Goal: Task Accomplishment & Management: Use online tool/utility

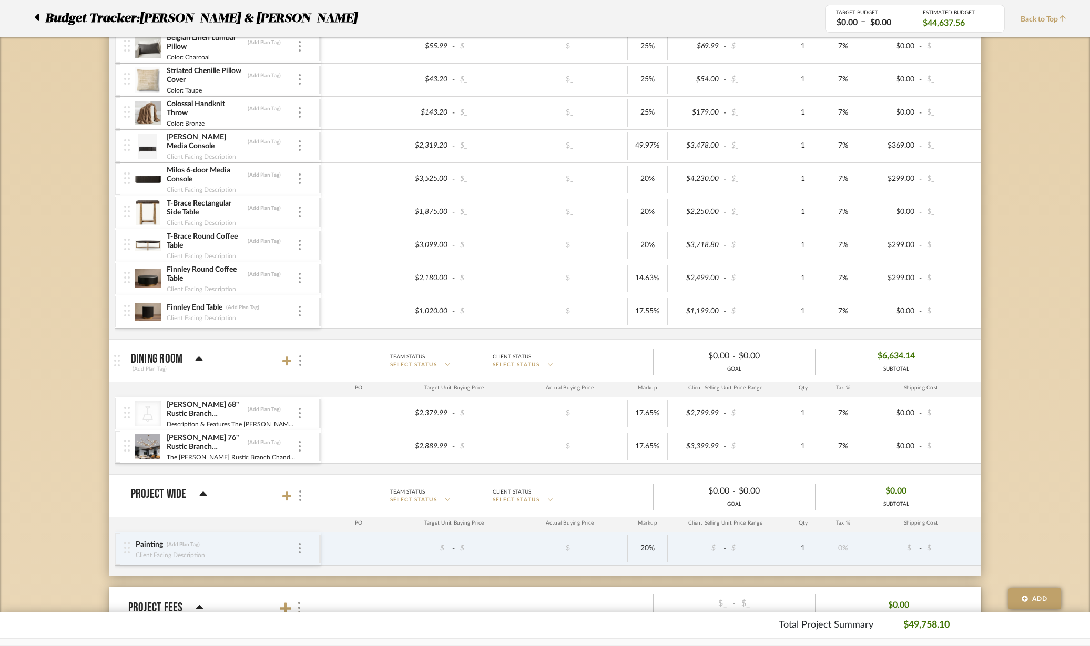
scroll to position [789, 0]
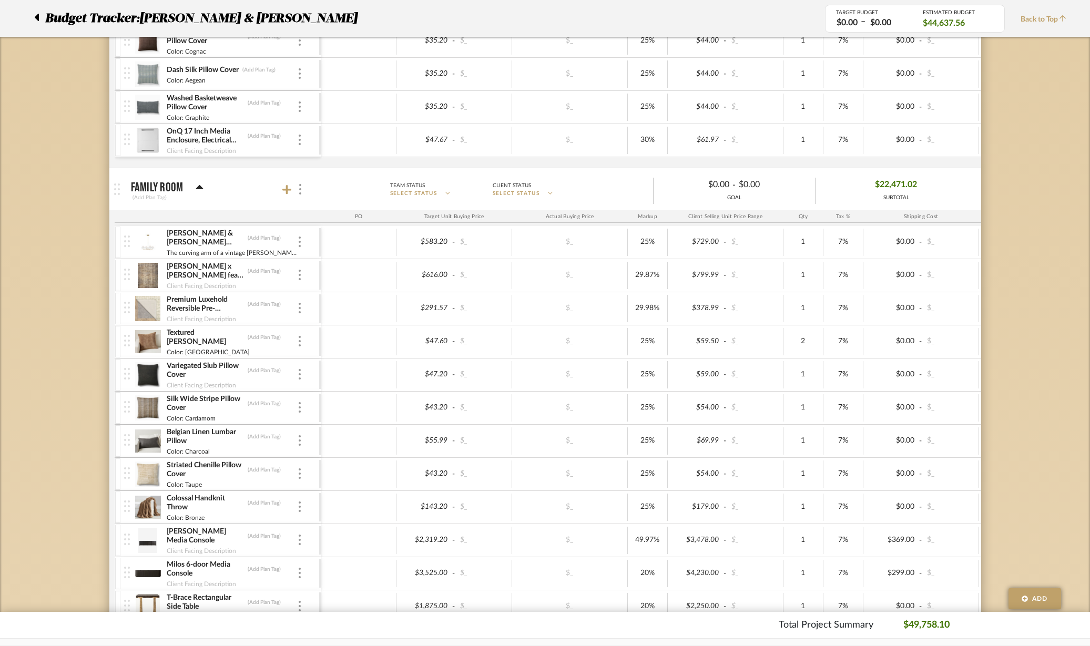
click at [289, 189] on icon at bounding box center [286, 189] width 9 height 9
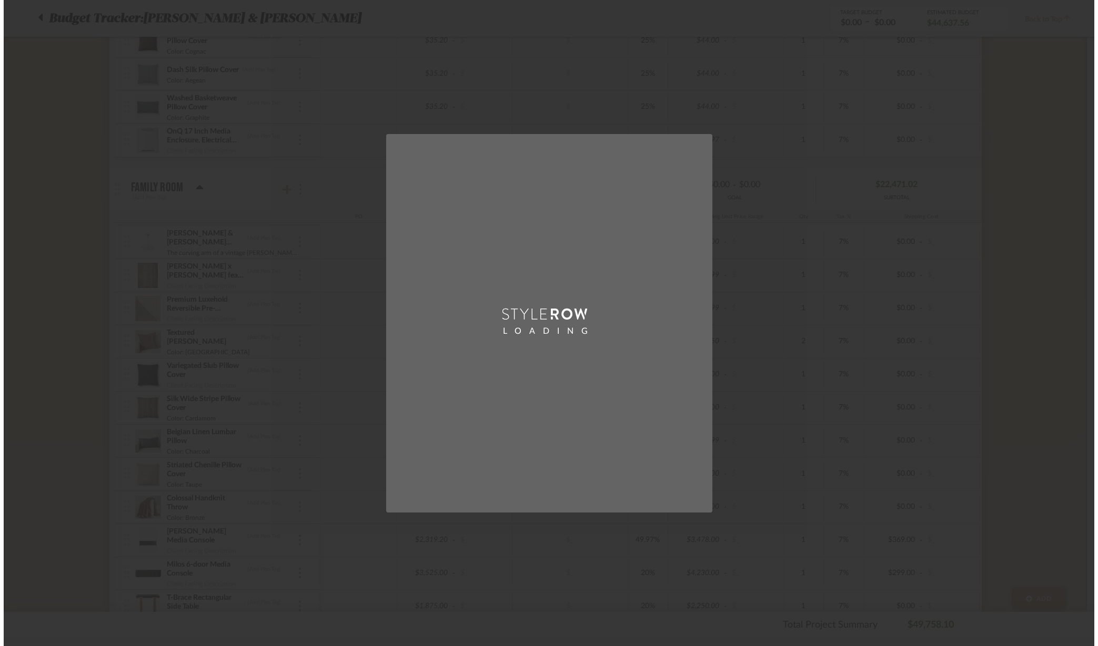
scroll to position [0, 0]
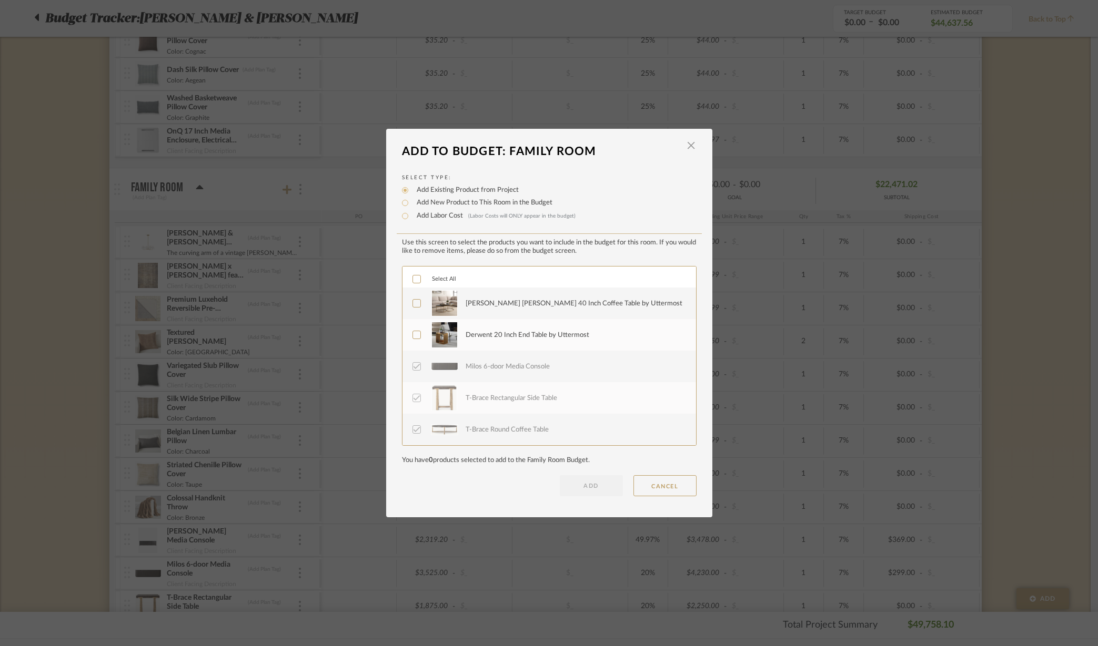
click at [421, 299] on label "[PERSON_NAME] [PERSON_NAME] 40 Inch Coffee Table by Uttermost" at bounding box center [547, 303] width 271 height 26
click at [413, 338] on icon at bounding box center [416, 334] width 7 height 7
click at [585, 487] on button "ADD" at bounding box center [591, 485] width 63 height 21
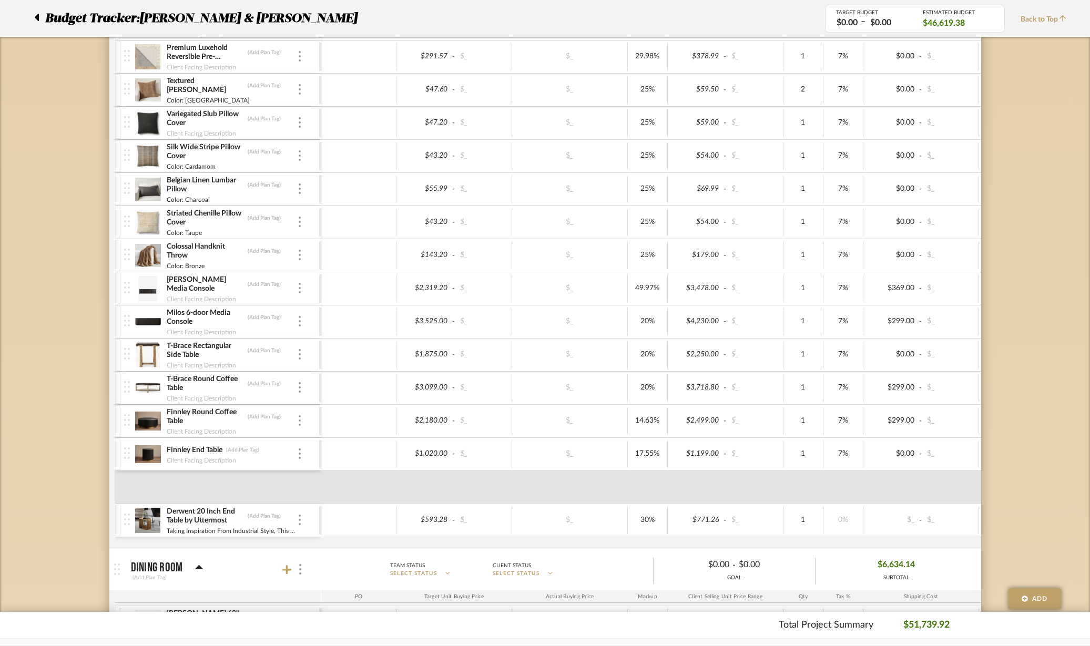
scroll to position [1183, 0]
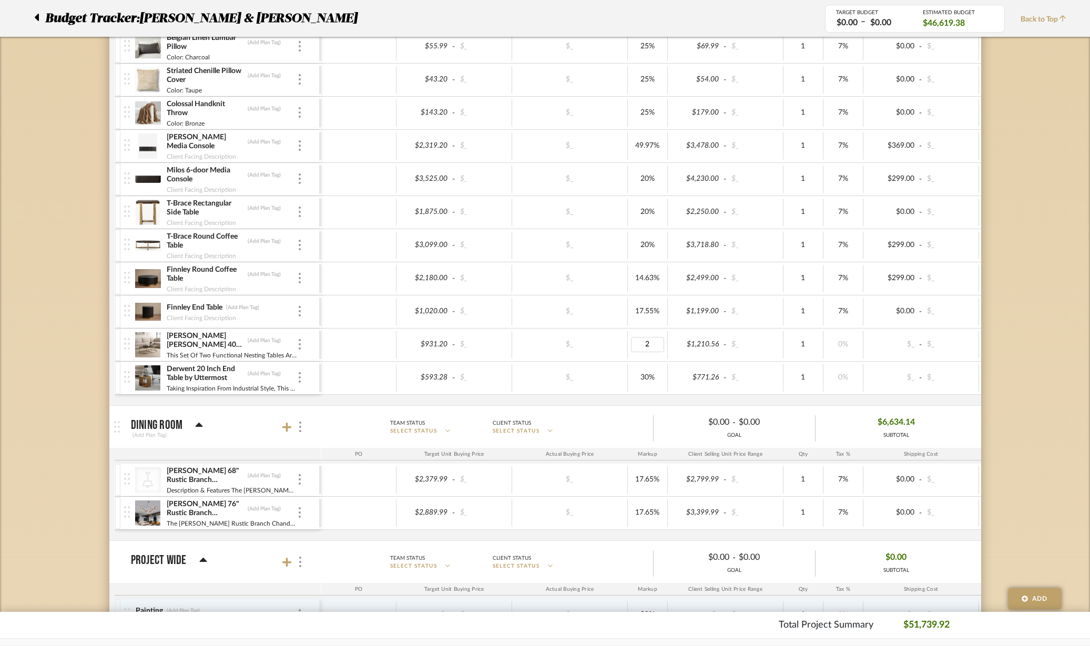
type input "20"
click at [592, 336] on div "$_" at bounding box center [570, 344] width 116 height 27
type input "25"
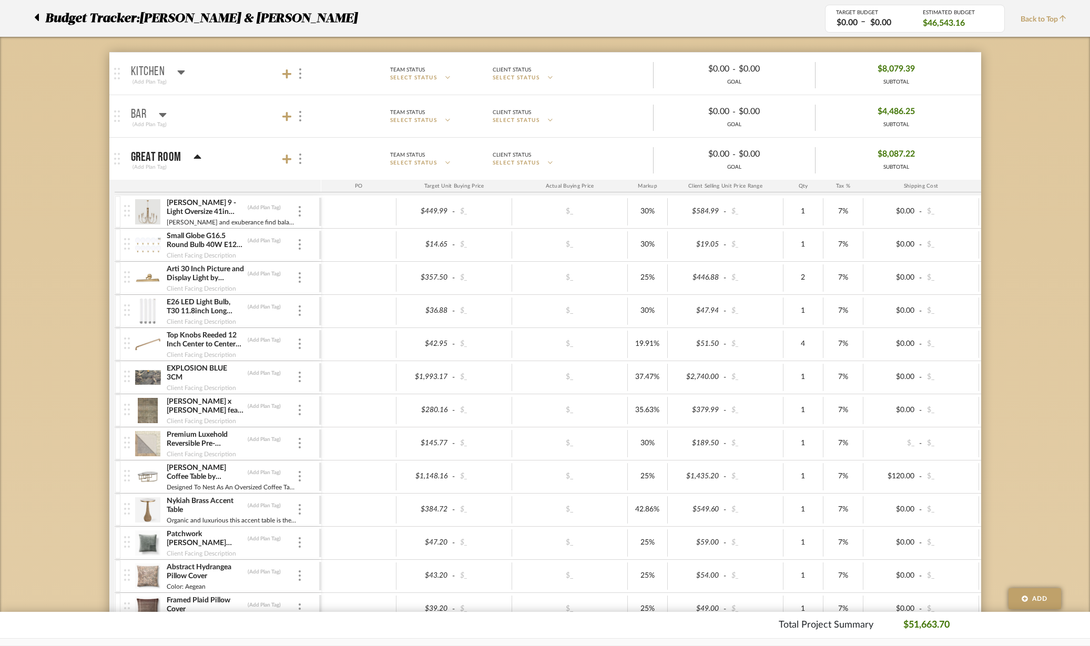
scroll to position [66, 0]
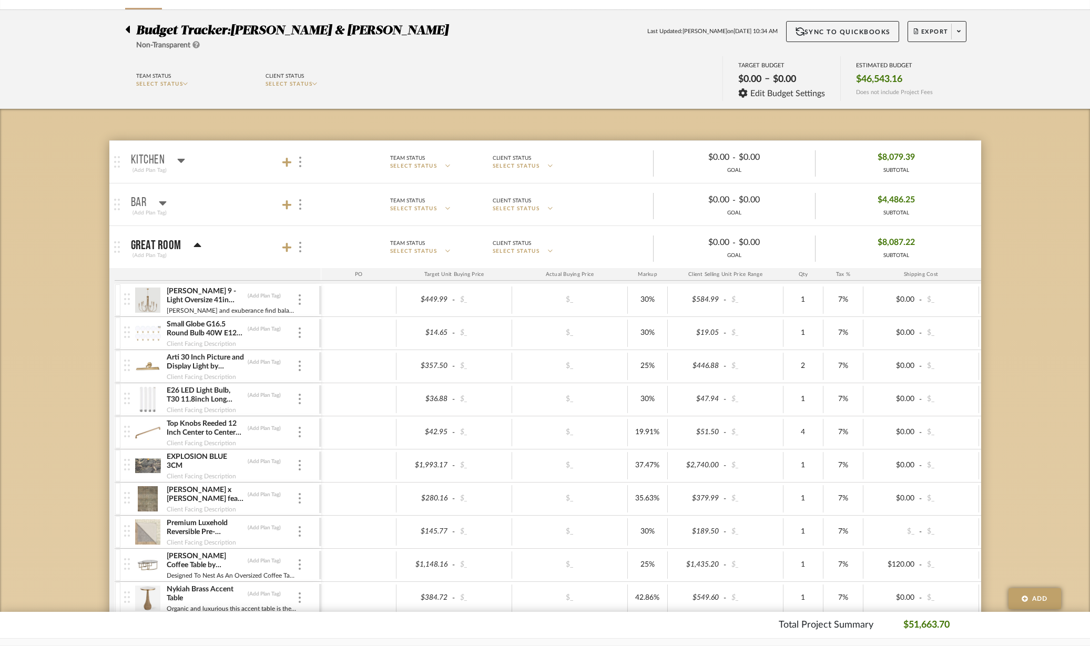
click at [919, 31] on span "Export" at bounding box center [931, 36] width 35 height 16
click at [929, 63] on span "Export PDF" at bounding box center [955, 61] width 79 height 9
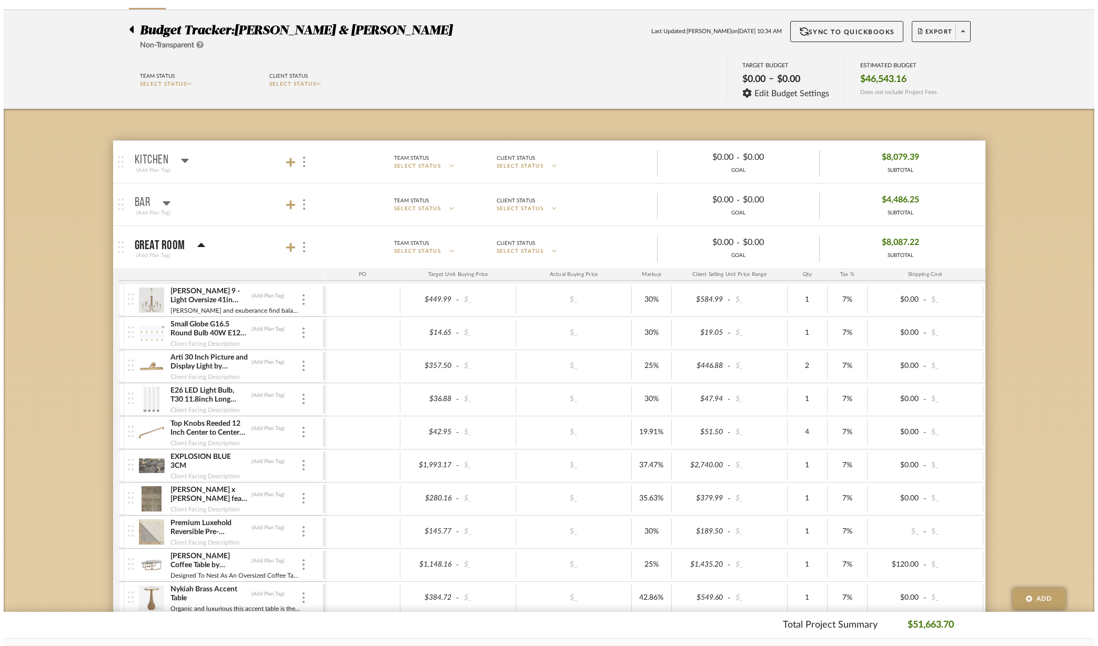
scroll to position [0, 0]
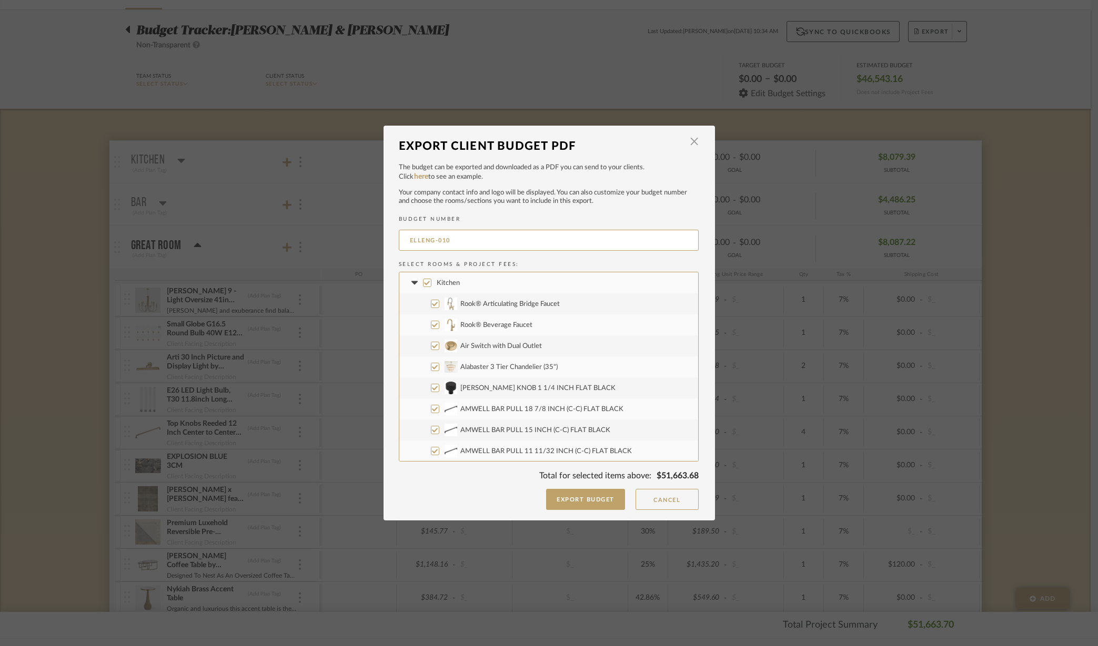
drag, startPoint x: 469, startPoint y: 242, endPoint x: 361, endPoint y: 246, distance: 107.9
click at [361, 246] on div "Export Client Budget PDF × The budget can be exported and downloaded as a PDF y…" at bounding box center [549, 323] width 1098 height 646
type input "[PERSON_NAME]-007"
click at [425, 285] on input "Kitchen" at bounding box center [427, 283] width 8 height 8
checkbox input "false"
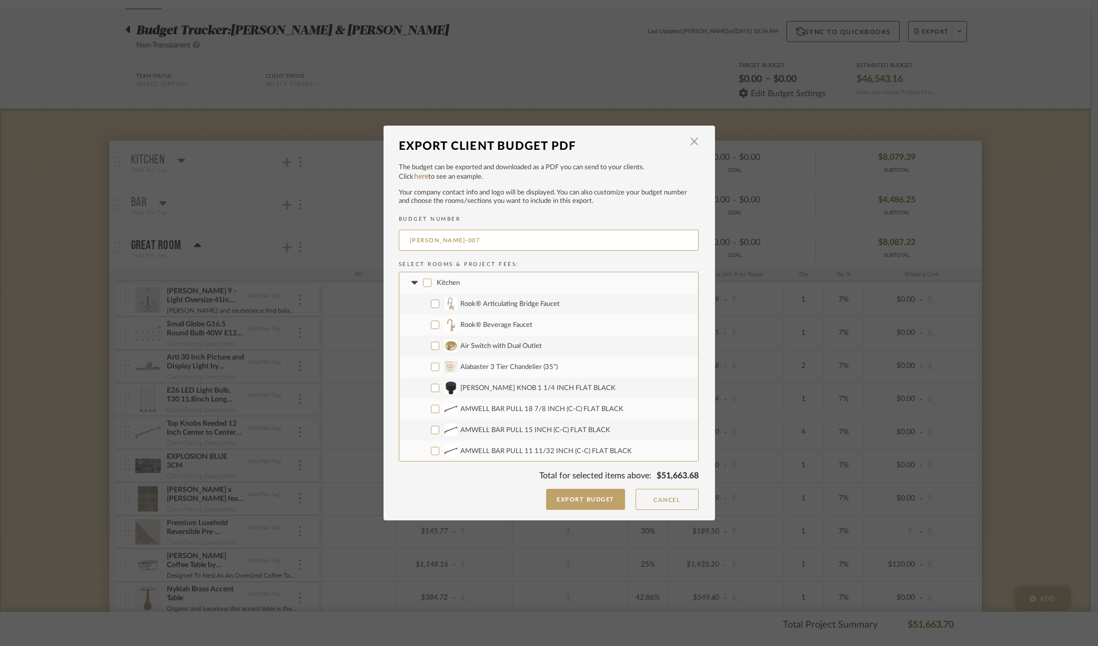
checkbox input "false"
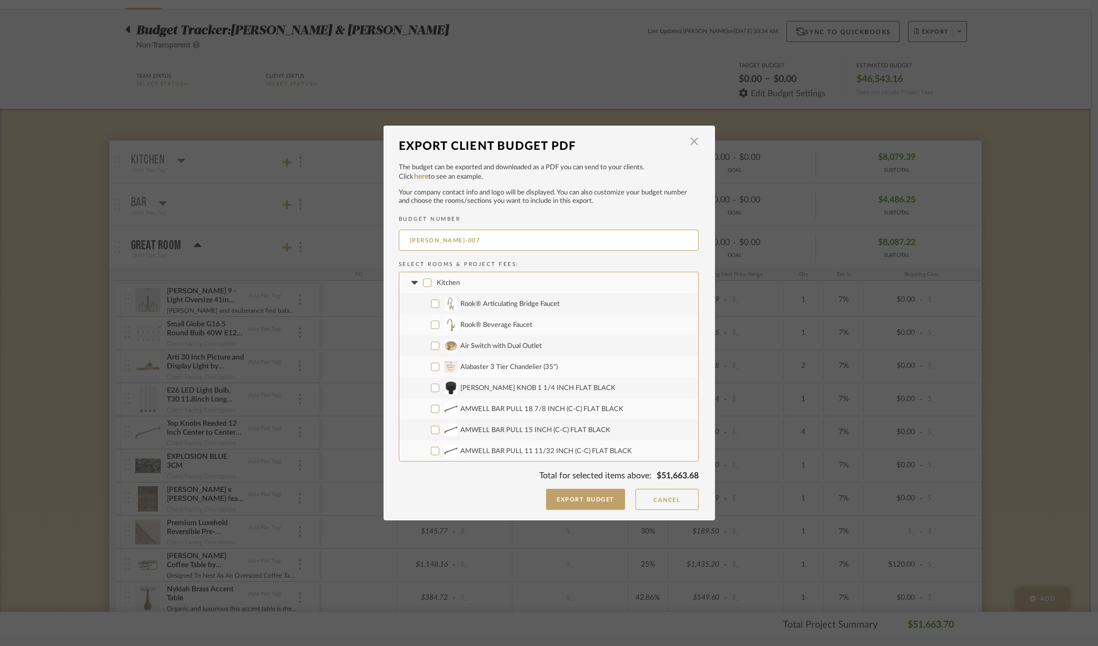
checkbox input "false"
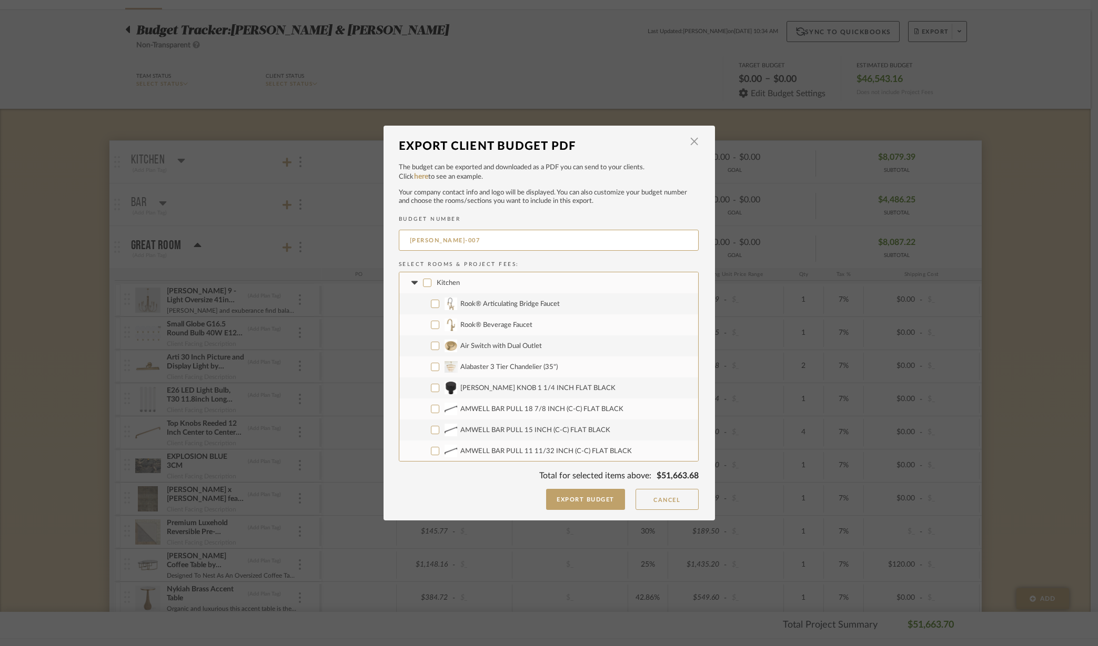
checkbox input "false"
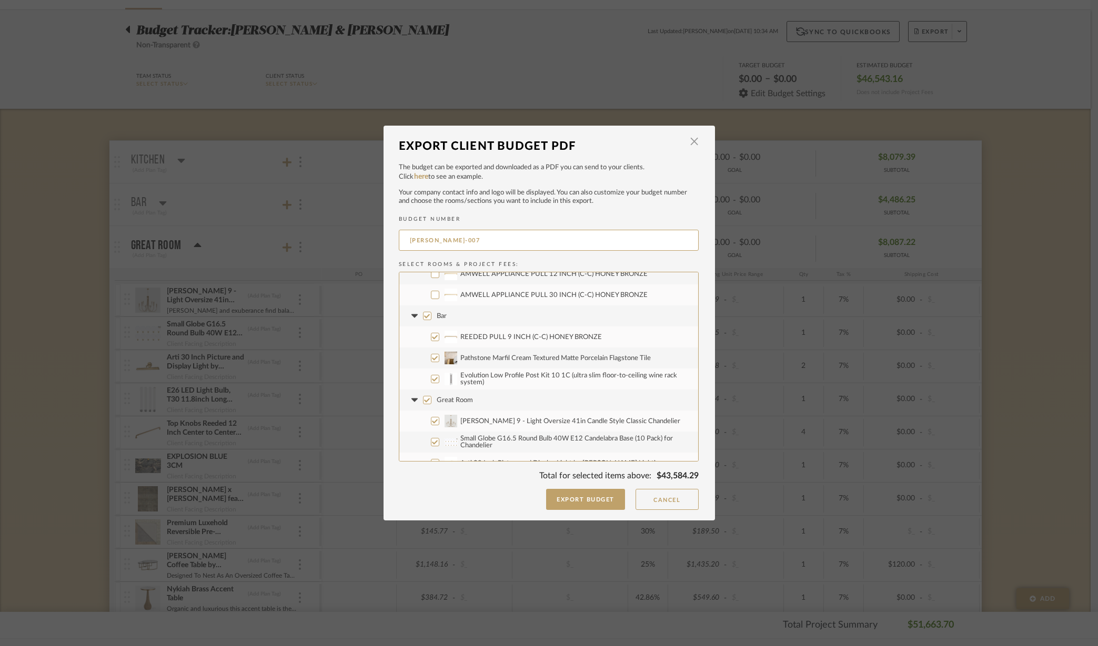
scroll to position [263, 0]
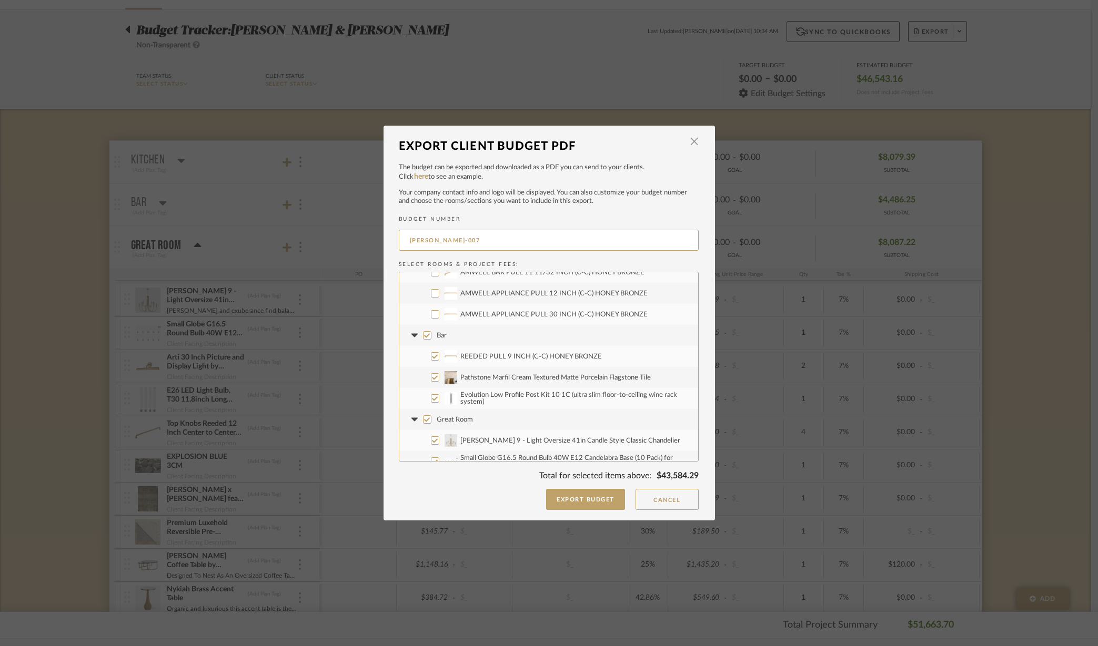
click at [423, 337] on input "Bar" at bounding box center [427, 335] width 8 height 8
checkbox input "false"
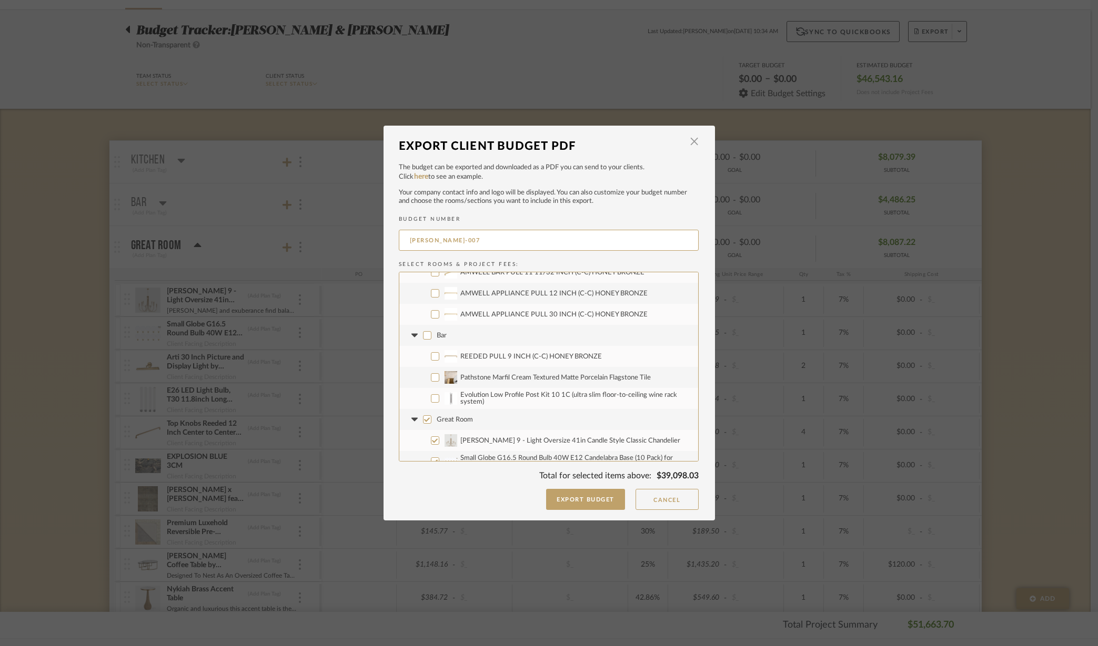
scroll to position [329, 0]
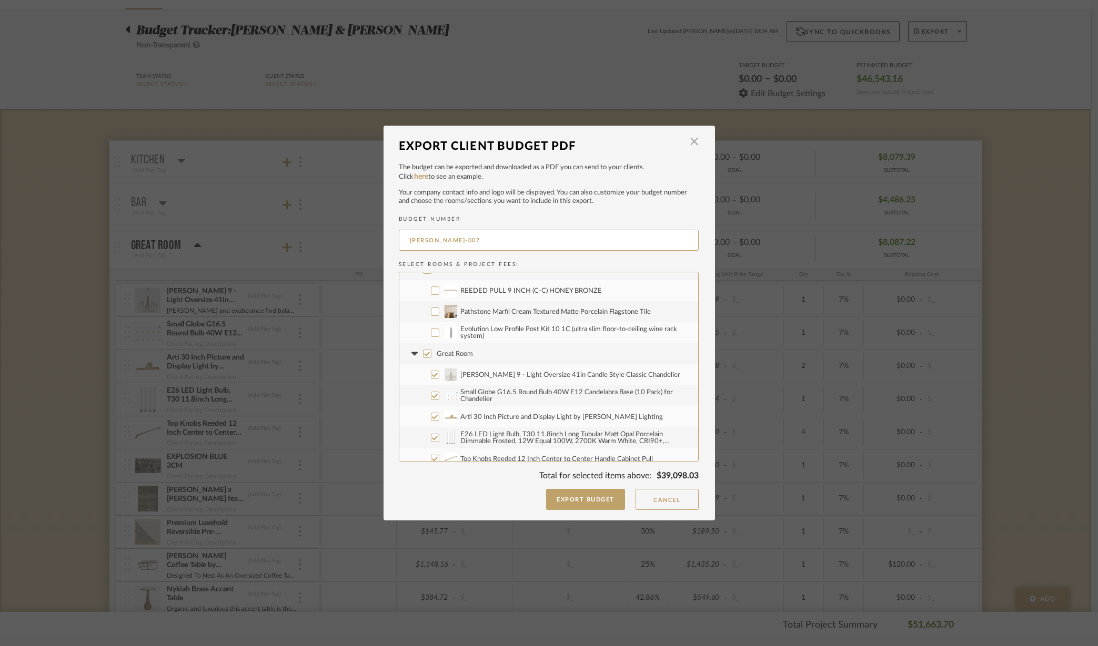
click at [423, 354] on input "Great Room" at bounding box center [427, 354] width 8 height 8
checkbox input "false"
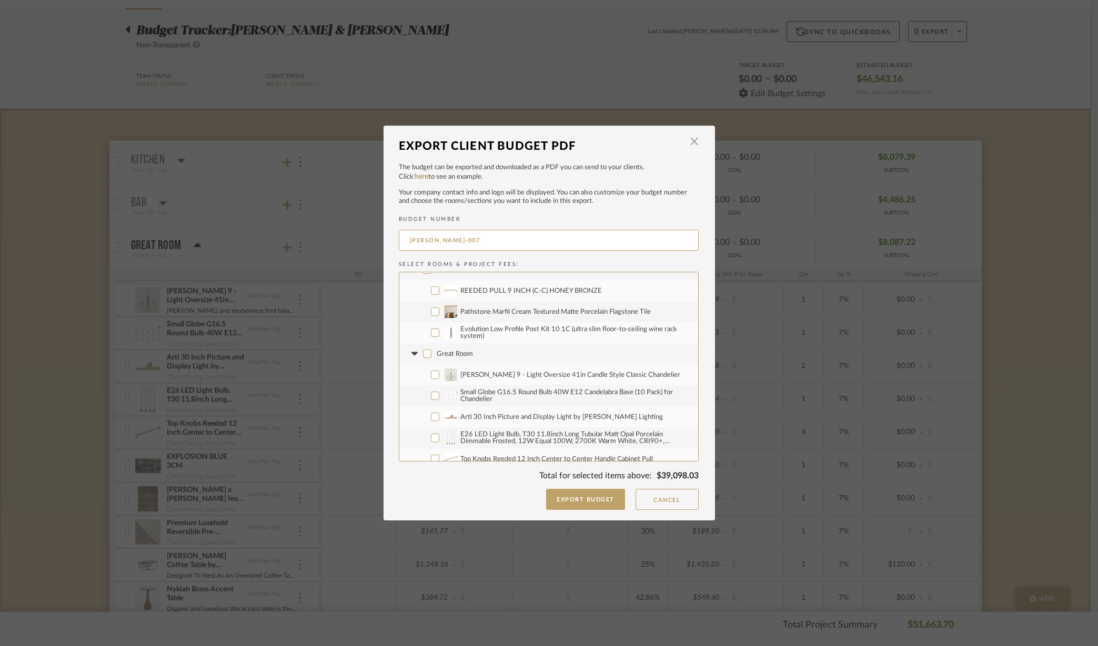
checkbox input "false"
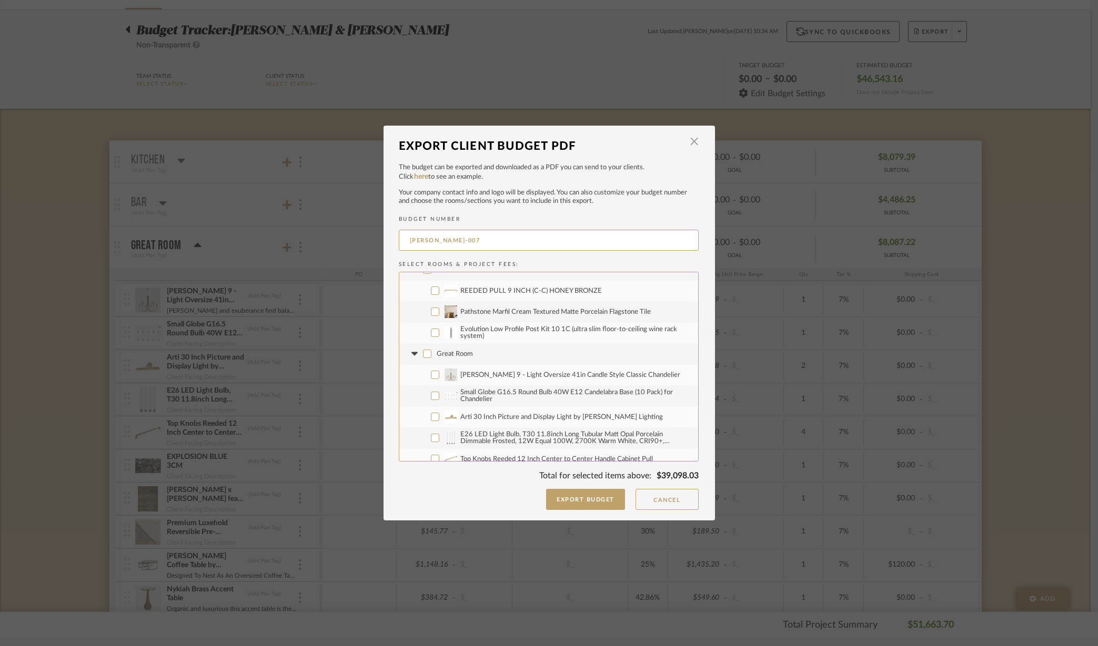
checkbox input "false"
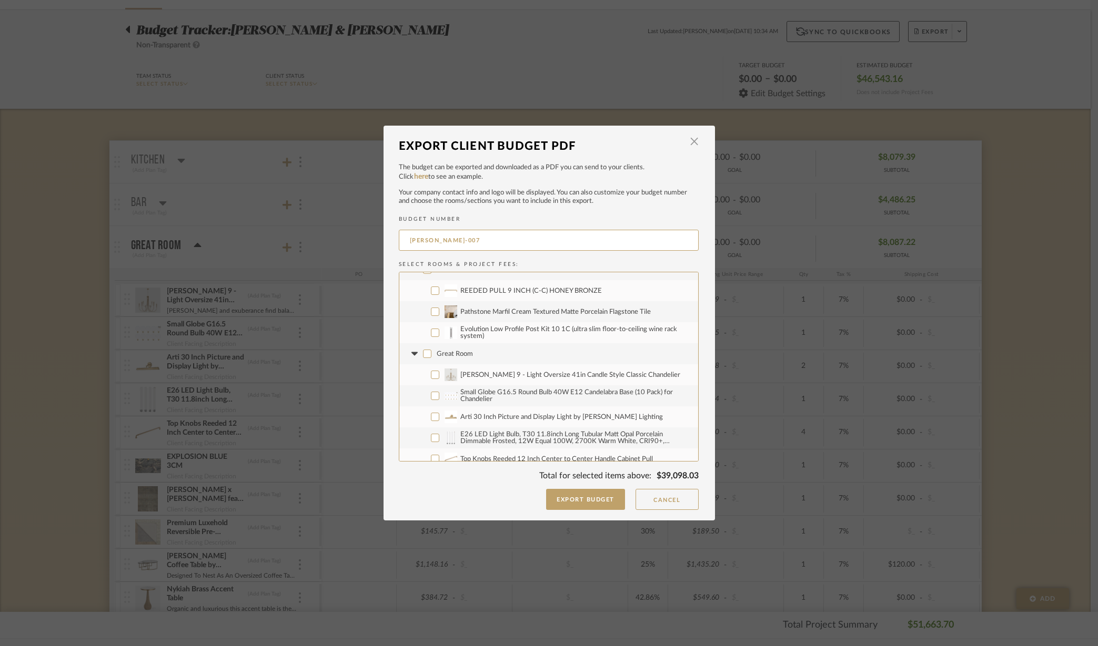
checkbox input "false"
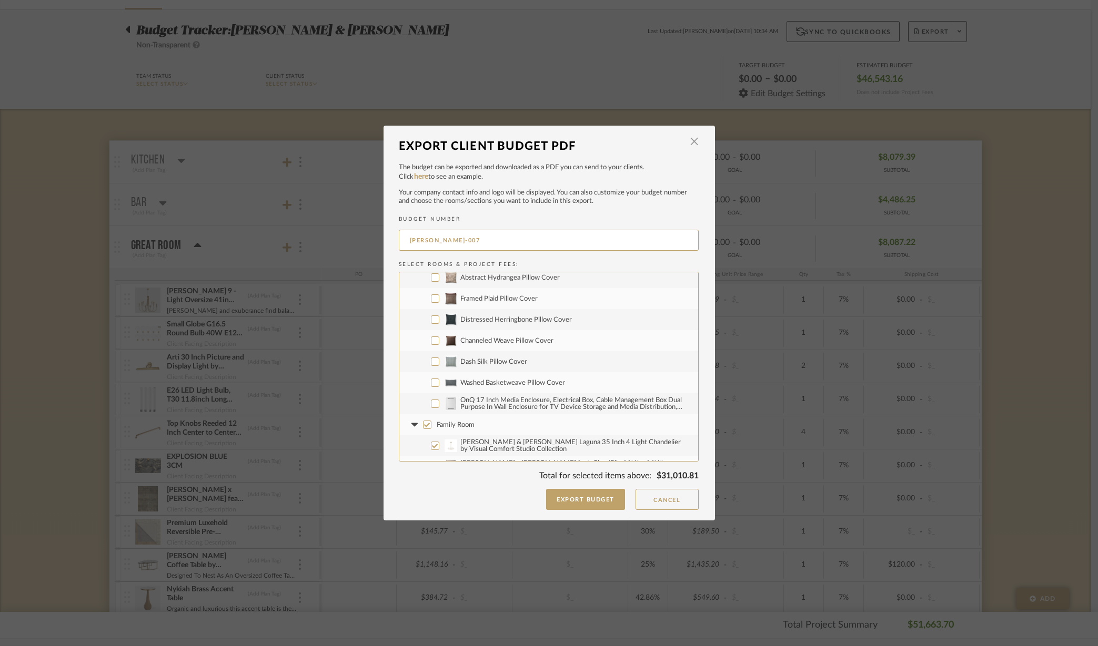
scroll to position [723, 0]
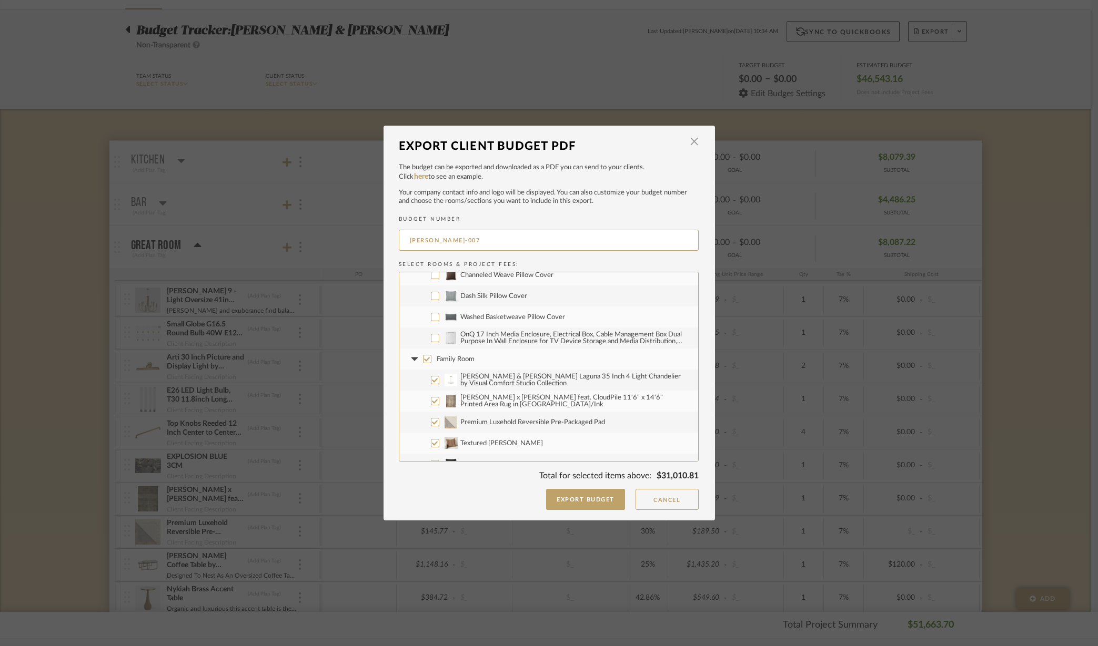
click at [423, 359] on input "Family Room" at bounding box center [427, 359] width 8 height 8
checkbox input "false"
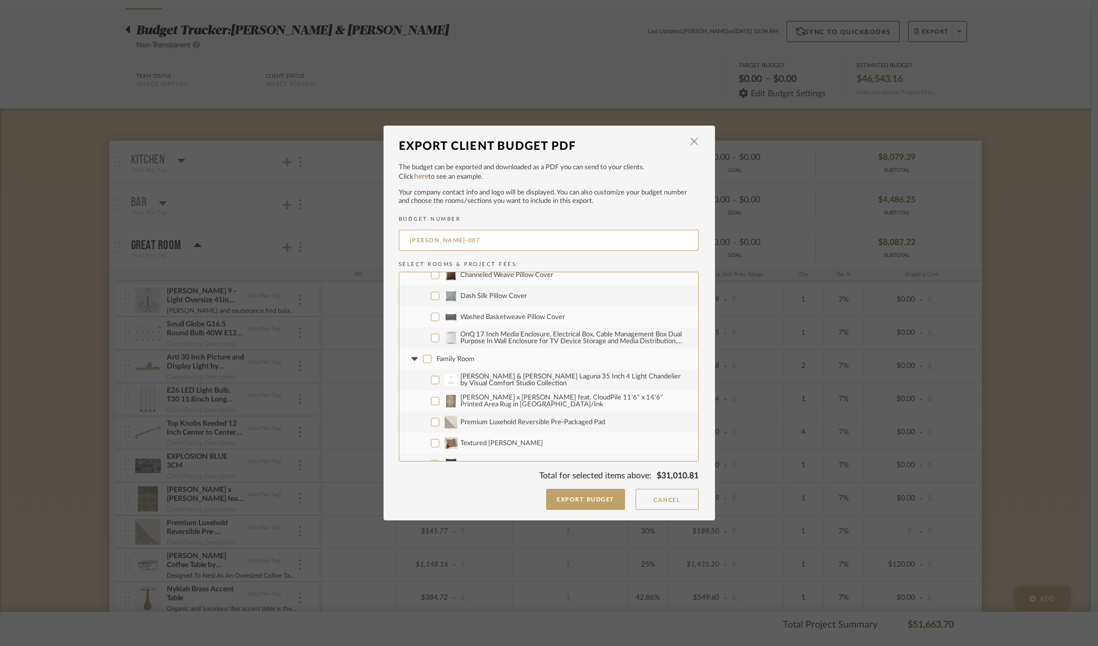
checkbox input "false"
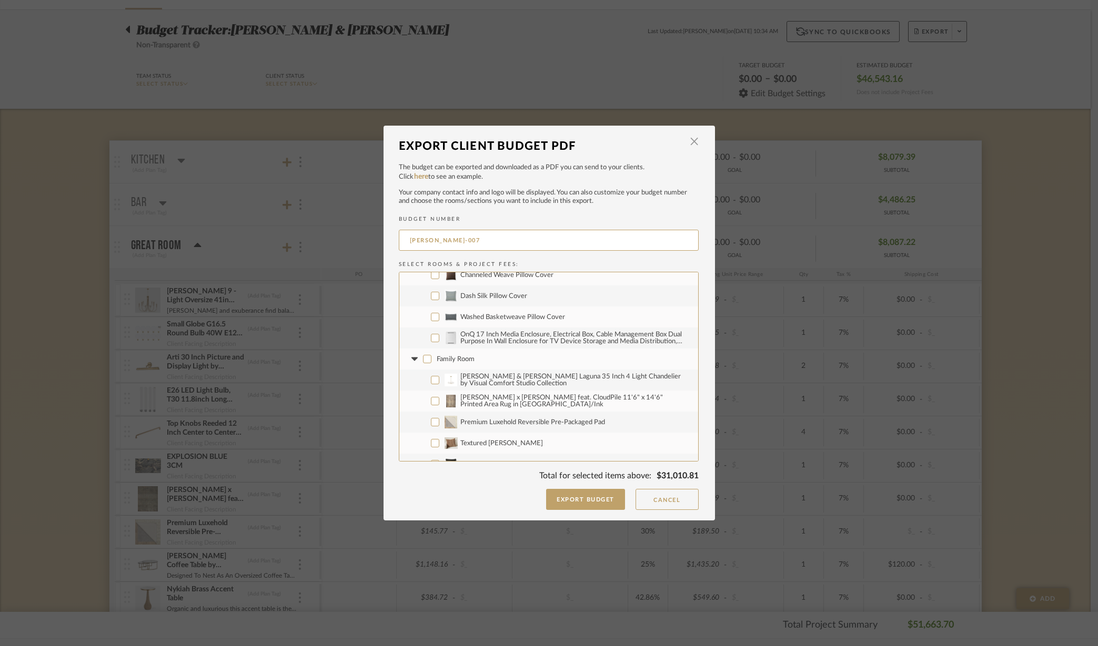
checkbox input "false"
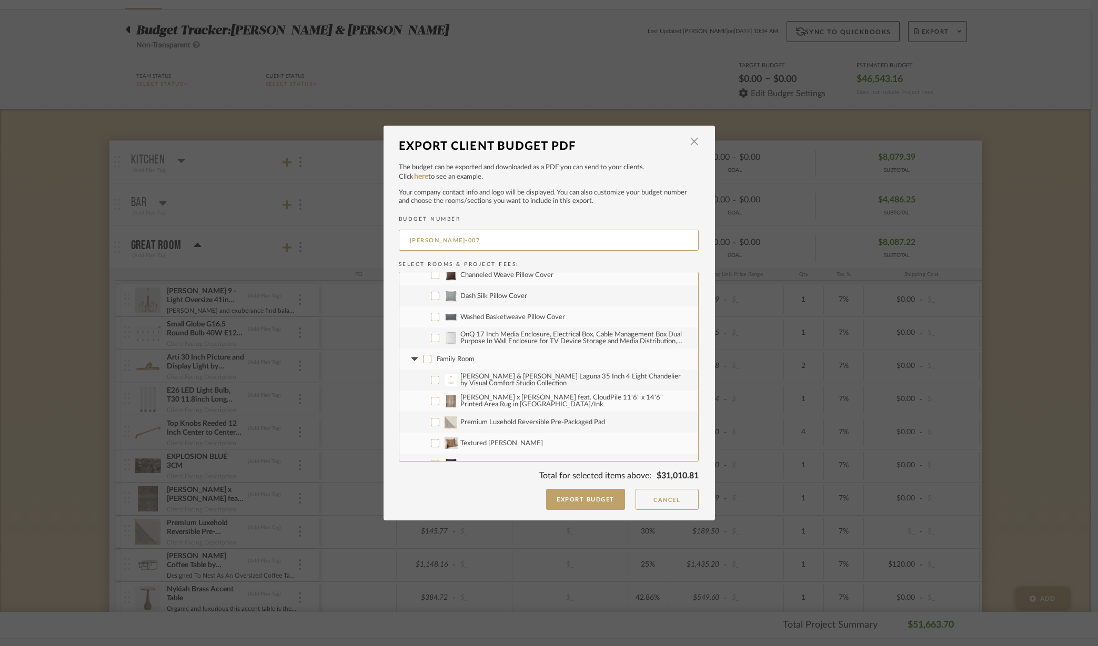
checkbox input "false"
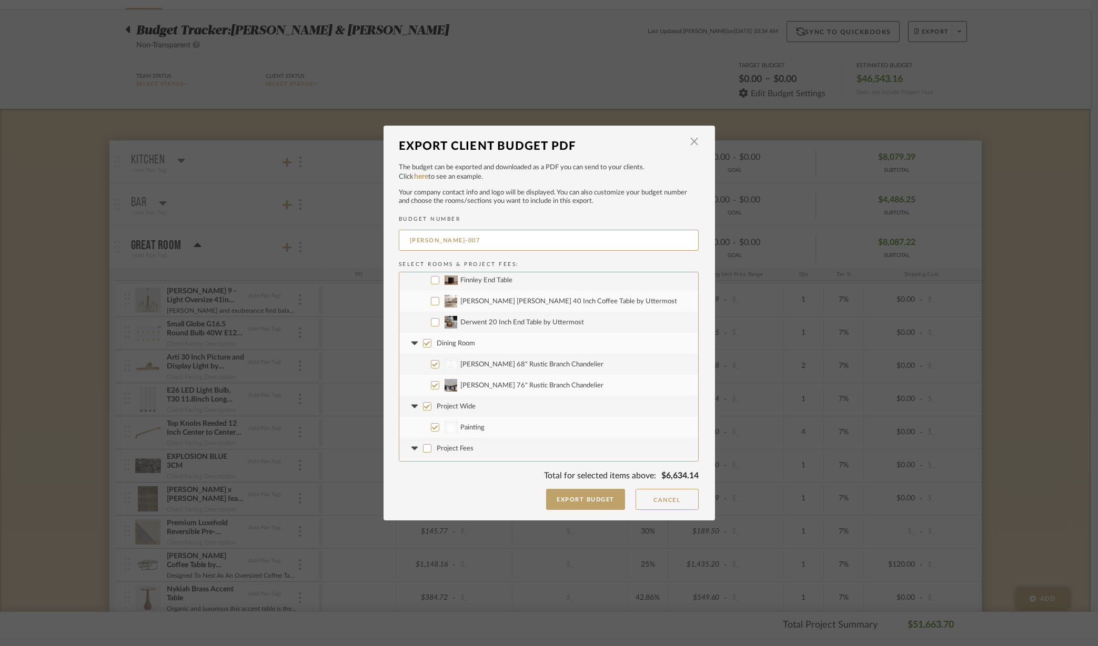
scroll to position [1052, 0]
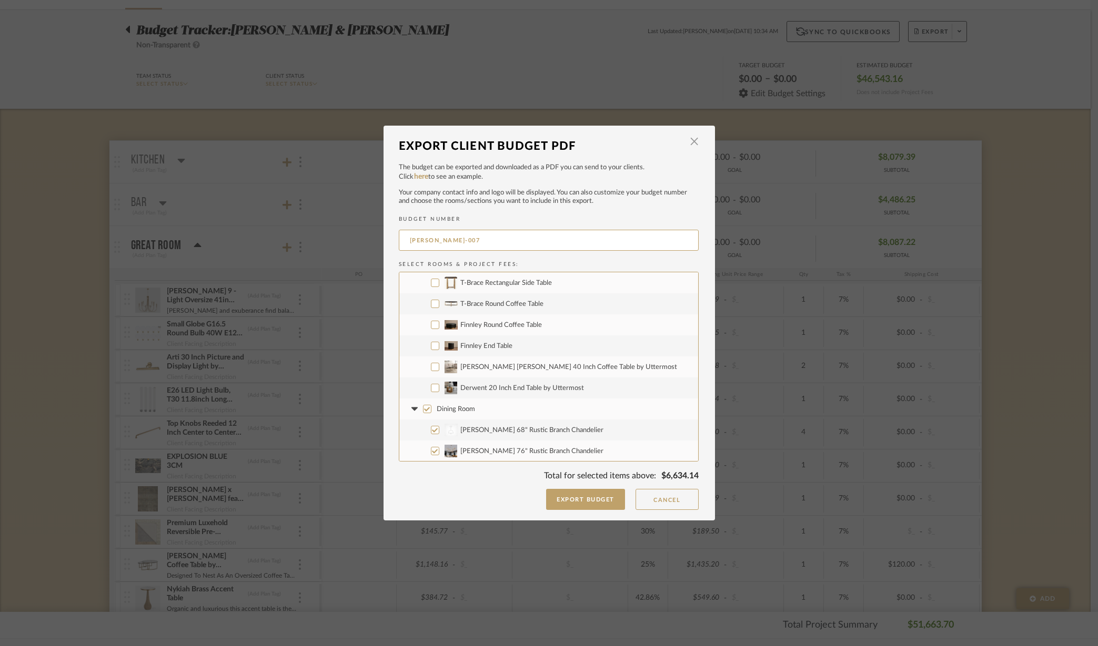
click at [431, 389] on input "Derwent 20 Inch End Table by Uttermost" at bounding box center [435, 388] width 8 height 8
checkbox input "true"
click at [431, 367] on input "[PERSON_NAME] [PERSON_NAME] 40 Inch Coffee Table by Uttermost" at bounding box center [435, 367] width 8 height 8
checkbox input "true"
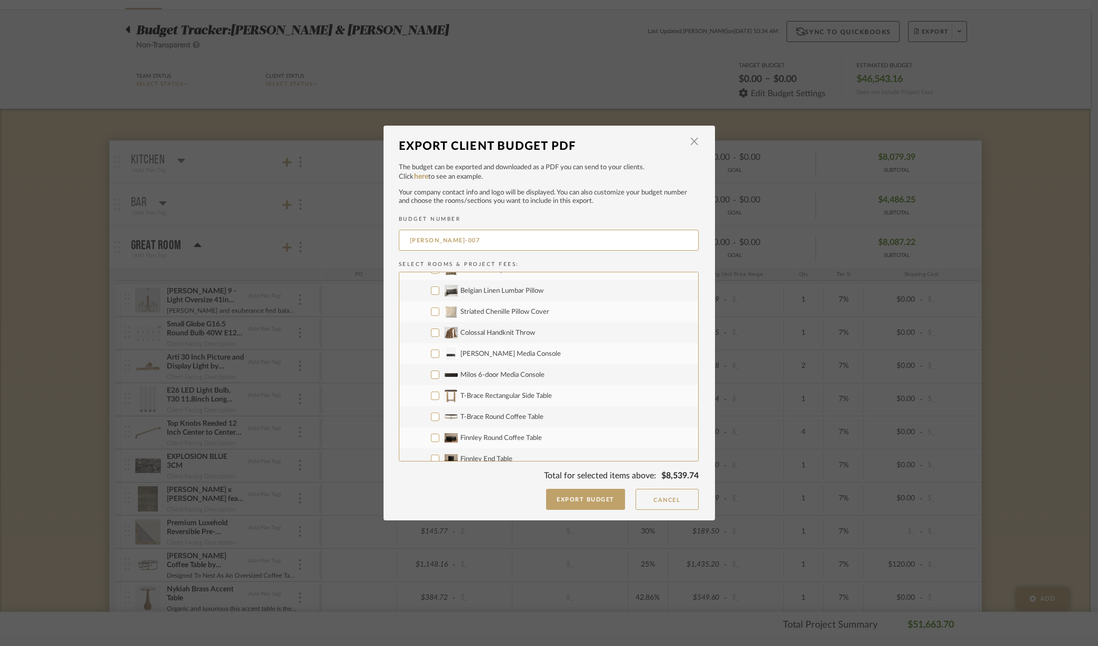
scroll to position [920, 0]
click at [432, 370] on input "[PERSON_NAME] Media Console" at bounding box center [435, 372] width 8 height 8
checkbox input "true"
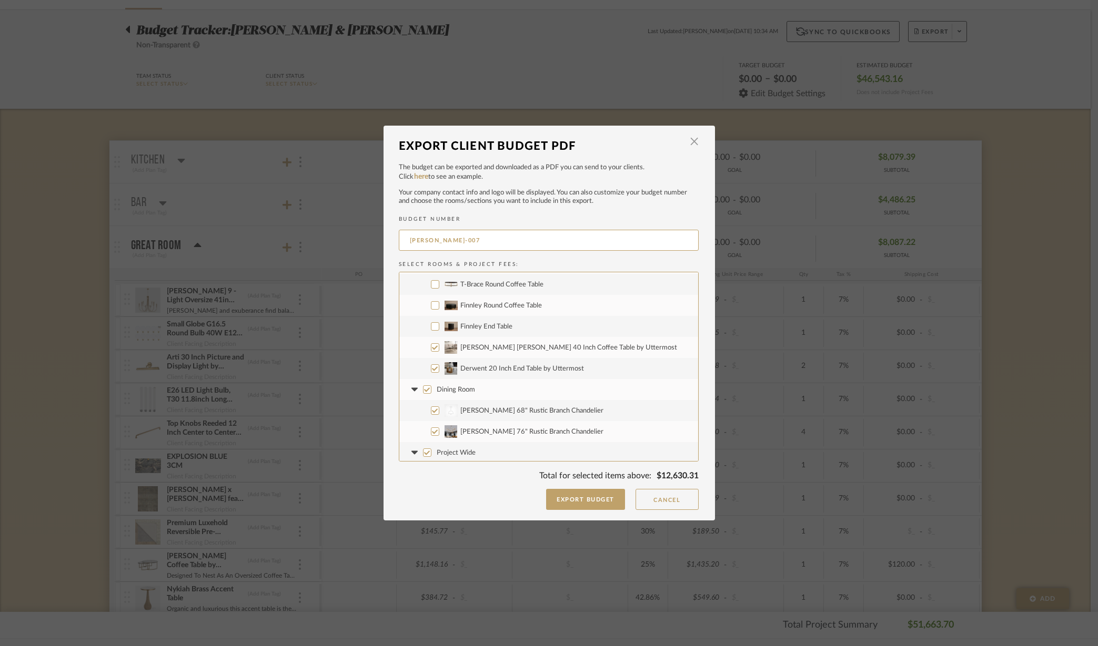
scroll to position [1137, 0]
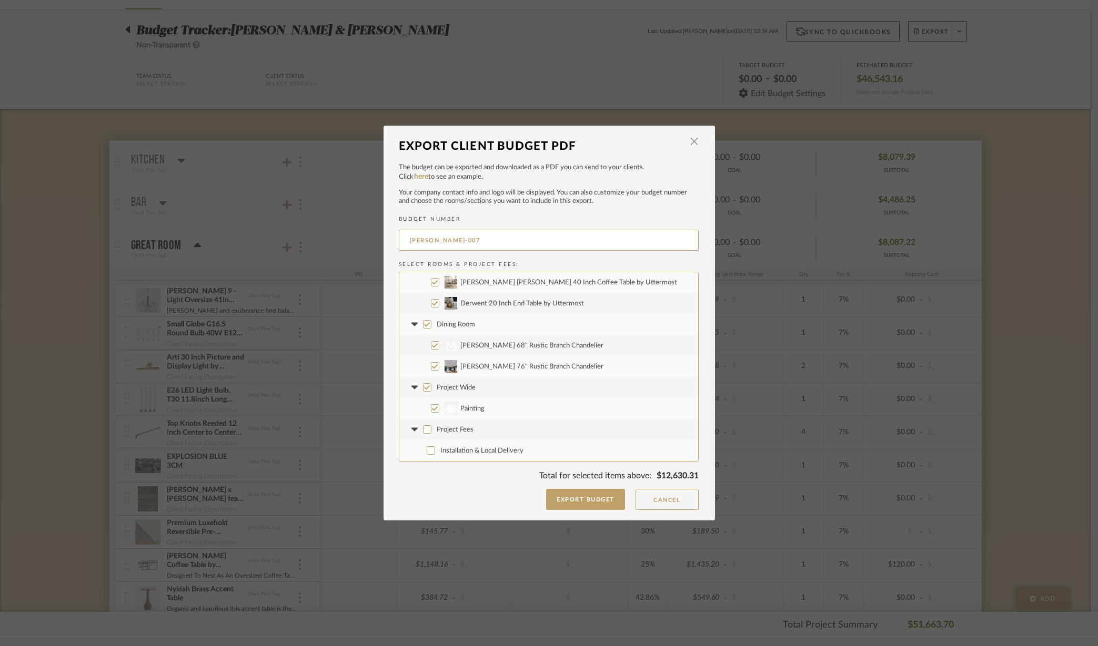
click at [423, 322] on input "Dining Room" at bounding box center [427, 324] width 8 height 8
checkbox input "false"
click at [423, 383] on input "Project Wide" at bounding box center [427, 387] width 8 height 8
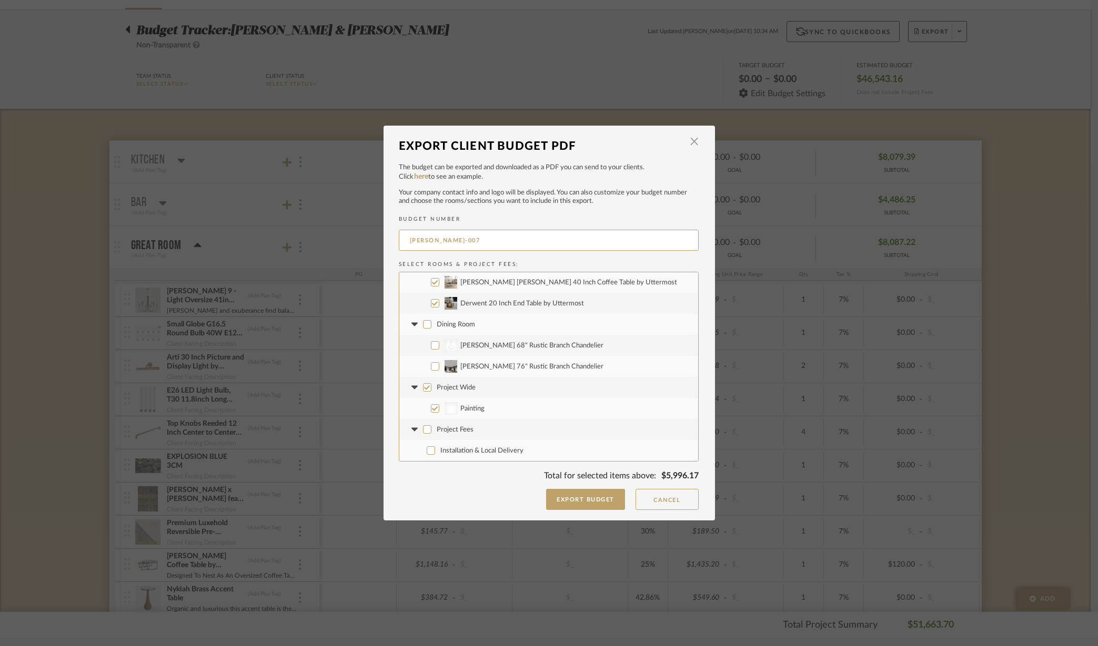
checkbox input "false"
click at [582, 501] on button "Export Budget" at bounding box center [585, 499] width 79 height 21
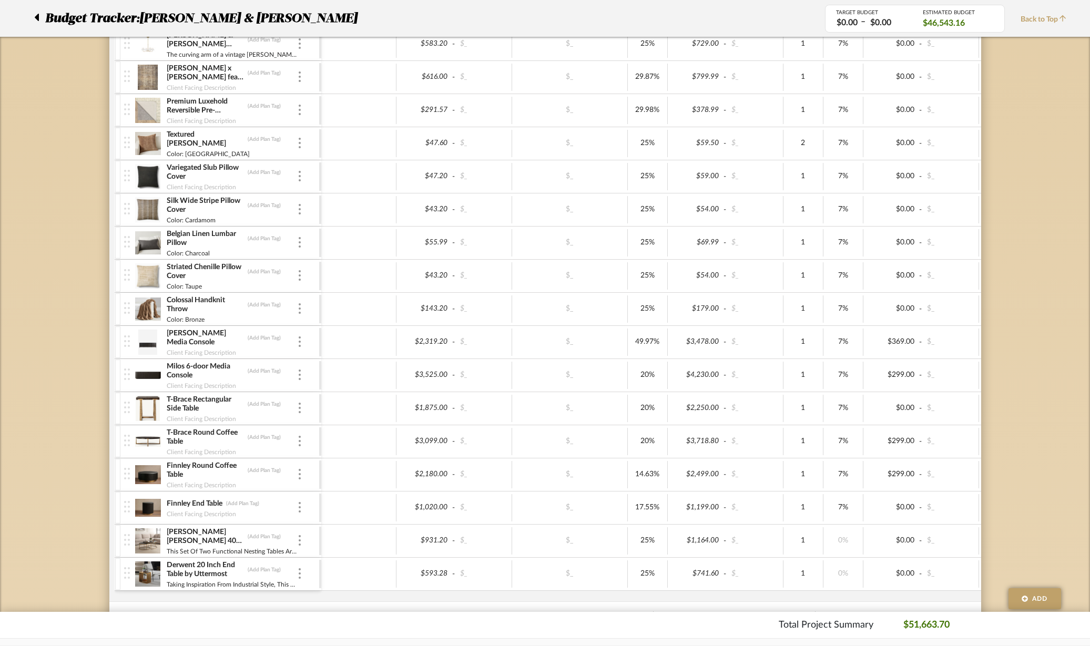
scroll to position [1052, 0]
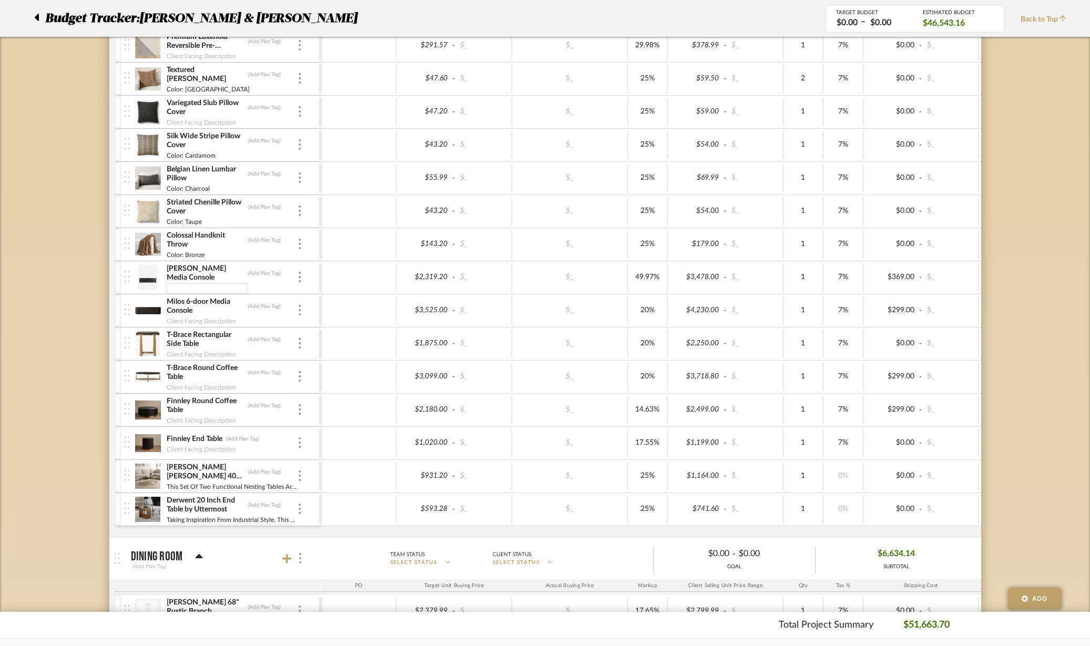
type input "The [PERSON_NAME] media console grounds the room with understated elegance. Its…"
click at [1007, 318] on div "Budget Tracker: [PERSON_NAME] & [PERSON_NAME] Non-Transparent Last Updated: [PE…" at bounding box center [545, 63] width 1090 height 2079
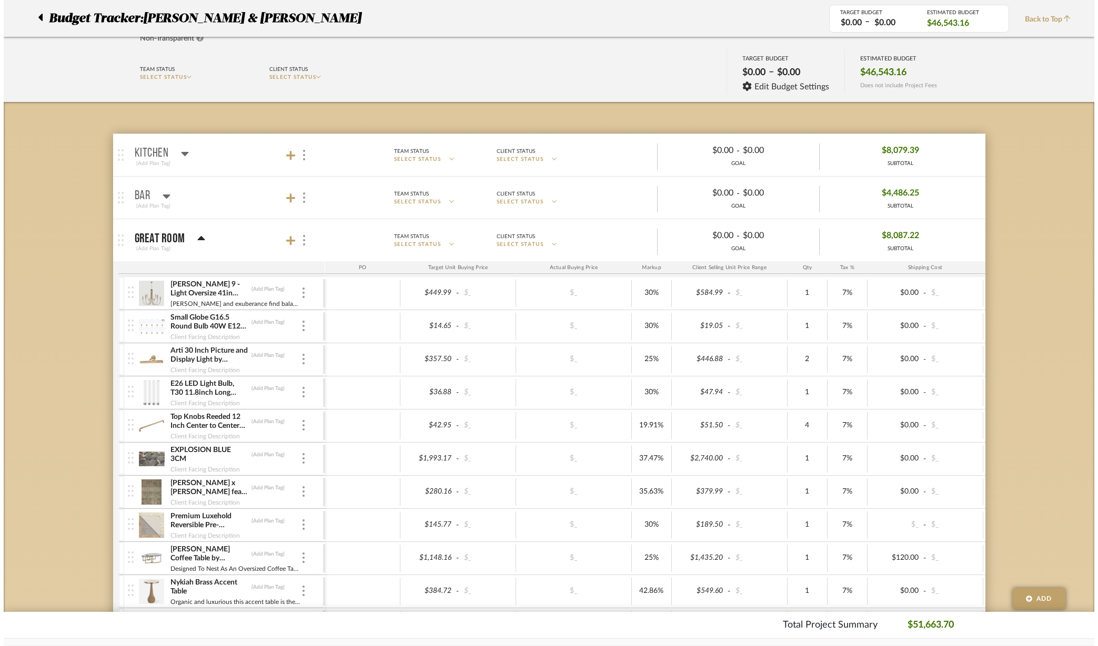
scroll to position [0, 0]
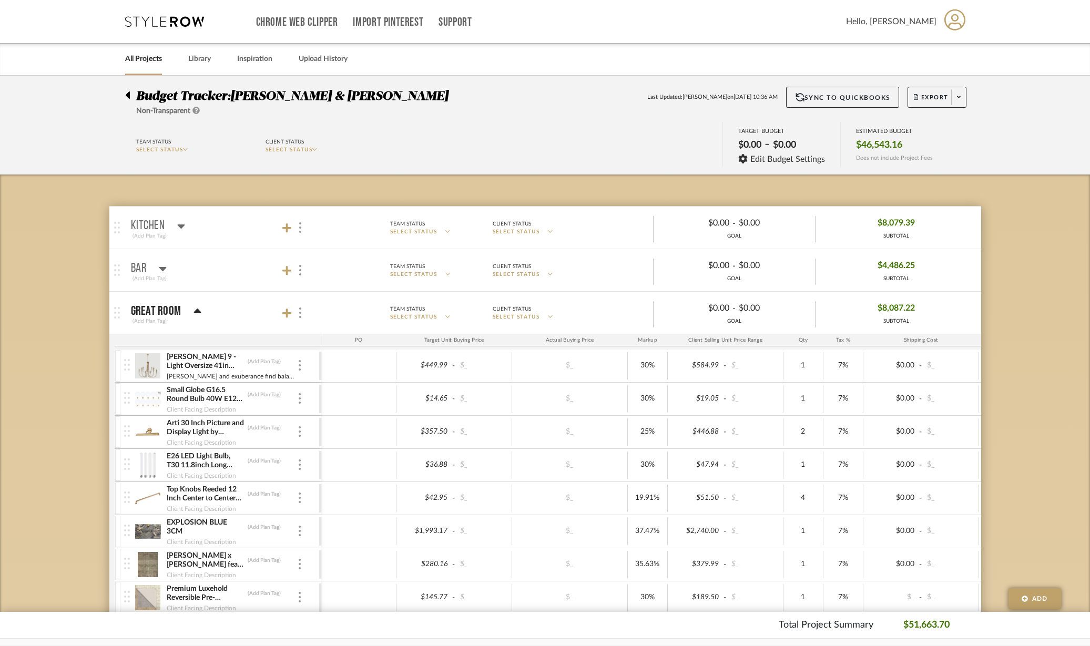
click at [915, 98] on icon at bounding box center [916, 97] width 4 height 6
click at [932, 133] on button "Export PDF" at bounding box center [956, 127] width 100 height 25
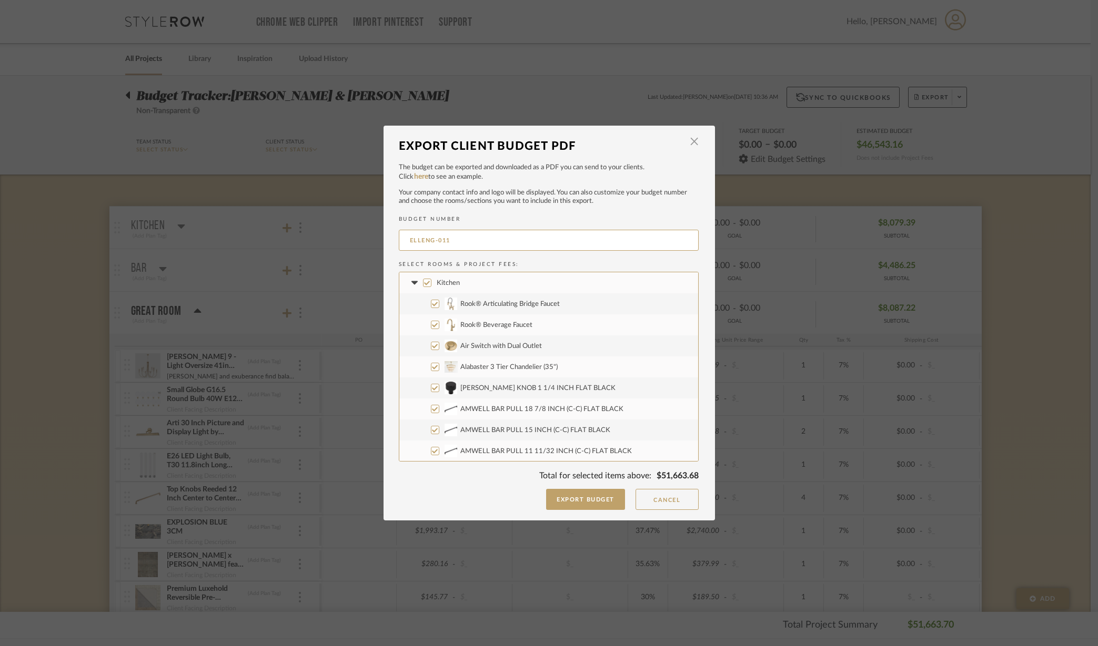
click at [423, 280] on input "Kitchen" at bounding box center [427, 283] width 8 height 8
checkbox input "false"
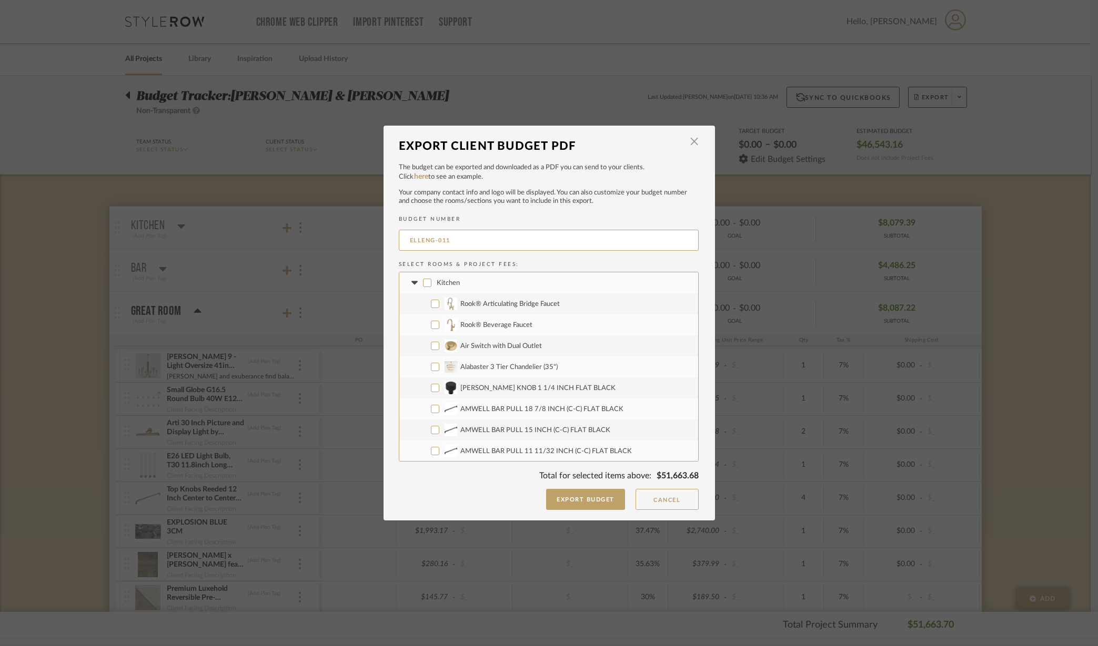
checkbox input "false"
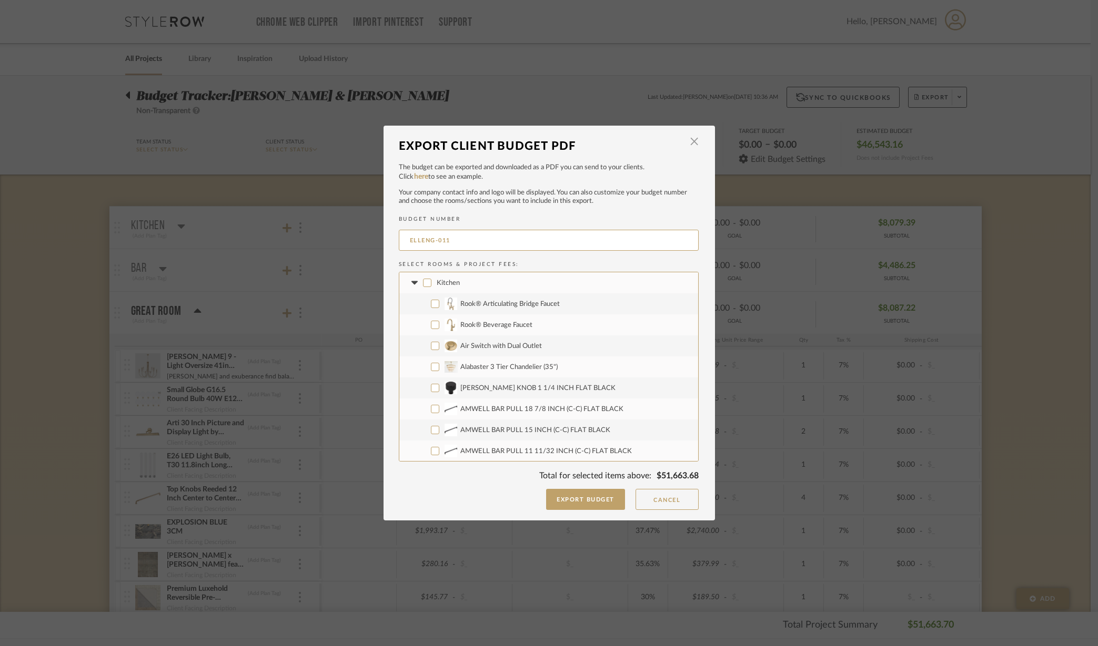
checkbox input "false"
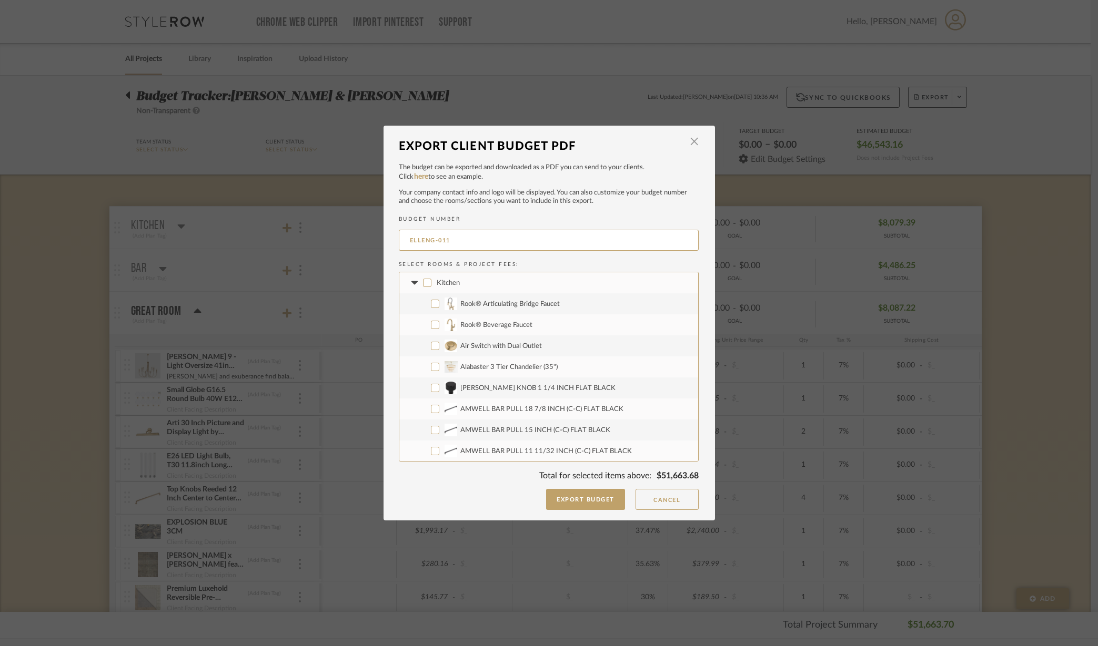
checkbox input "false"
click at [414, 284] on icon at bounding box center [414, 283] width 11 height 4
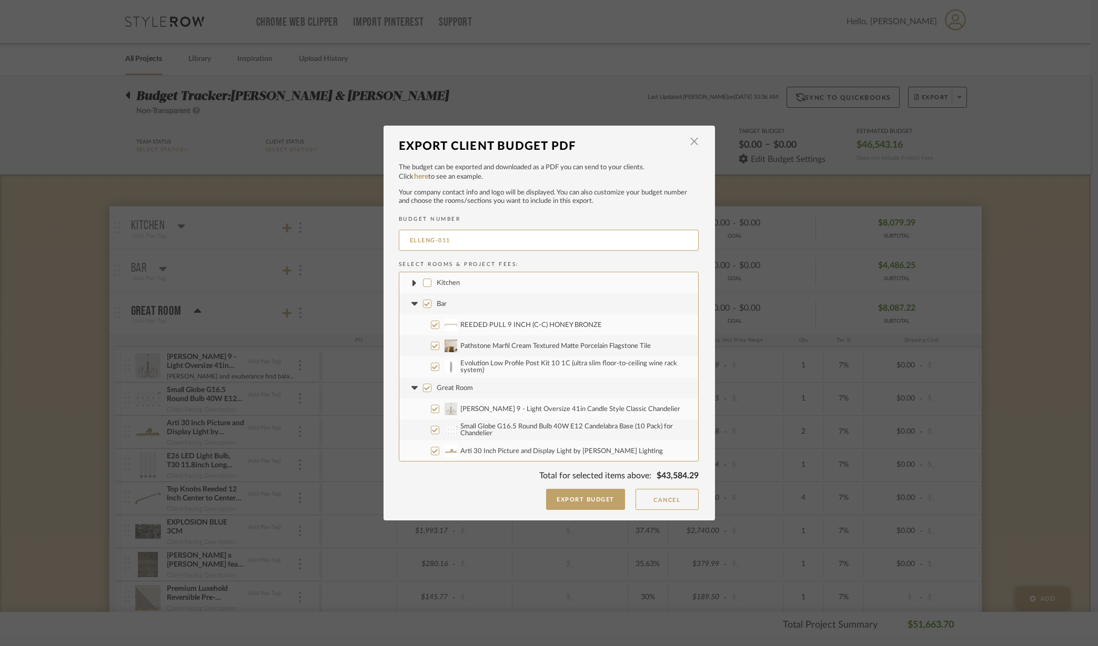
click at [423, 301] on input "Bar" at bounding box center [427, 304] width 8 height 8
checkbox input "false"
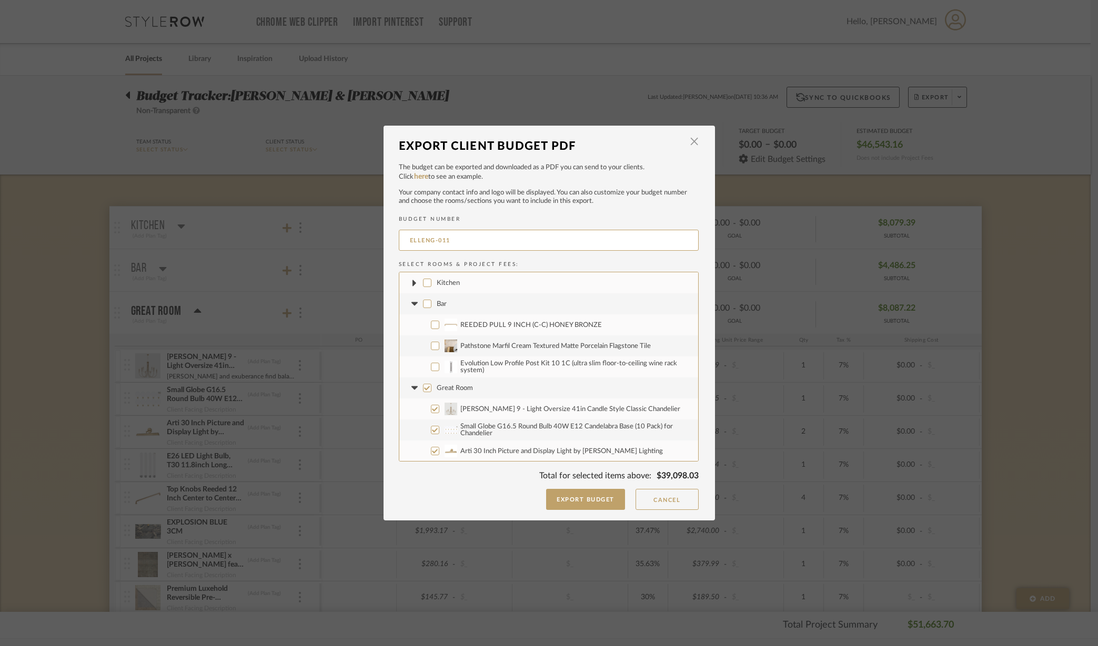
click at [412, 301] on fa-icon at bounding box center [414, 304] width 11 height 11
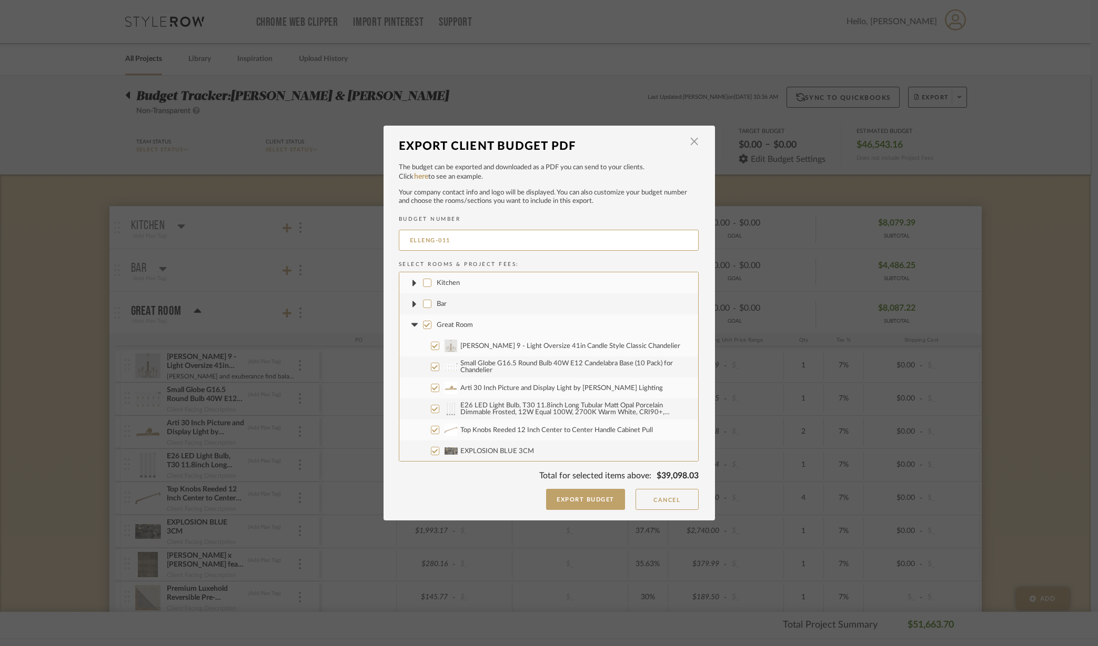
click at [424, 322] on input "Great Room" at bounding box center [427, 325] width 8 height 8
checkbox input "false"
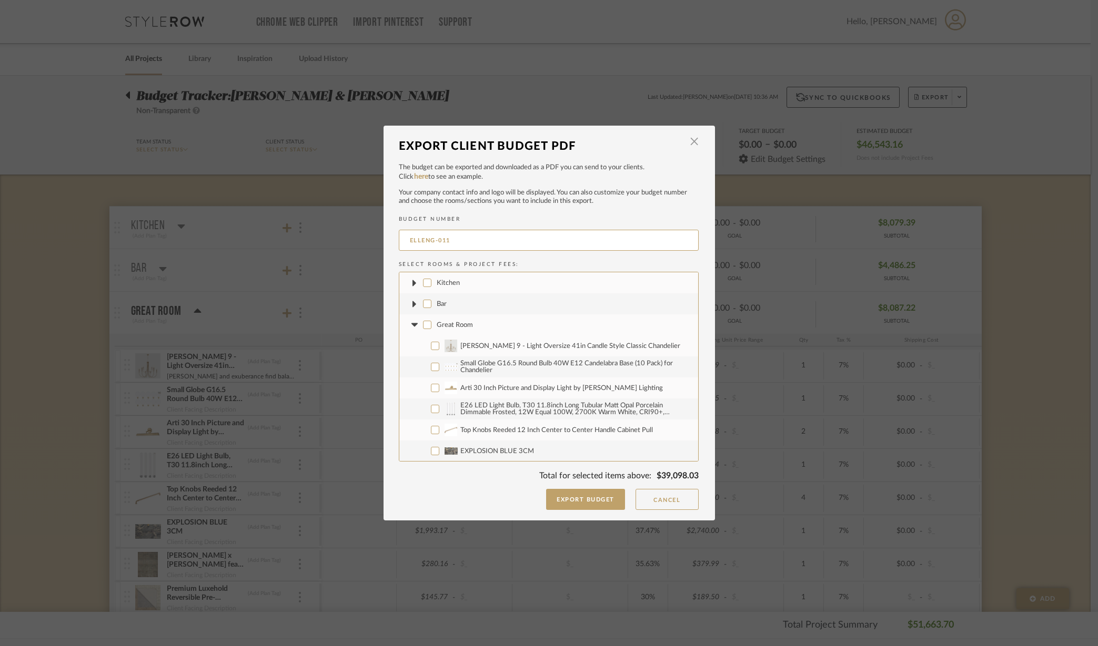
checkbox input "false"
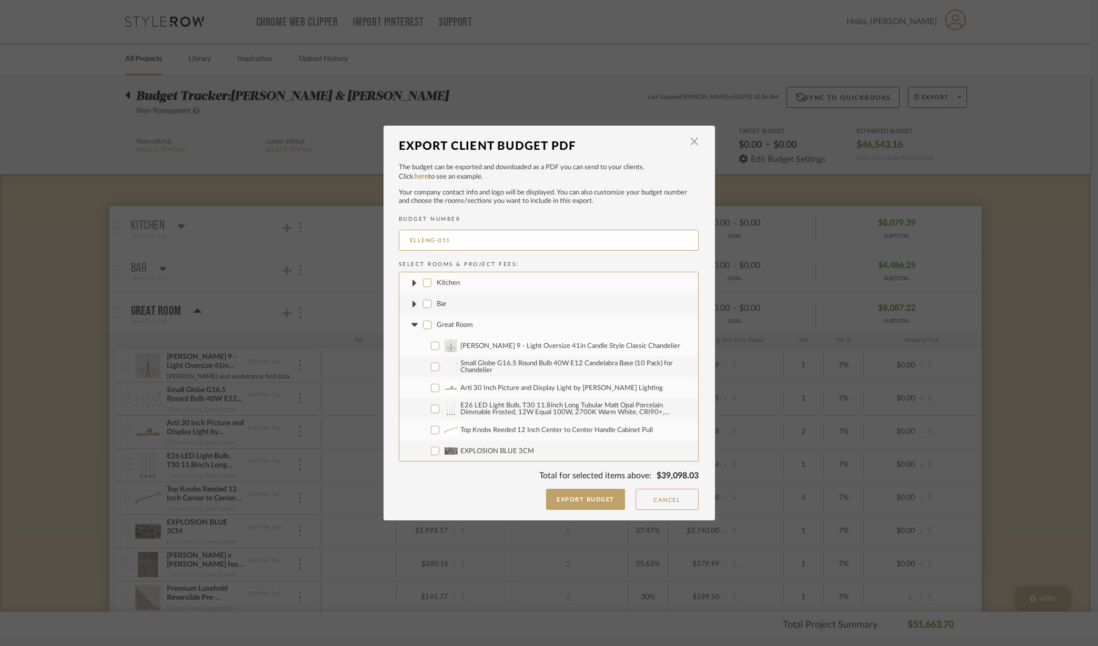
checkbox input "false"
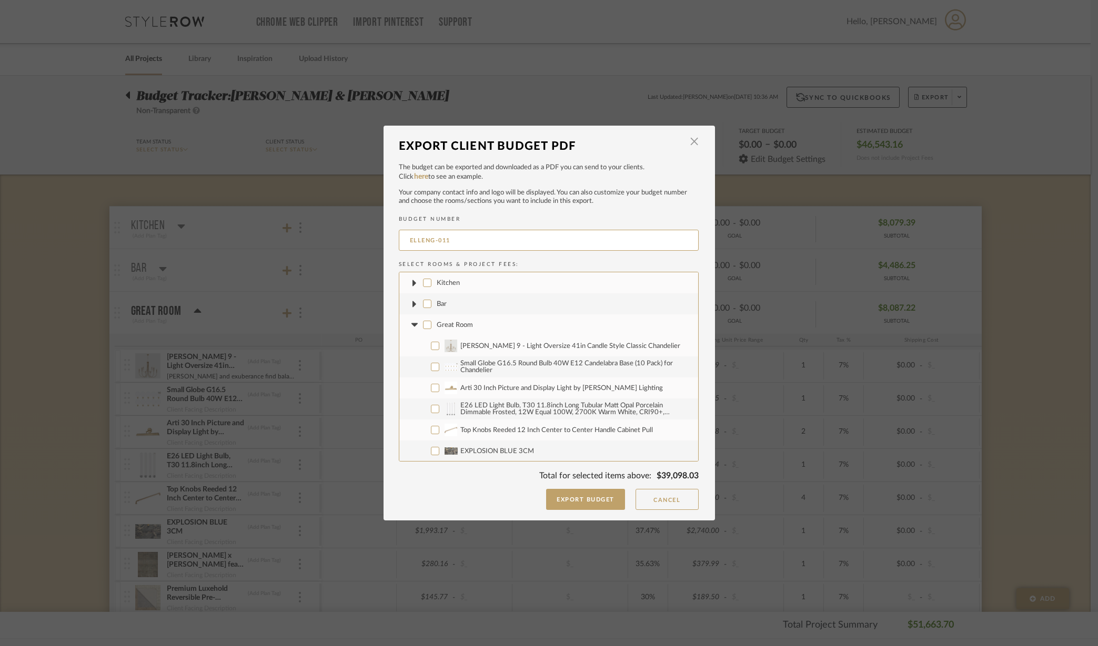
checkbox input "false"
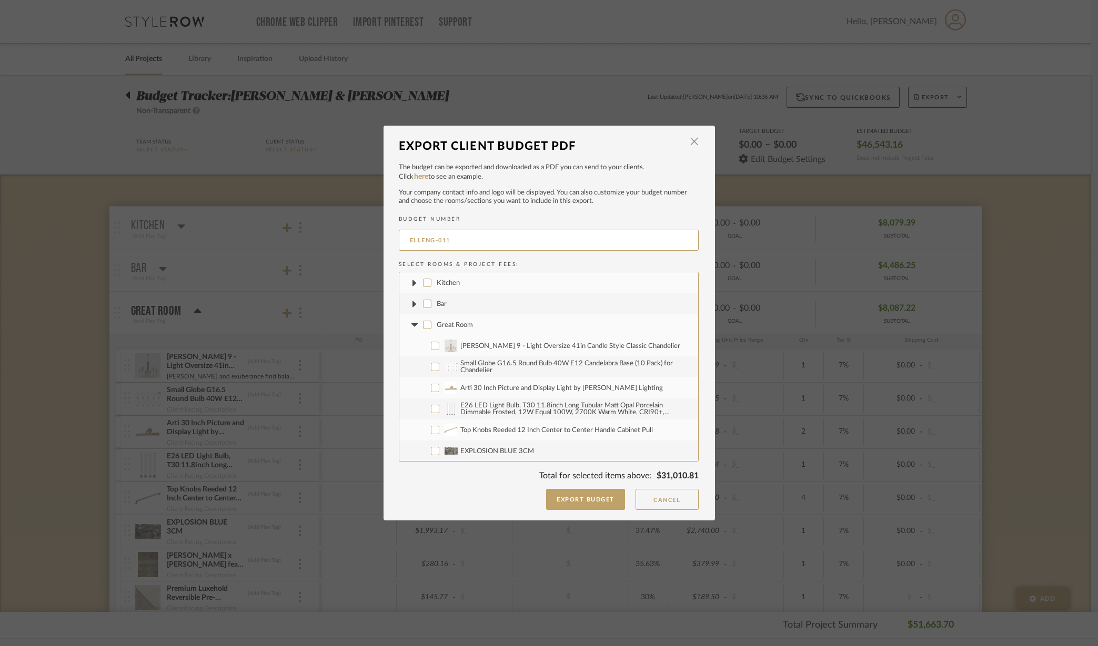
click at [409, 320] on fa-icon at bounding box center [414, 325] width 11 height 11
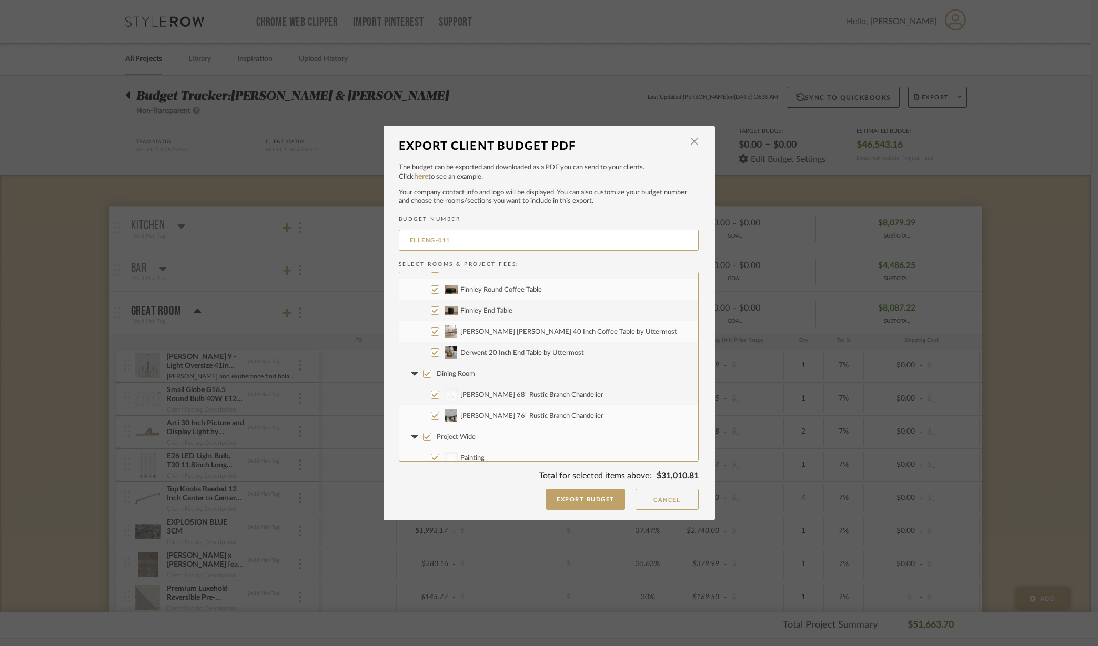
scroll to position [400, 0]
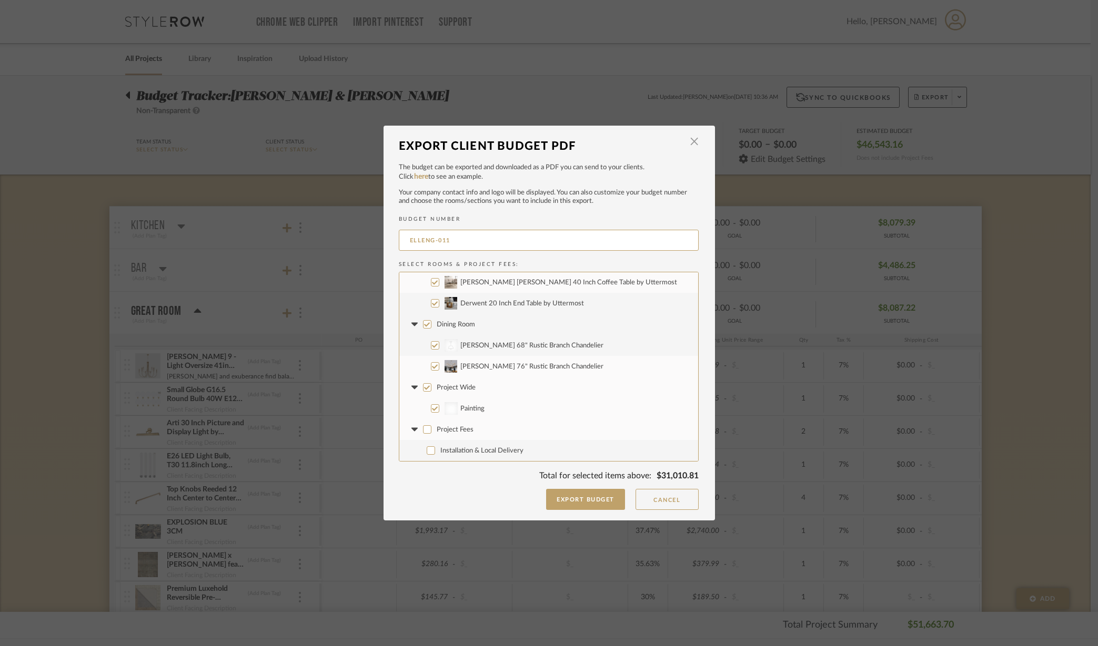
click at [423, 321] on input "Dining Room" at bounding box center [427, 324] width 8 height 8
checkbox input "false"
click at [413, 325] on icon at bounding box center [414, 324] width 11 height 4
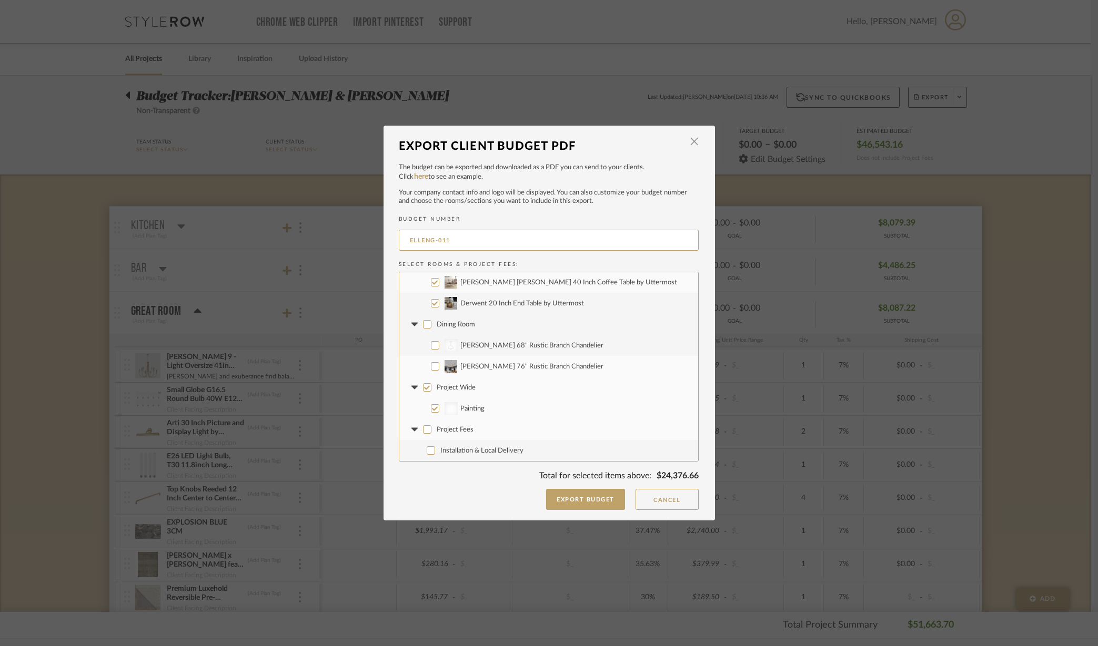
scroll to position [358, 0]
click at [423, 389] on input "Project Wide" at bounding box center [427, 387] width 8 height 8
checkbox input "false"
click at [411, 386] on icon at bounding box center [414, 388] width 6 height 4
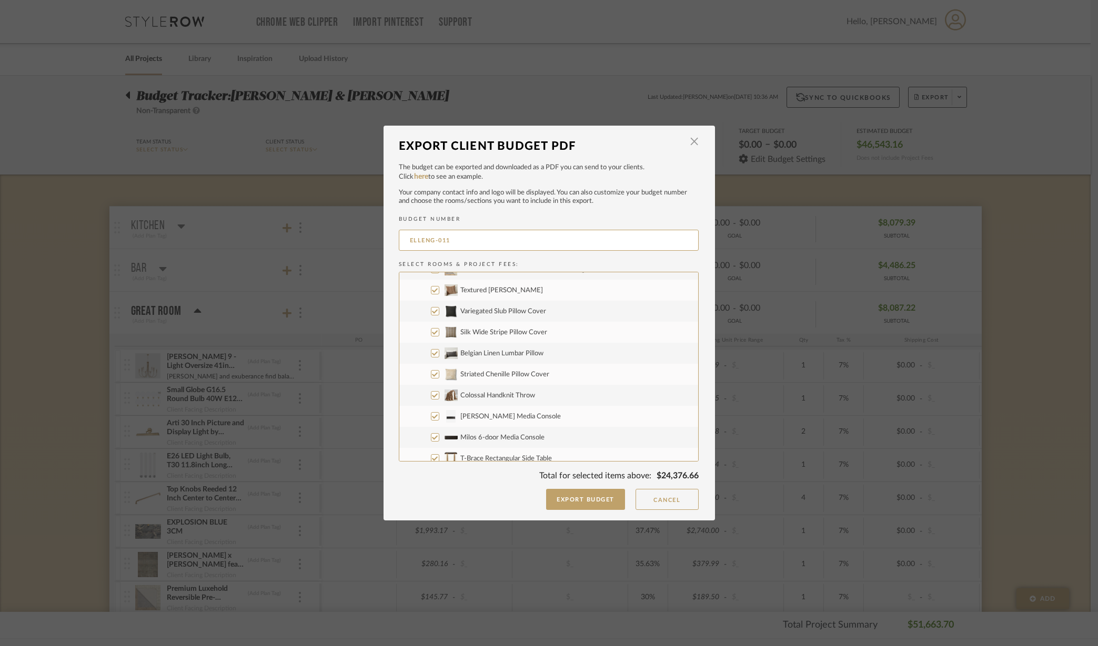
scroll to position [0, 0]
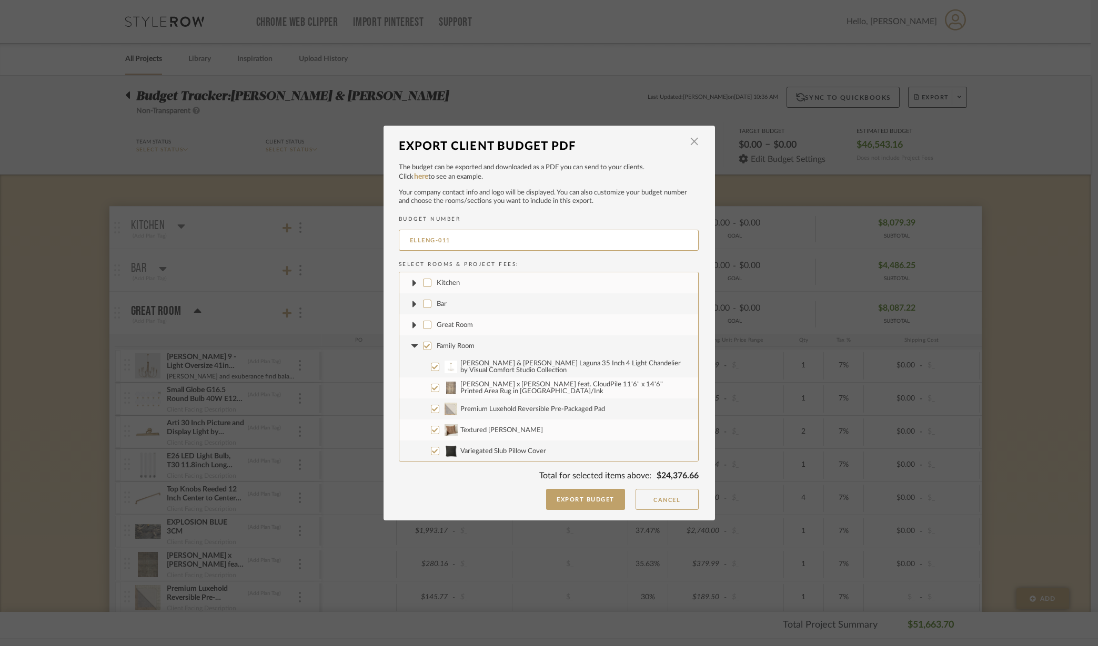
click at [423, 345] on input "Family Room" at bounding box center [427, 346] width 8 height 8
checkbox input "false"
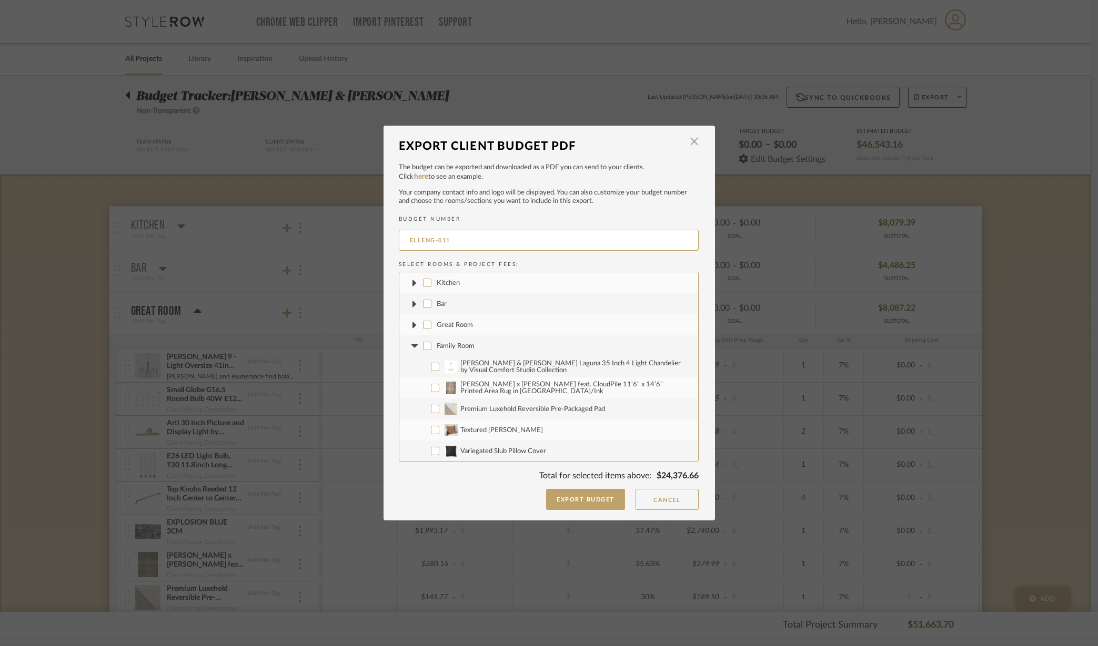
checkbox input "false"
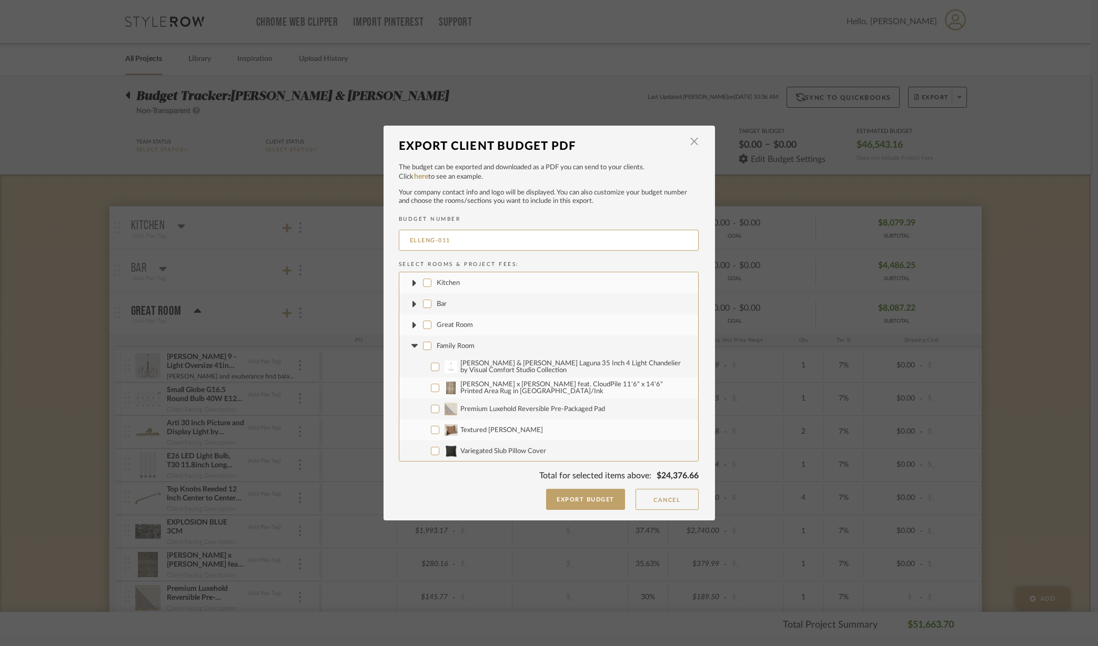
checkbox input "false"
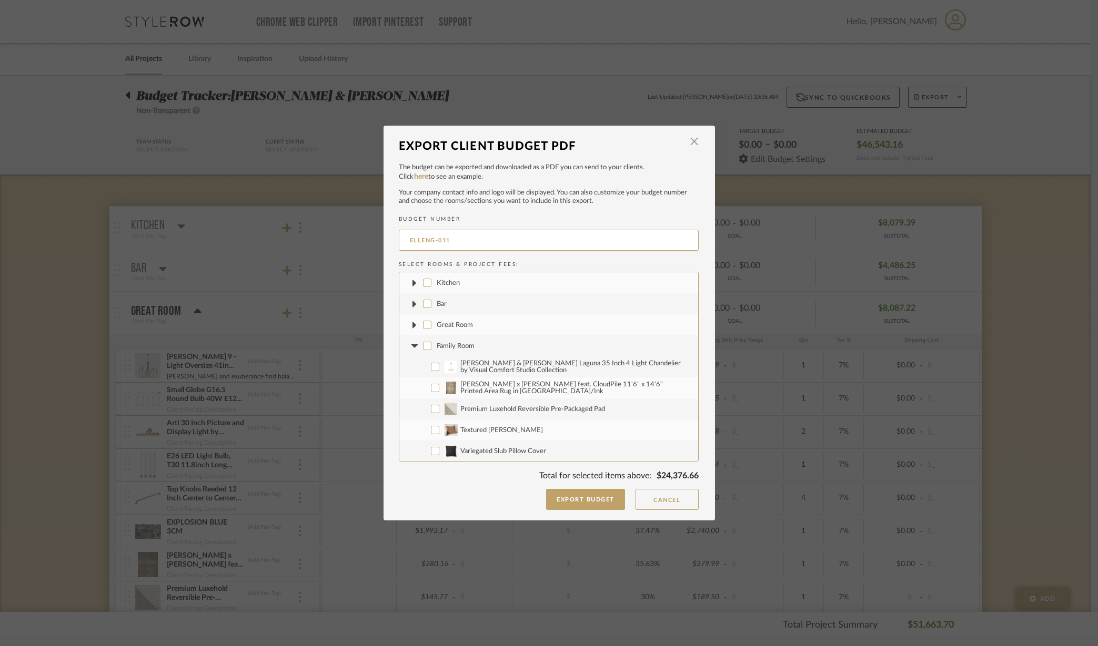
checkbox input "false"
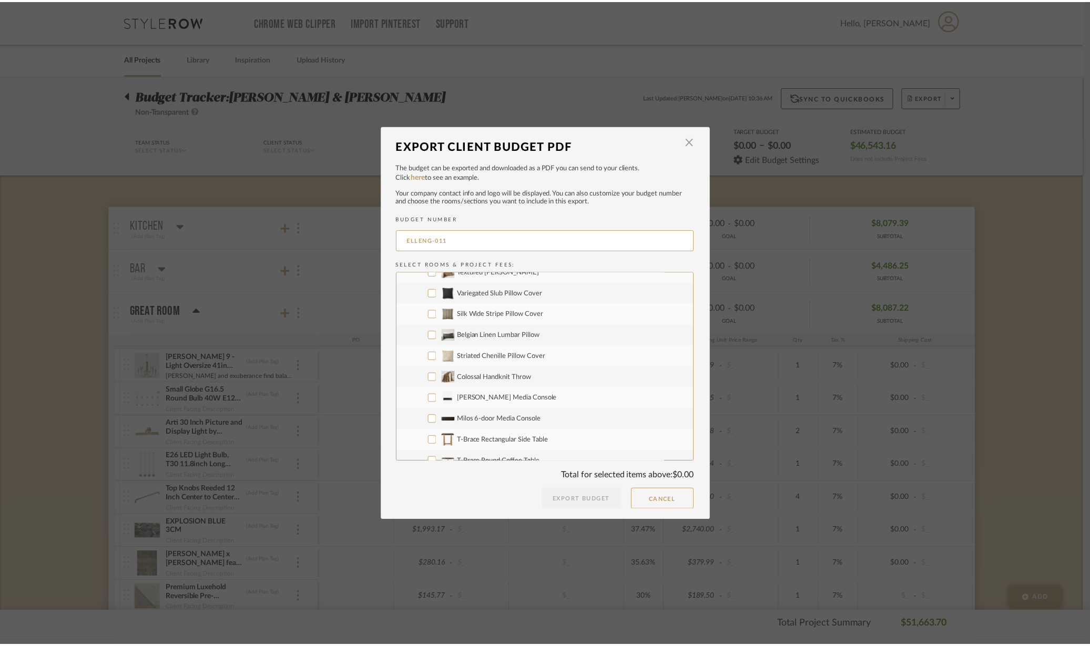
scroll to position [263, 0]
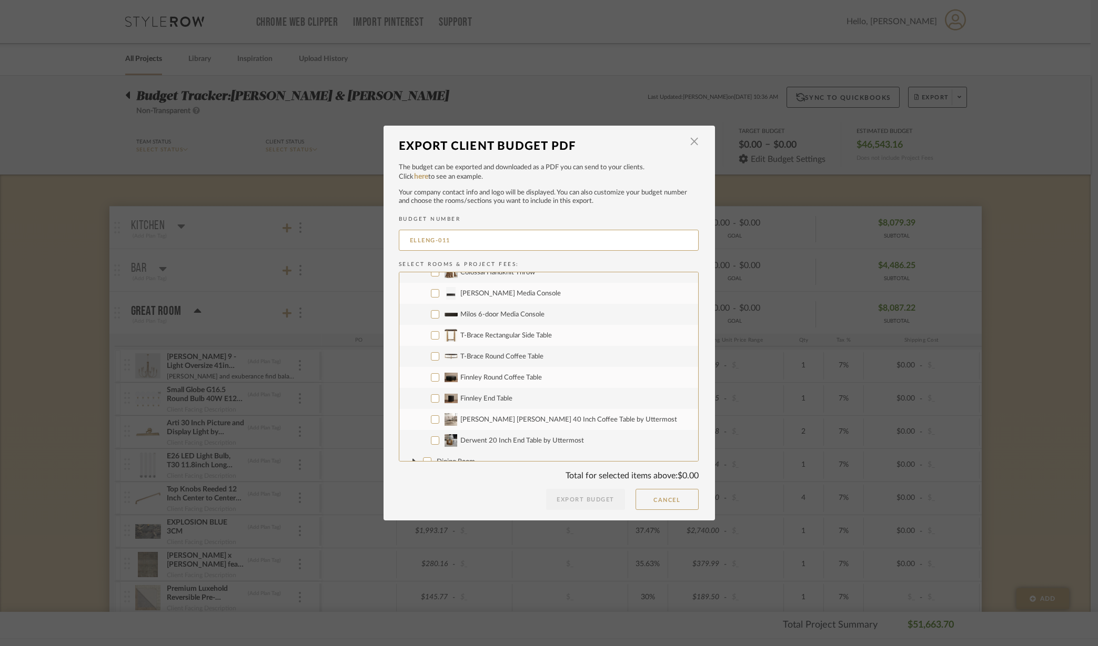
click at [431, 294] on input "[PERSON_NAME] Media Console" at bounding box center [435, 293] width 8 height 8
checkbox input "true"
click at [431, 416] on input "[PERSON_NAME] [PERSON_NAME] 40 Inch Coffee Table by Uttermost" at bounding box center [435, 420] width 8 height 8
checkbox input "true"
click at [431, 442] on input "Derwent 20 Inch End Table by Uttermost" at bounding box center [435, 441] width 8 height 8
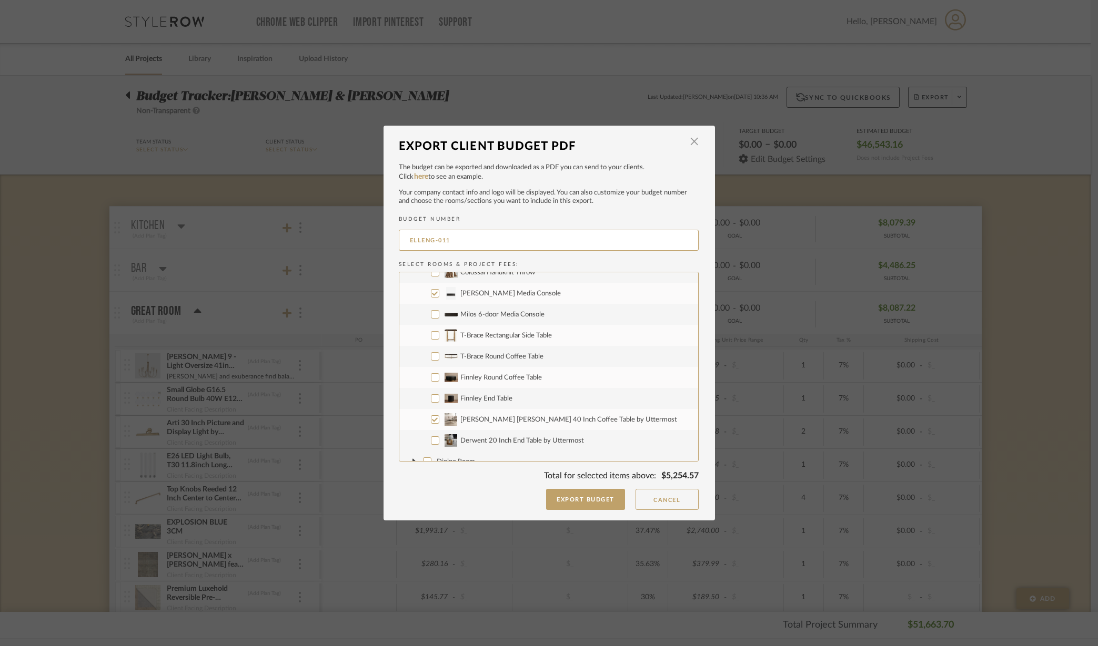
checkbox input "true"
click at [692, 140] on span "button" at bounding box center [694, 141] width 21 height 21
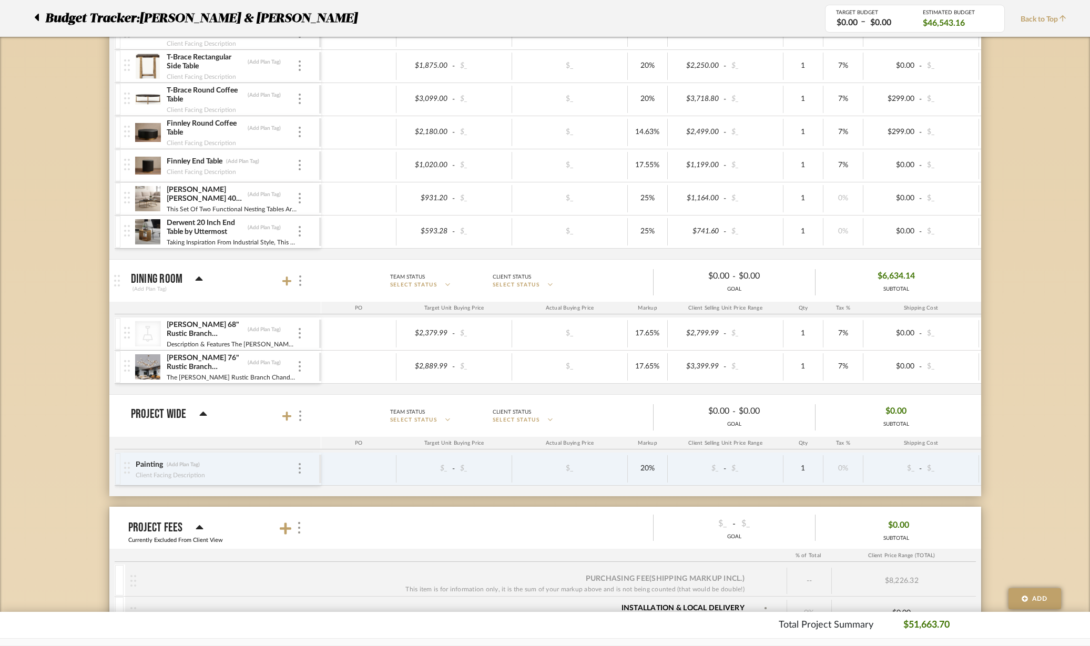
scroll to position [1249, 0]
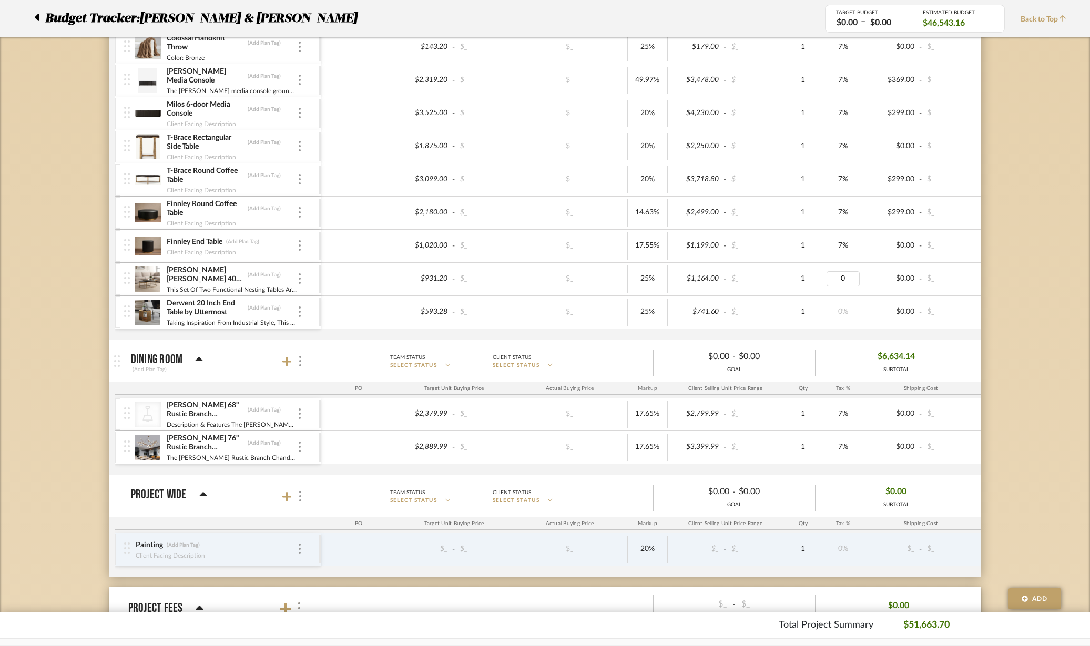
type input "7"
type input "120"
type input "7"
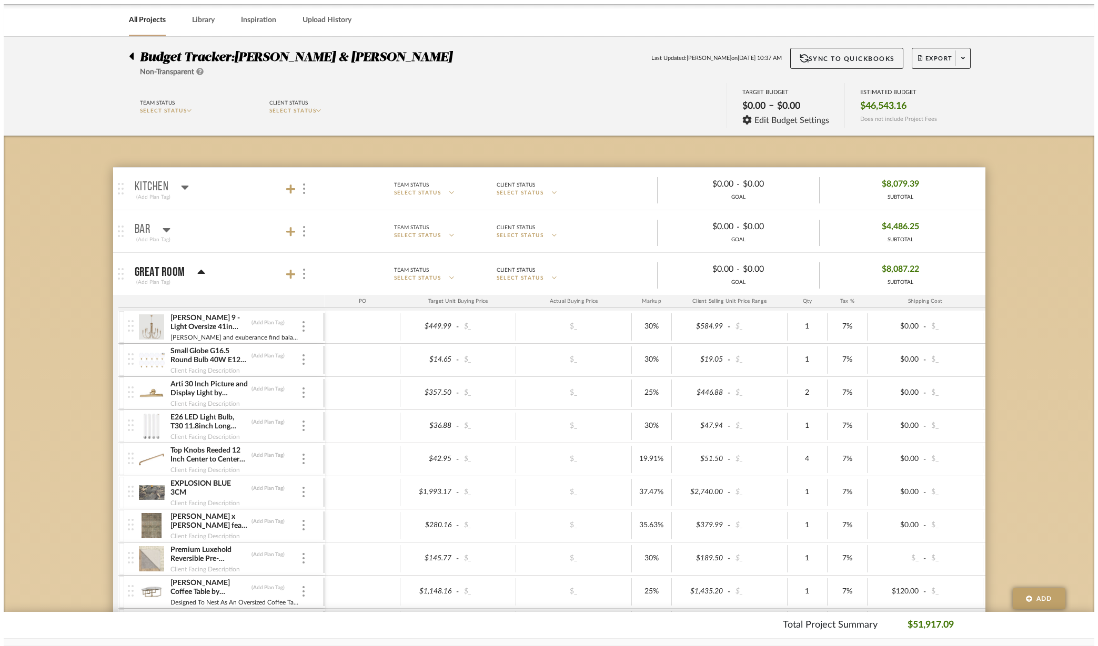
scroll to position [0, 0]
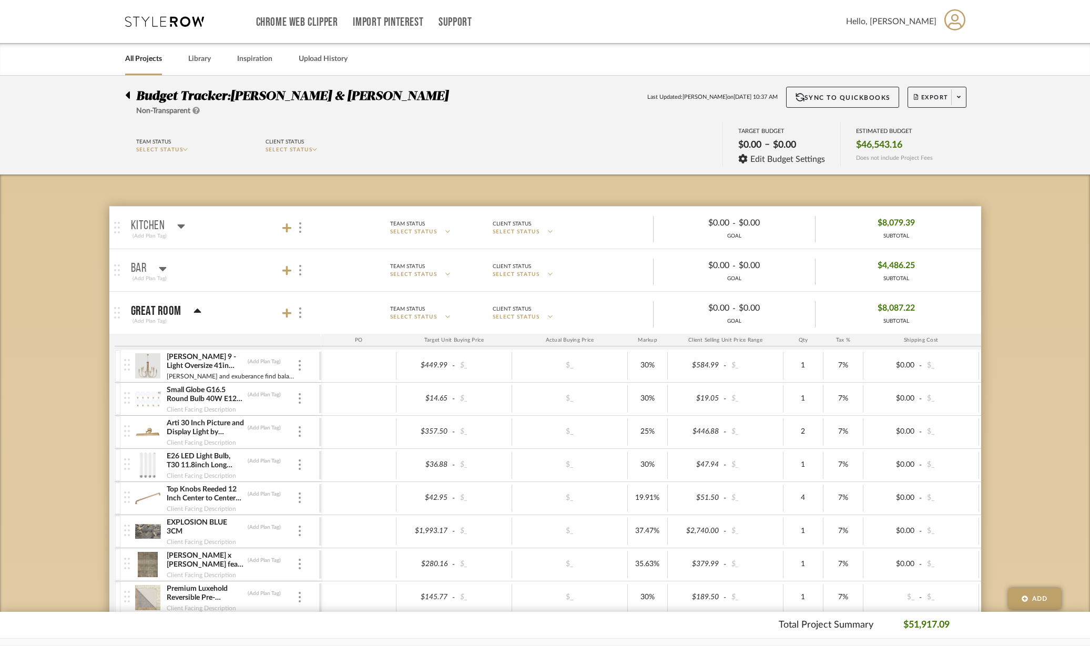
click at [916, 102] on span "Export" at bounding box center [931, 102] width 35 height 16
click at [912, 129] on button "Export PDF" at bounding box center [956, 127] width 100 height 25
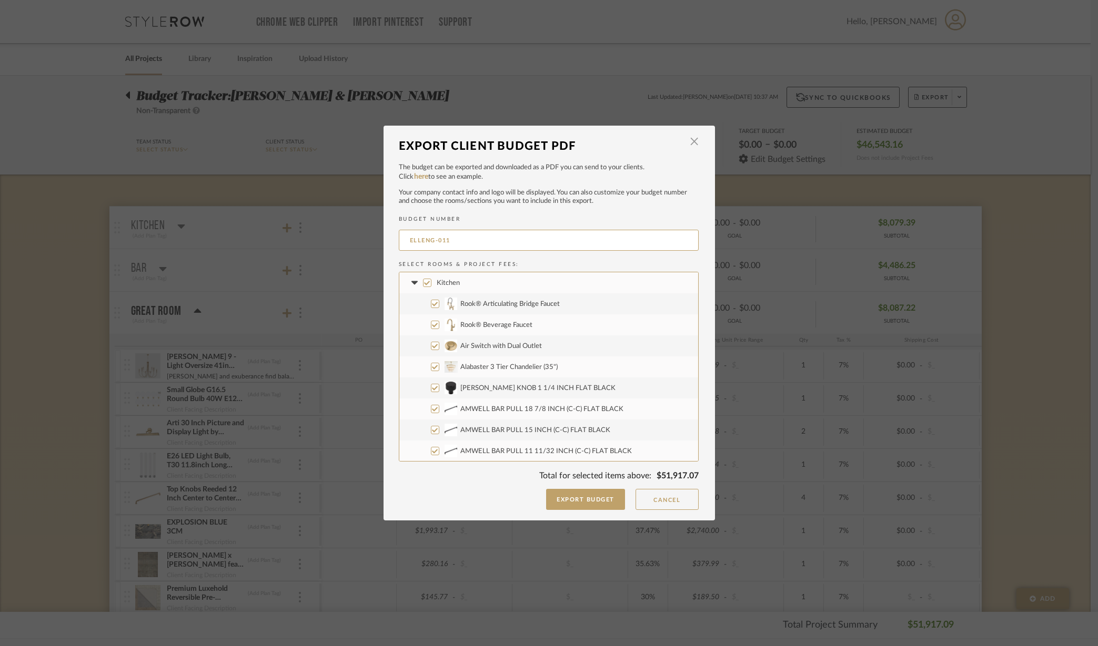
click at [409, 283] on icon at bounding box center [414, 283] width 11 height 4
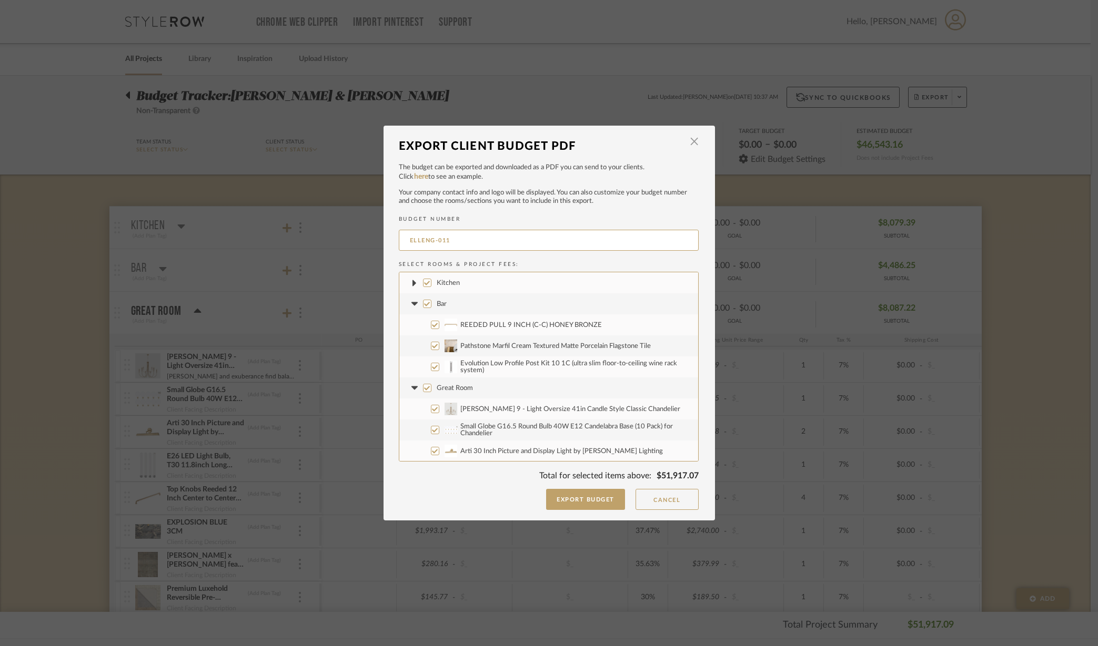
click at [428, 282] on label "Kitchen" at bounding box center [548, 282] width 299 height 21
click at [428, 282] on input "Kitchen" at bounding box center [427, 283] width 8 height 8
checkbox input "false"
click at [411, 302] on icon at bounding box center [414, 304] width 11 height 4
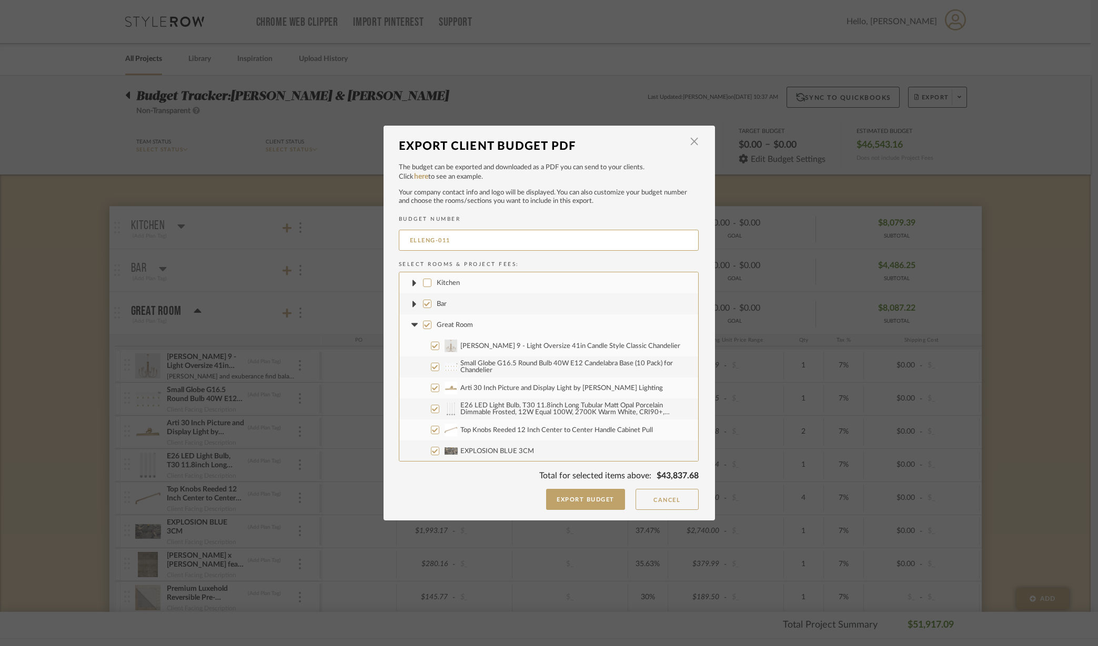
click at [423, 303] on input "Bar" at bounding box center [427, 304] width 8 height 8
checkbox input "false"
click at [411, 325] on icon at bounding box center [414, 325] width 6 height 4
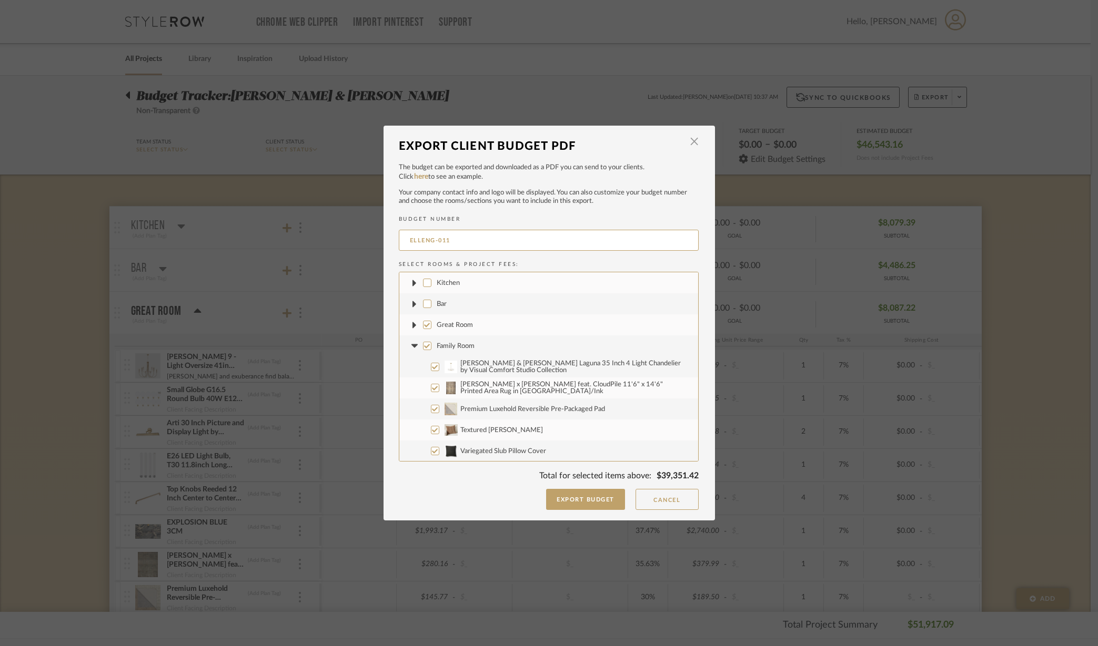
click at [424, 325] on input "Great Room" at bounding box center [427, 325] width 8 height 8
checkbox input "false"
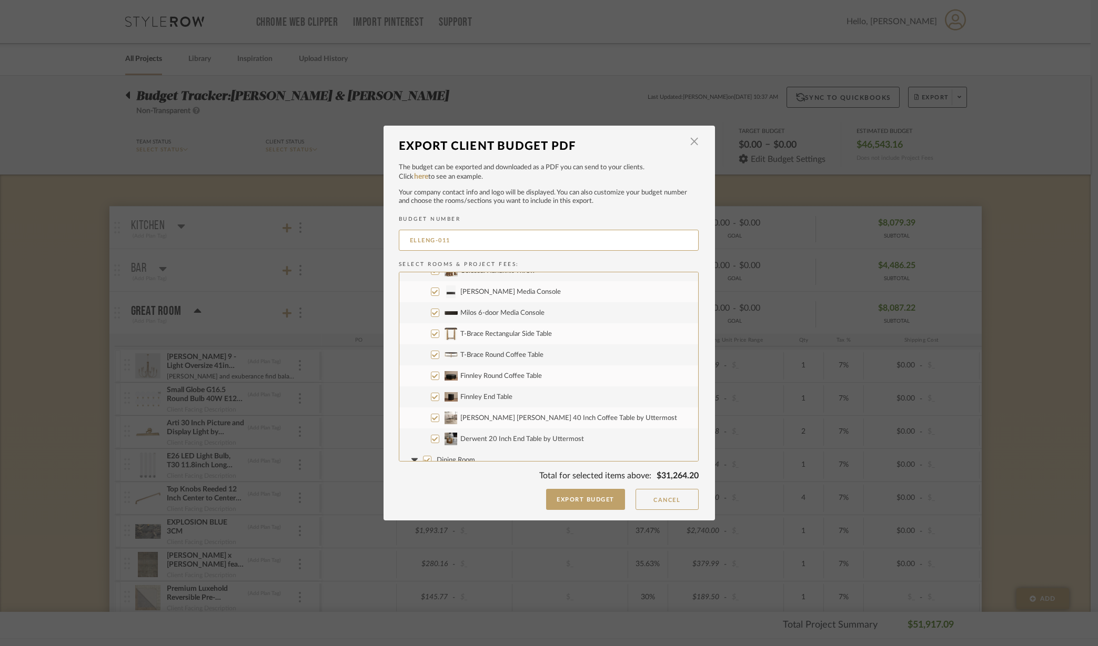
scroll to position [400, 0]
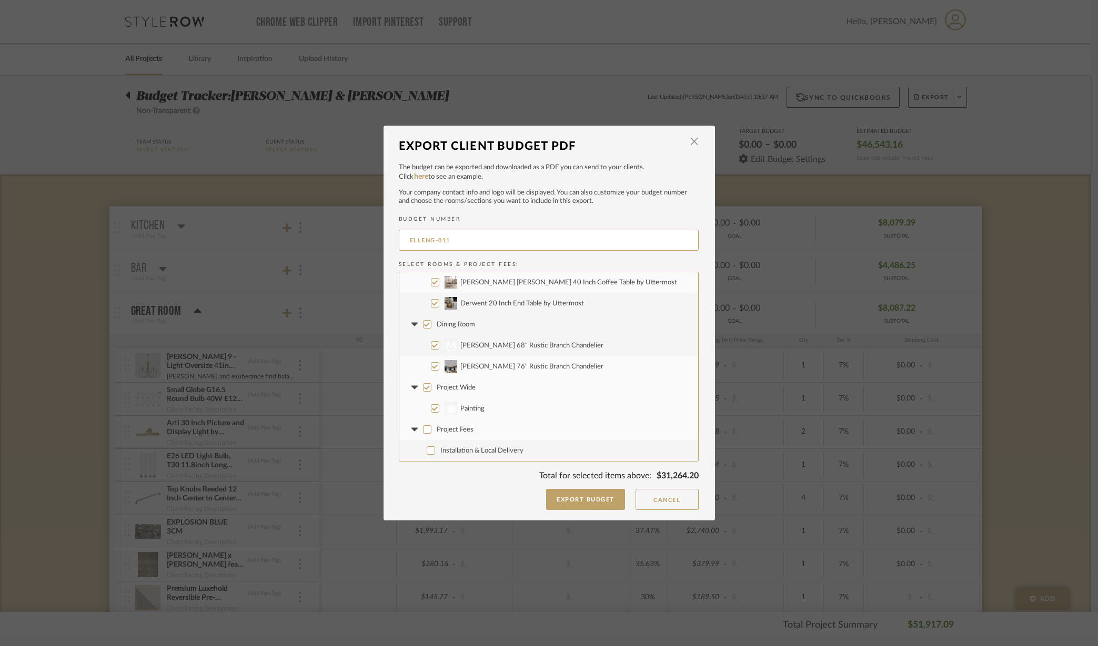
click at [423, 326] on input "Dining Room" at bounding box center [427, 324] width 8 height 8
checkbox input "false"
click at [411, 323] on icon at bounding box center [414, 324] width 6 height 4
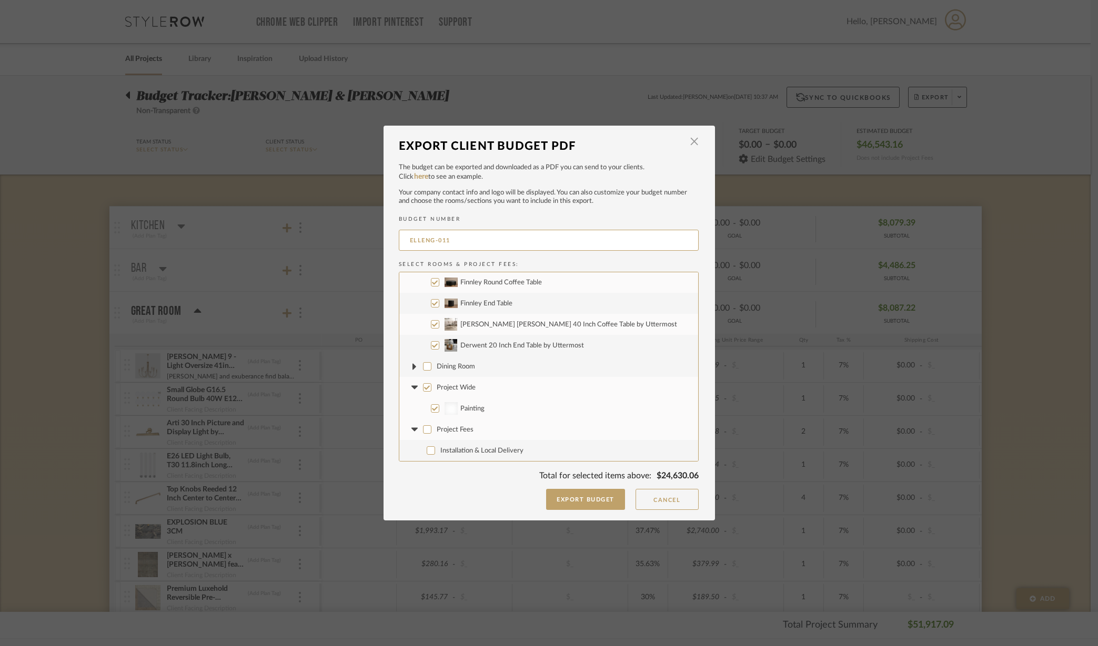
scroll to position [358, 0]
click at [424, 388] on input "Project Wide" at bounding box center [427, 387] width 8 height 8
checkbox input "false"
click at [409, 390] on fa-icon at bounding box center [414, 387] width 11 height 11
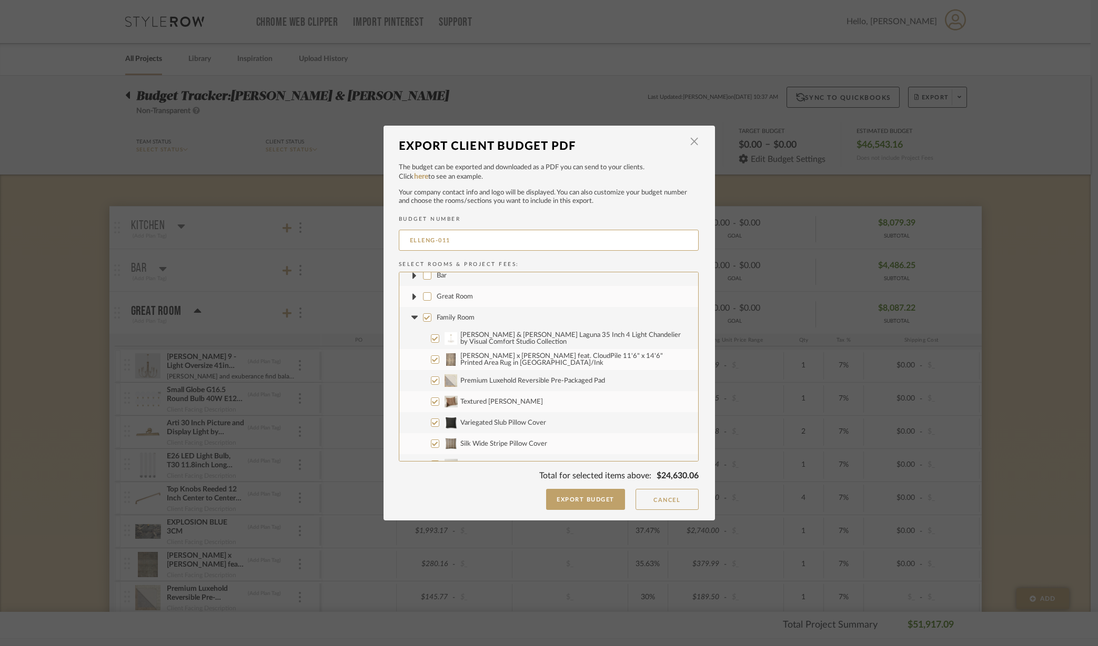
scroll to position [8, 0]
click at [425, 338] on input "Family Room" at bounding box center [427, 337] width 8 height 8
checkbox input "false"
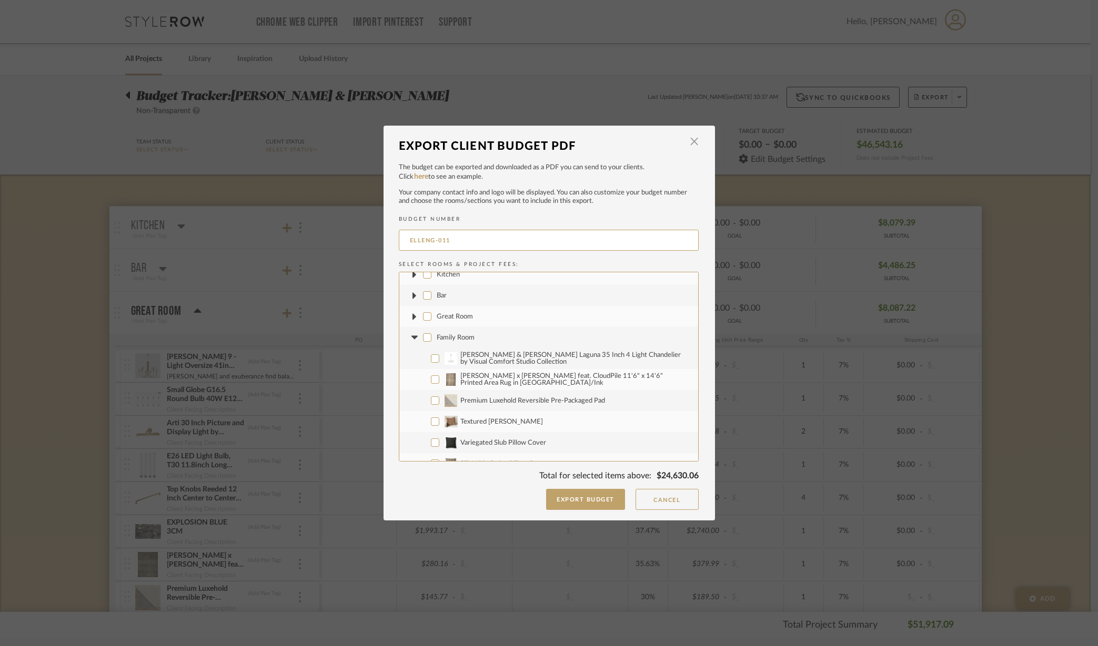
checkbox input "false"
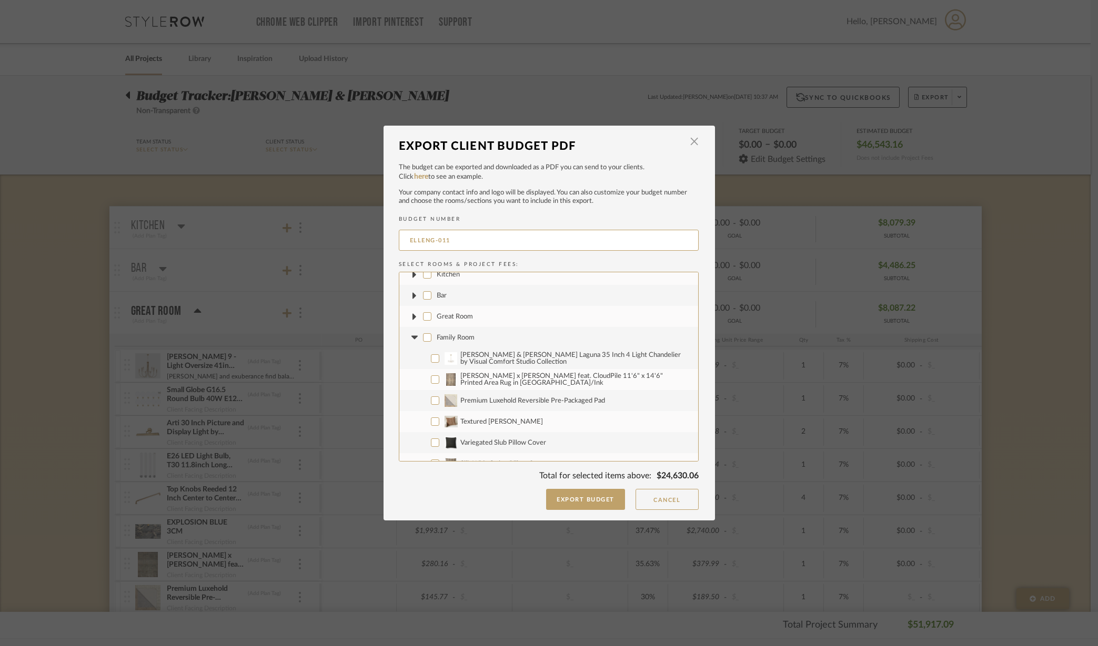
checkbox input "false"
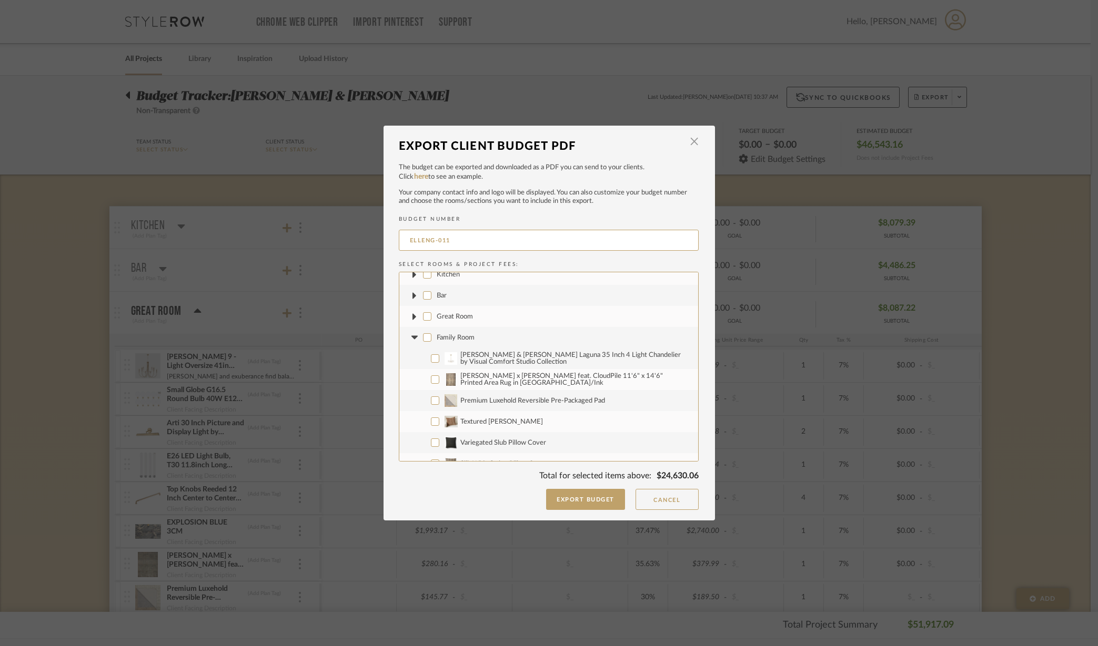
checkbox input "false"
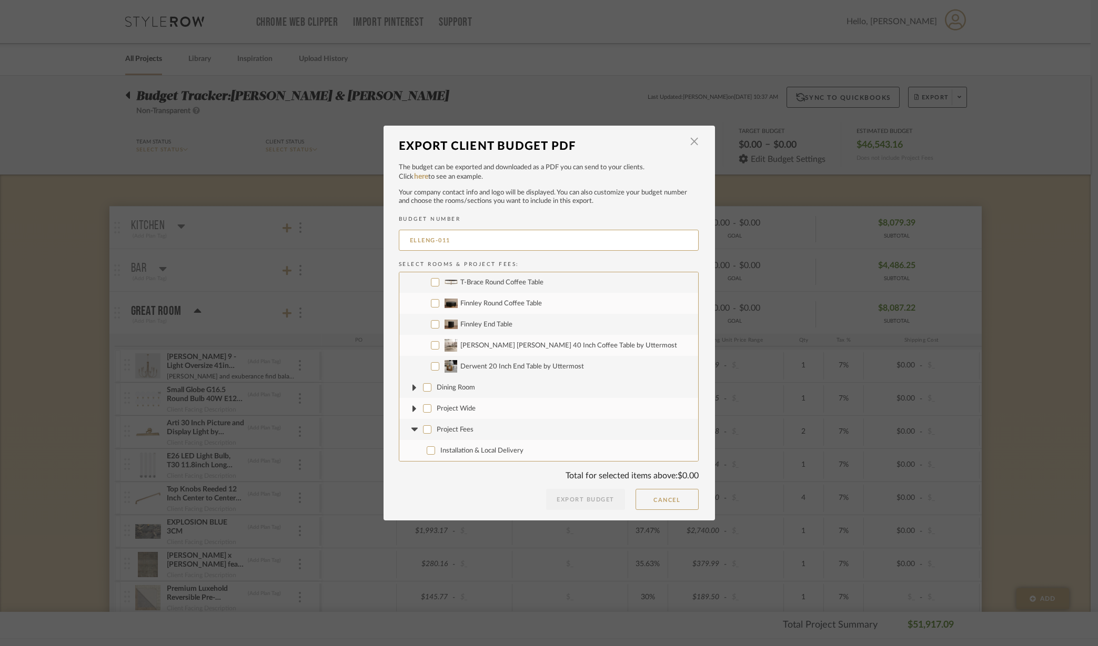
click at [431, 364] on input "Derwent 20 Inch End Table by Uttermost" at bounding box center [435, 366] width 8 height 8
checkbox input "true"
click at [431, 343] on input "[PERSON_NAME] [PERSON_NAME] 40 Inch Coffee Table by Uttermost" at bounding box center [435, 345] width 8 height 8
checkbox input "true"
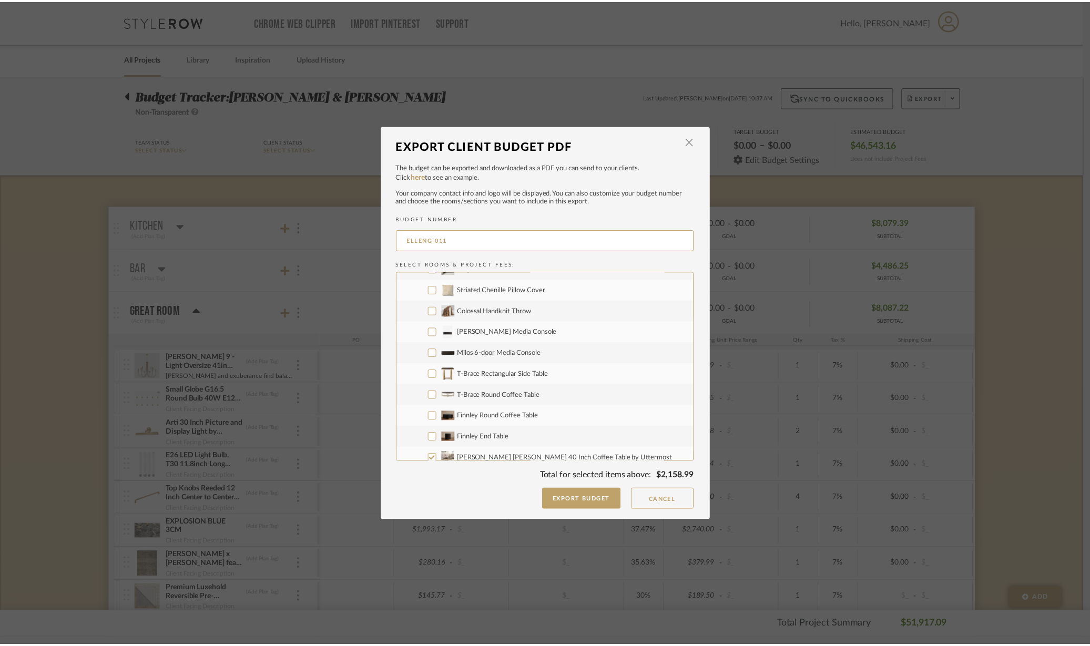
scroll to position [206, 0]
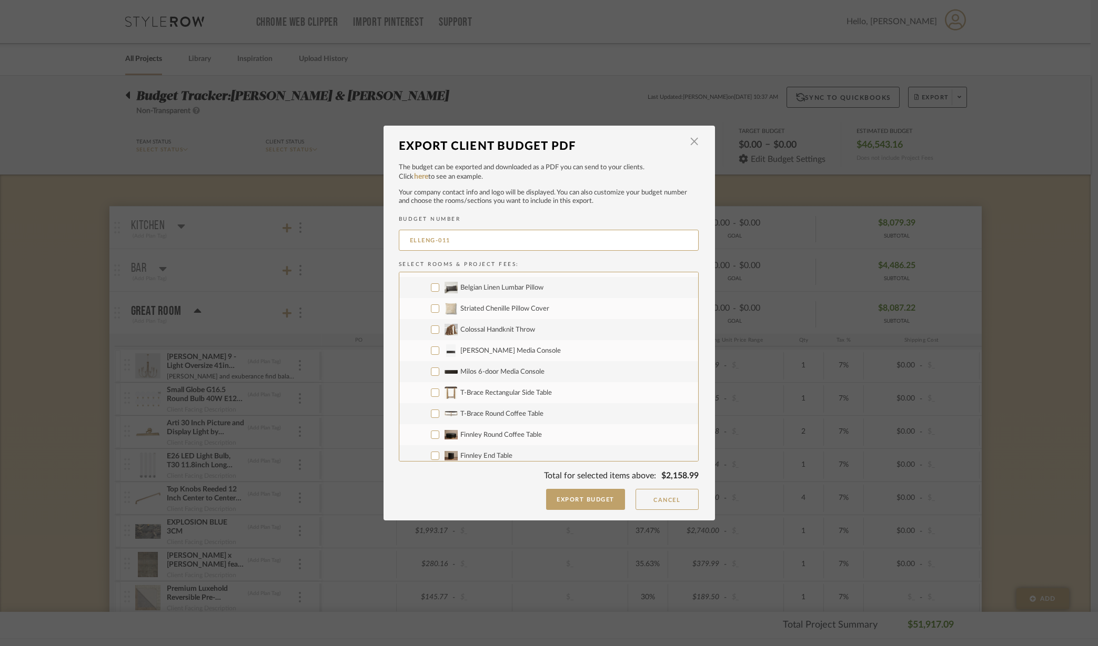
click at [431, 349] on input "[PERSON_NAME] Media Console" at bounding box center [435, 351] width 8 height 8
checkbox input "true"
click at [570, 494] on button "Export Budget" at bounding box center [585, 499] width 79 height 21
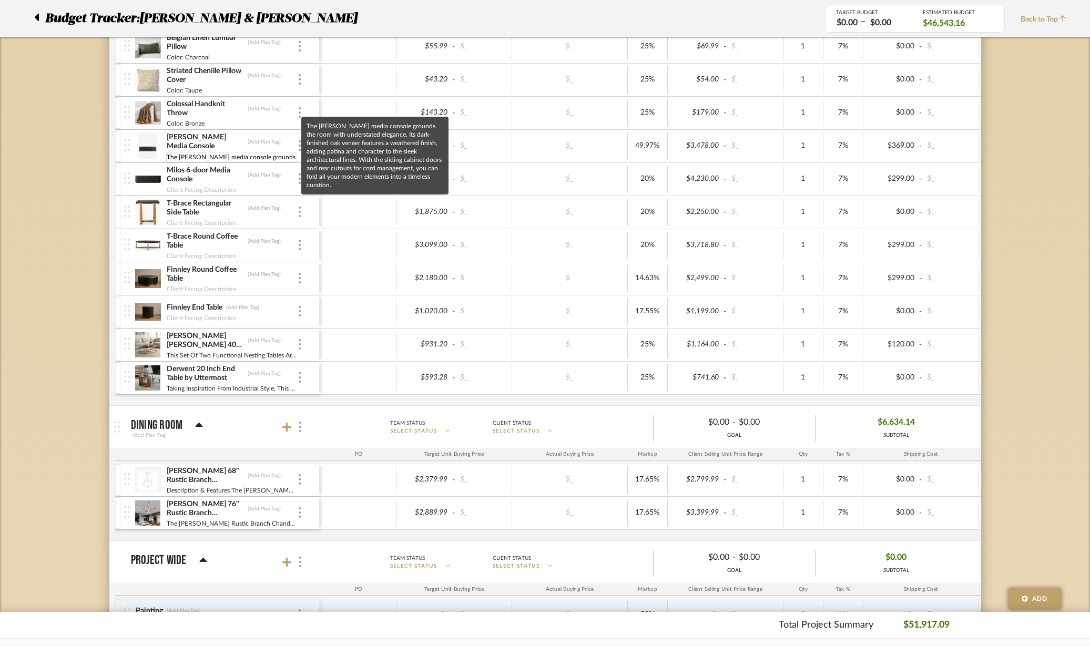
scroll to position [0, 757]
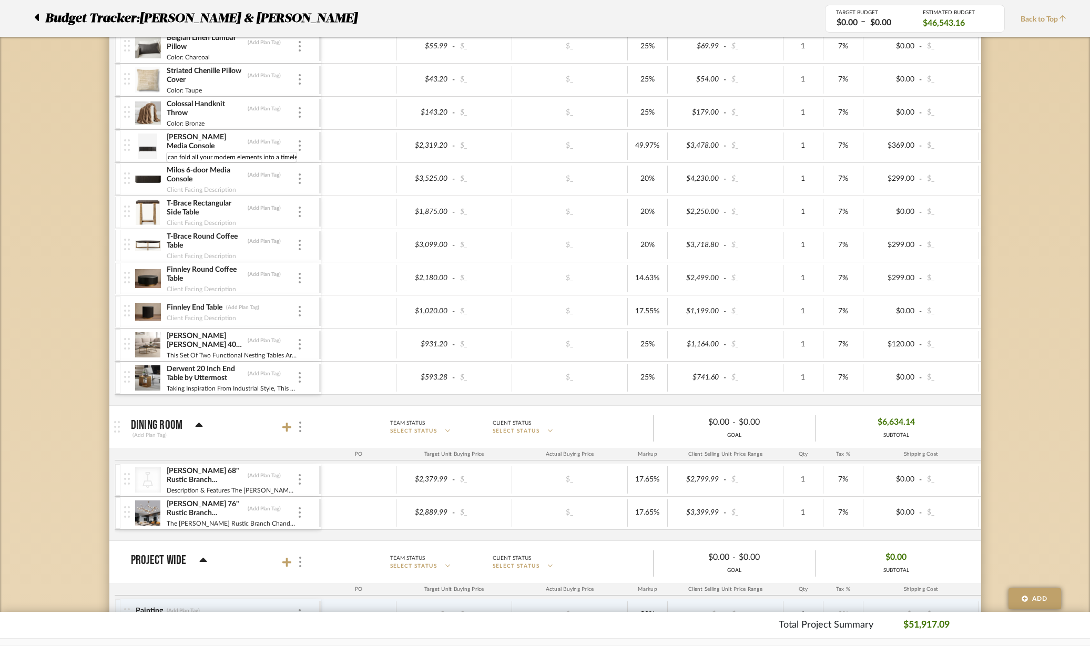
click at [208, 152] on input "The [PERSON_NAME] media console grounds the room with understated elegance. Its…" at bounding box center [231, 157] width 131 height 11
click at [207, 152] on input "The [PERSON_NAME] media console grounds the room with understated elegance. Its…" at bounding box center [231, 157] width 131 height 11
click at [295, 142] on div "[PERSON_NAME] Media Console (Add Plan Tag)" at bounding box center [231, 142] width 131 height 19
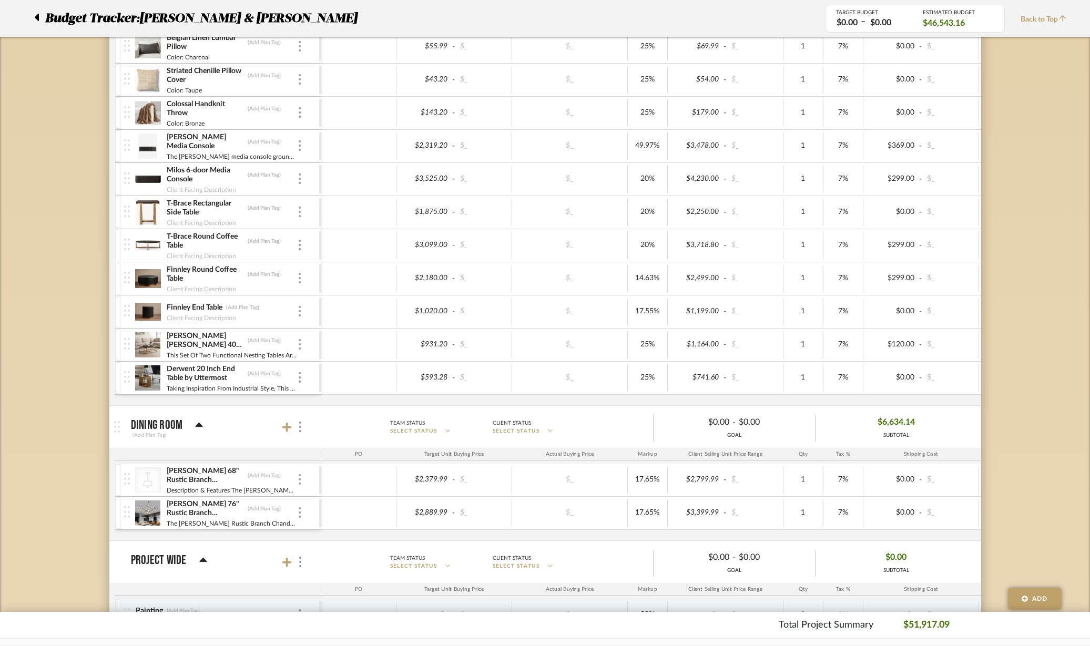
click at [300, 146] on img at bounding box center [300, 145] width 2 height 11
click at [328, 167] on span "Manage Item" at bounding box center [351, 169] width 63 height 9
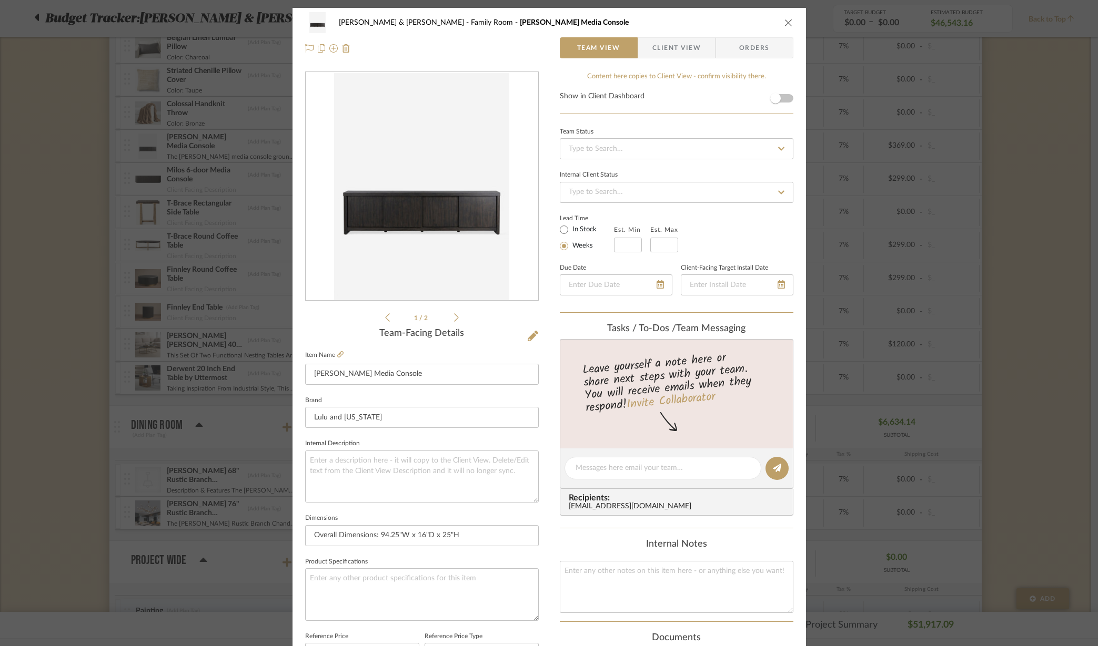
click at [665, 44] on span "Client View" at bounding box center [676, 47] width 48 height 21
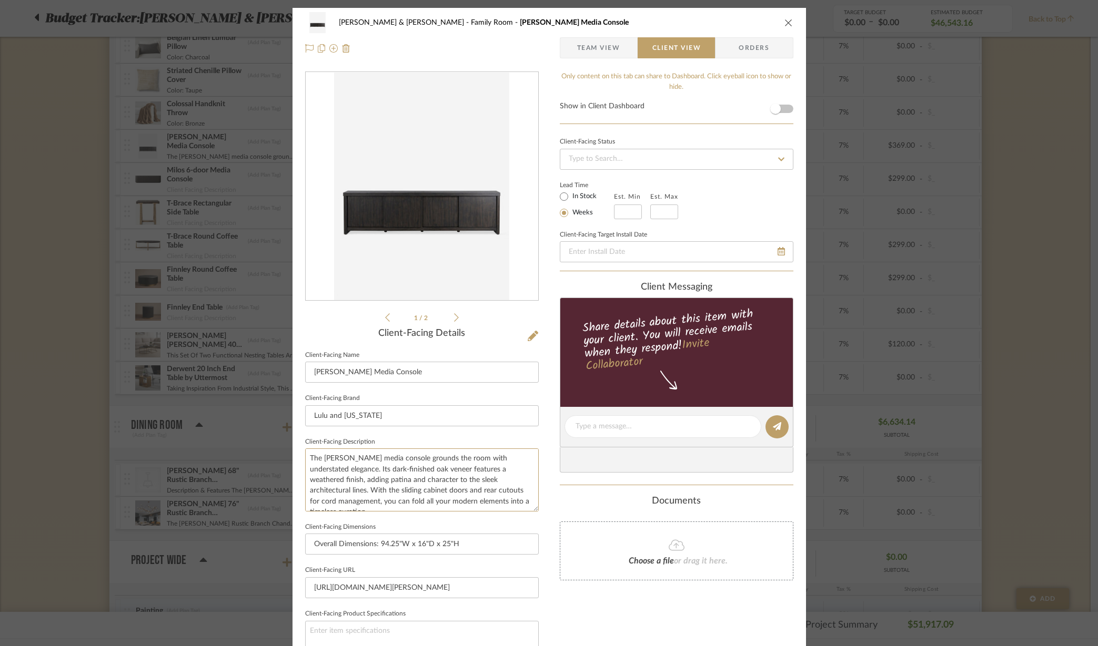
click at [333, 469] on textarea "The [PERSON_NAME] media console grounds the room with understated elegance. Its…" at bounding box center [422, 480] width 234 height 63
click at [336, 483] on textarea "The [PERSON_NAME] media console grounds the room with understated elegance. Its…" at bounding box center [422, 480] width 234 height 63
click at [337, 462] on textarea "The [PERSON_NAME] media console grounds the room with understated elegance. Its…" at bounding box center [422, 480] width 234 height 63
drag, startPoint x: 345, startPoint y: 468, endPoint x: 305, endPoint y: 463, distance: 40.3
click at [305, 463] on textarea "The [PERSON_NAME] media console grounds the room with understated elegance. Its…" at bounding box center [422, 480] width 234 height 63
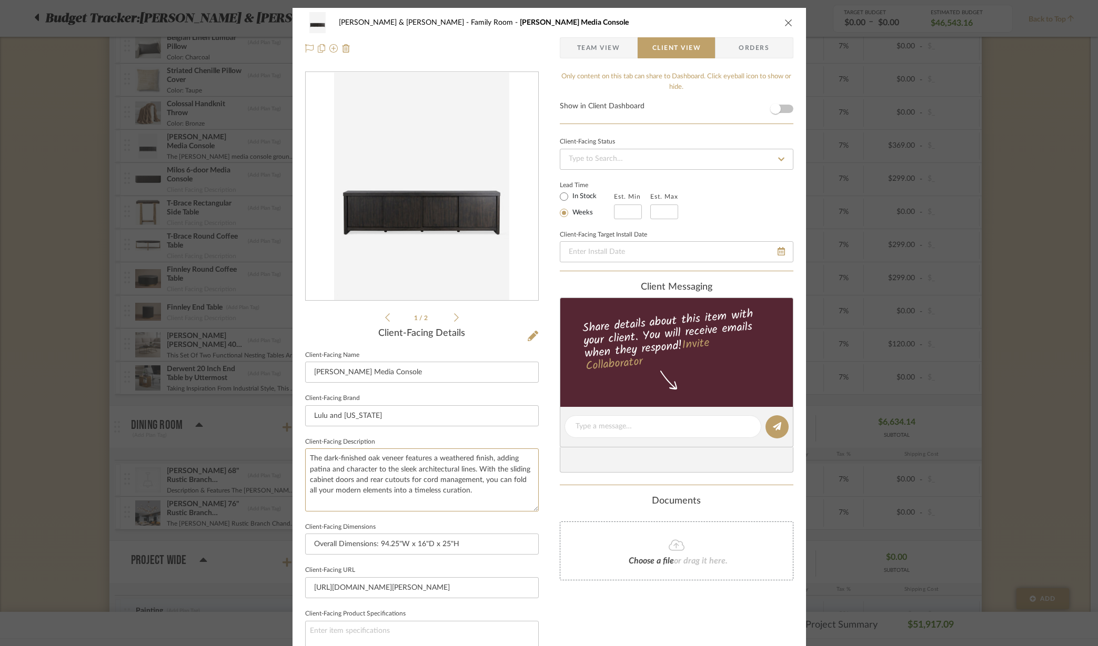
type textarea "The dark-finished oak veneer features a weathered finish, adding patina and cha…"
click at [594, 45] on span "Team View" at bounding box center [598, 47] width 43 height 21
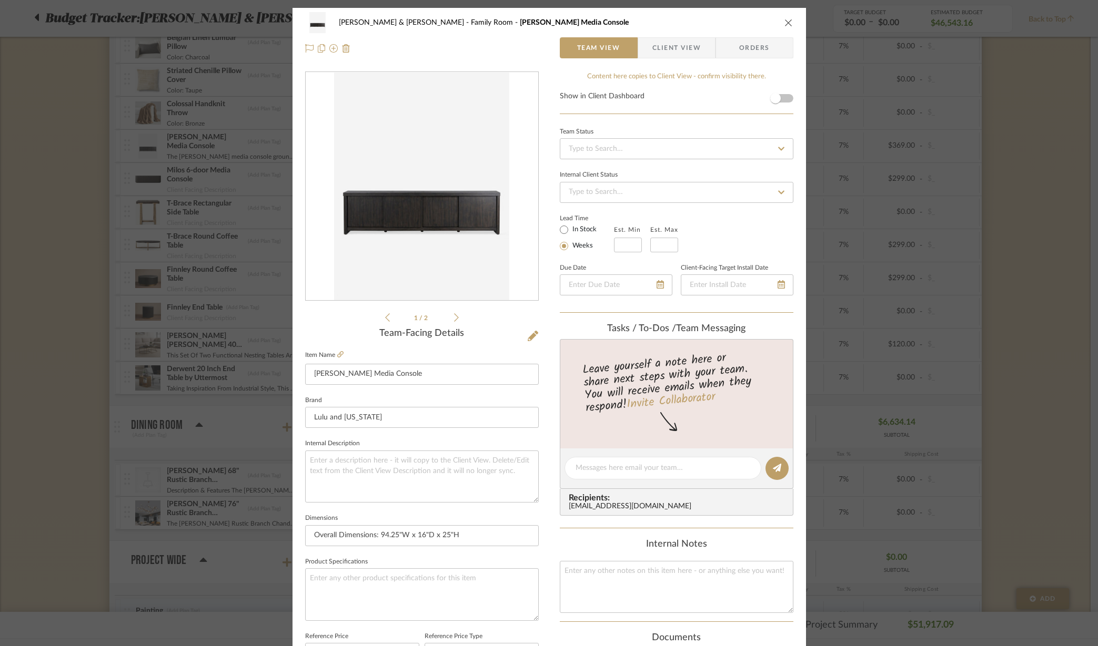
click at [787, 23] on icon "close" at bounding box center [788, 22] width 8 height 8
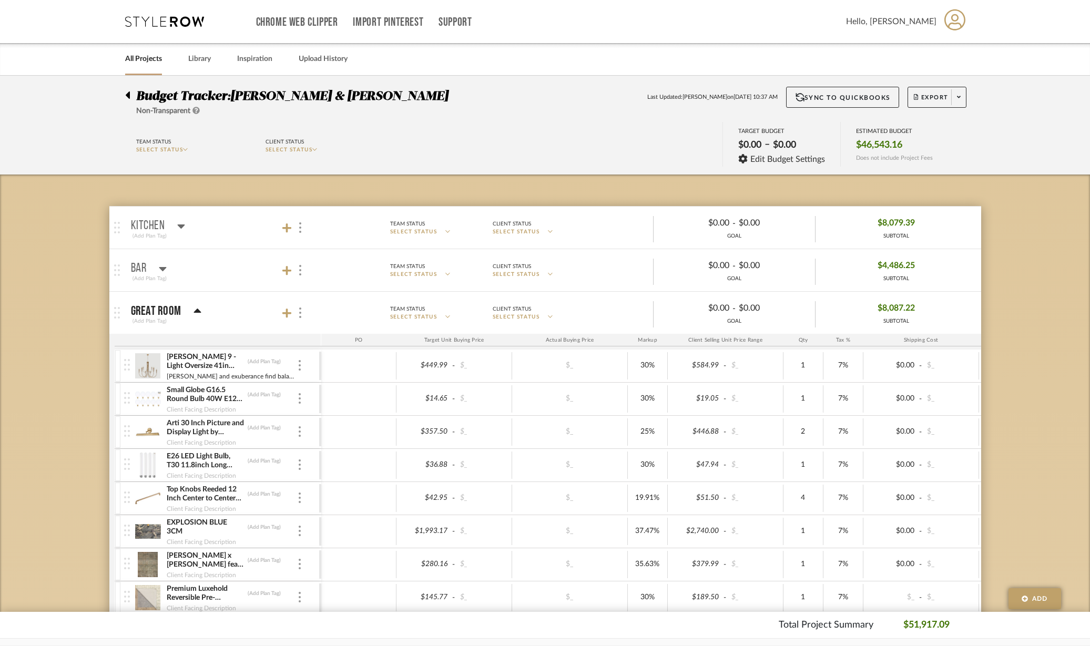
click at [932, 95] on span "Export" at bounding box center [931, 102] width 35 height 16
click at [937, 126] on span "Export PDF" at bounding box center [955, 127] width 79 height 9
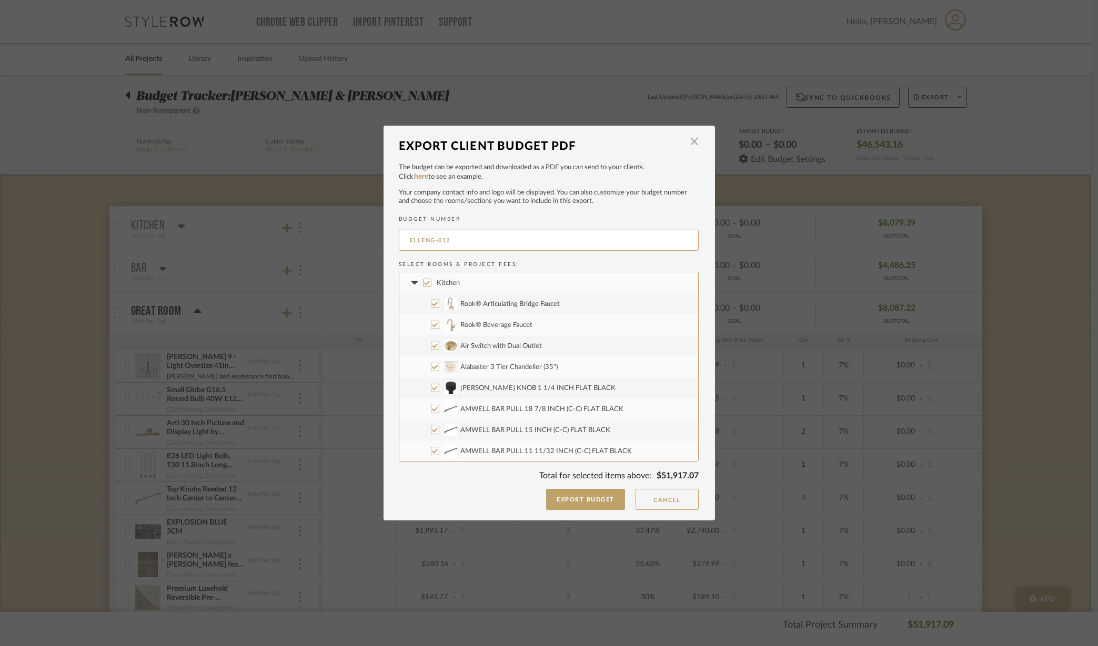
drag, startPoint x: 483, startPoint y: 238, endPoint x: 320, endPoint y: 251, distance: 164.1
click at [321, 251] on div "Export Client Budget PDF × The budget can be exported and downloaded as a PDF y…" at bounding box center [549, 323] width 1098 height 646
type input "[PERSON_NAME]-007"
click at [425, 281] on input "Kitchen" at bounding box center [427, 283] width 8 height 8
checkbox input "false"
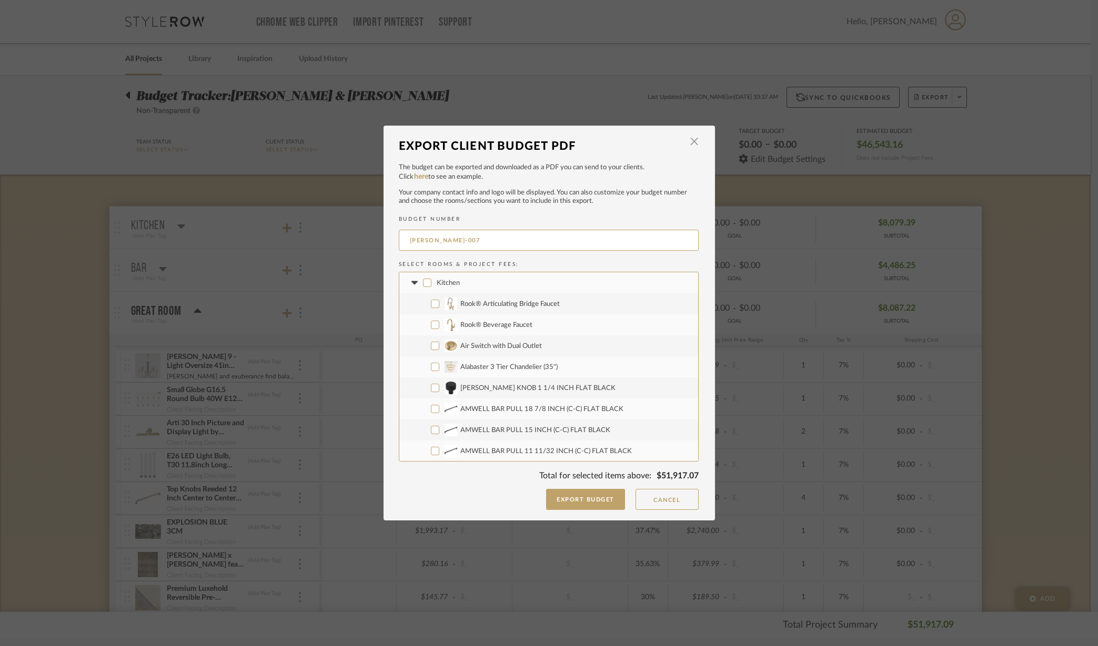
checkbox input "false"
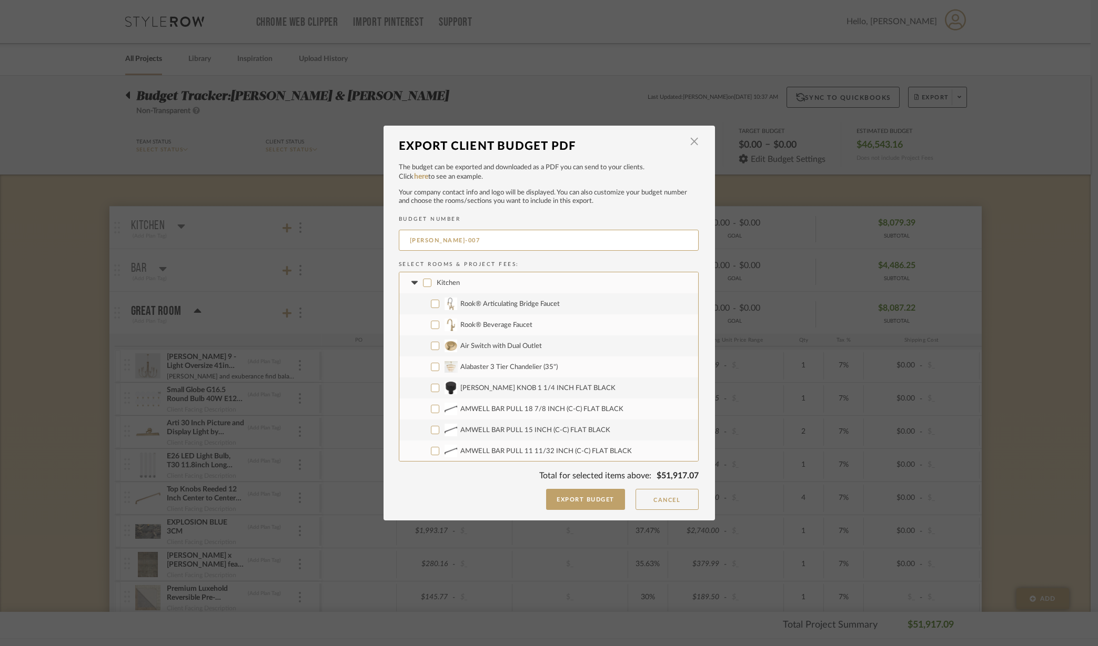
checkbox input "false"
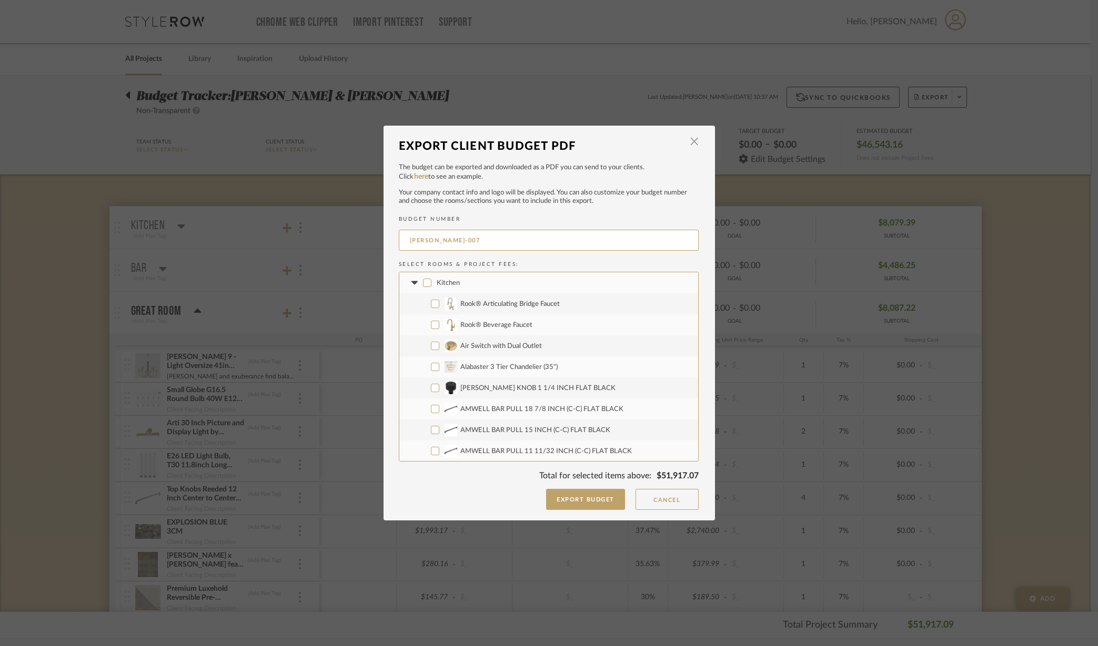
checkbox input "false"
click at [411, 282] on icon at bounding box center [414, 283] width 6 height 4
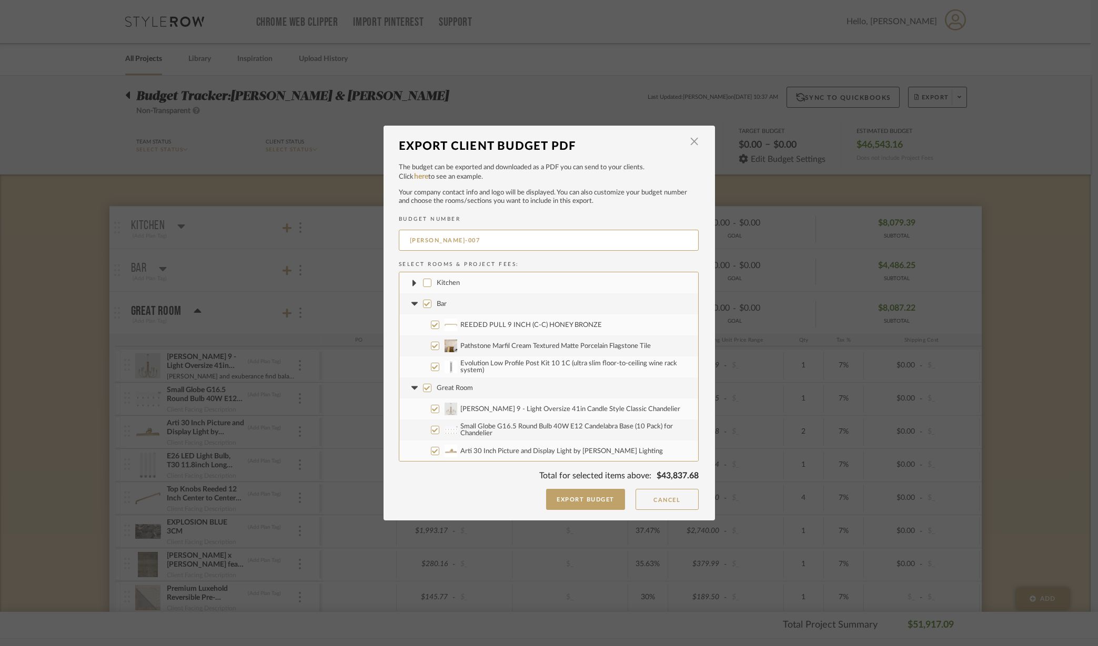
click at [423, 304] on input "Bar" at bounding box center [427, 304] width 8 height 8
checkbox input "false"
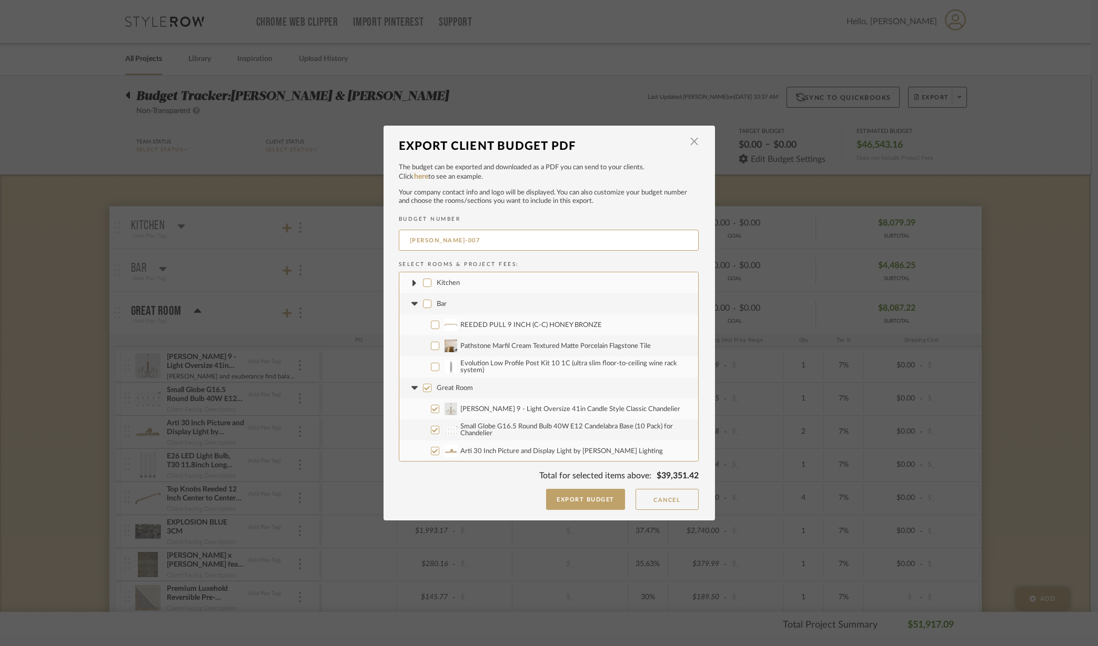
click at [411, 304] on icon at bounding box center [414, 304] width 6 height 4
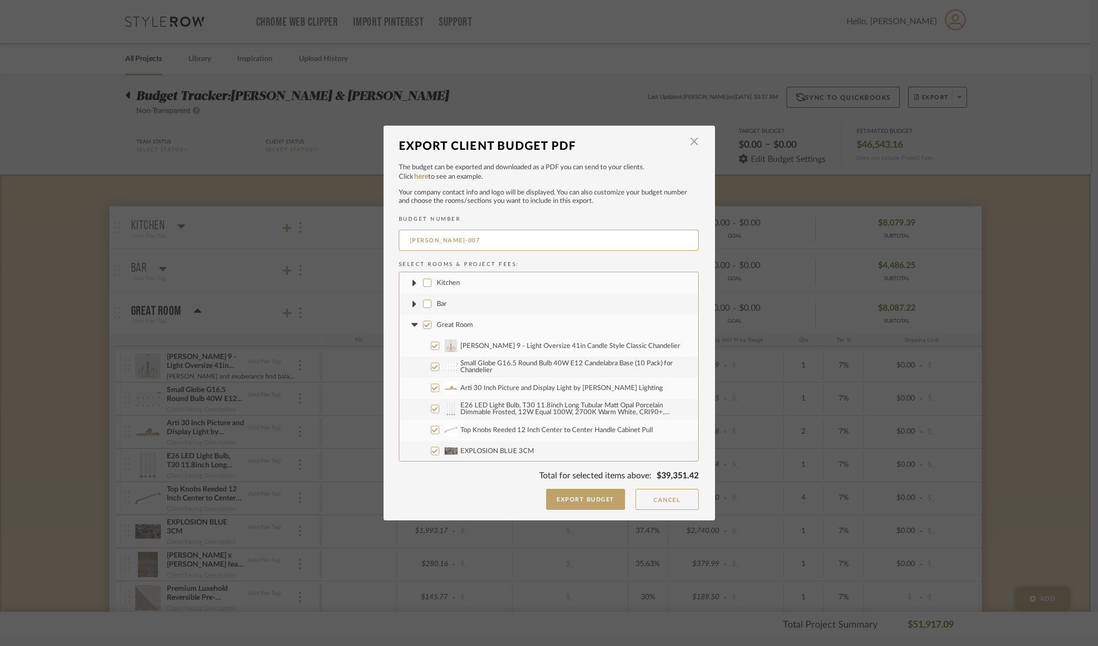
click at [423, 326] on input "Great Room" at bounding box center [427, 325] width 8 height 8
checkbox input "false"
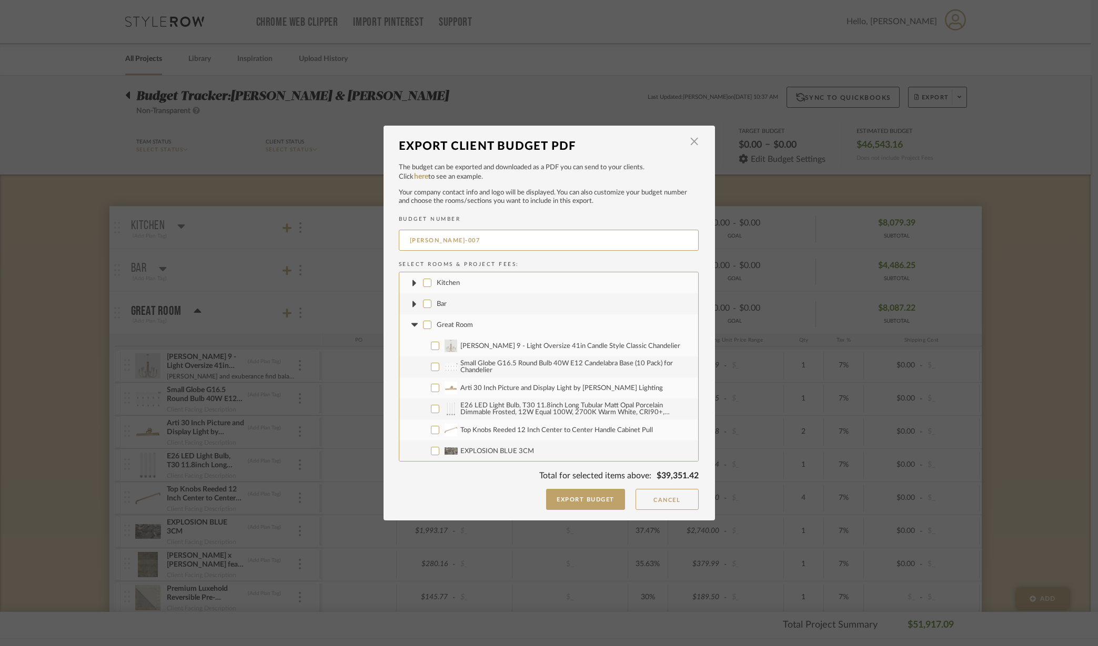
checkbox input "false"
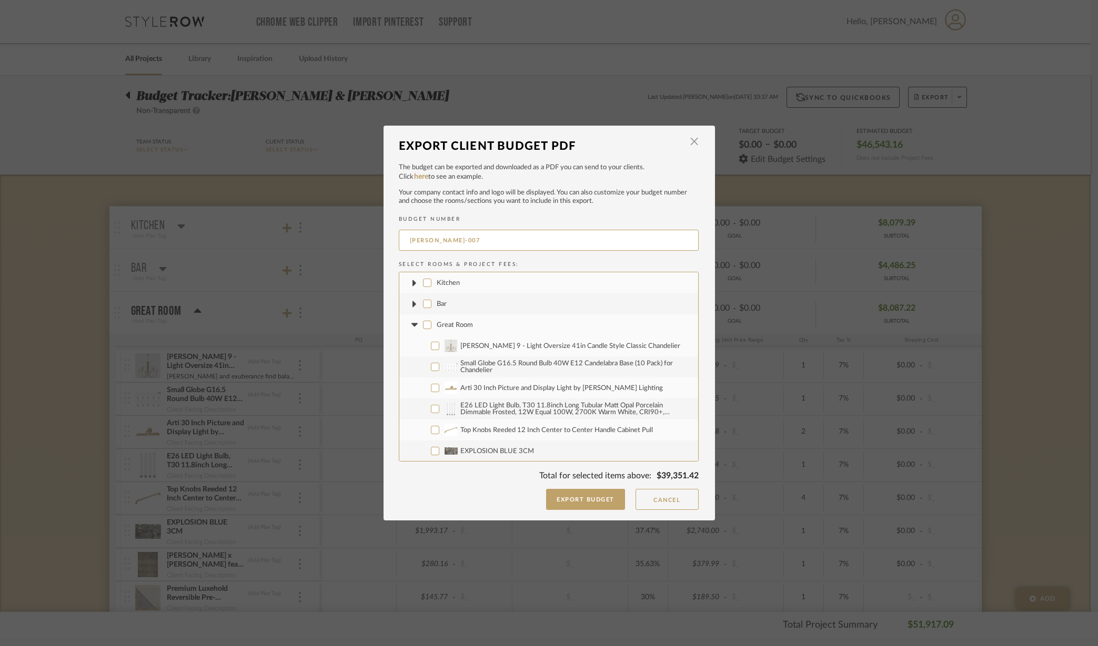
checkbox input "false"
click at [411, 325] on icon at bounding box center [414, 325] width 6 height 4
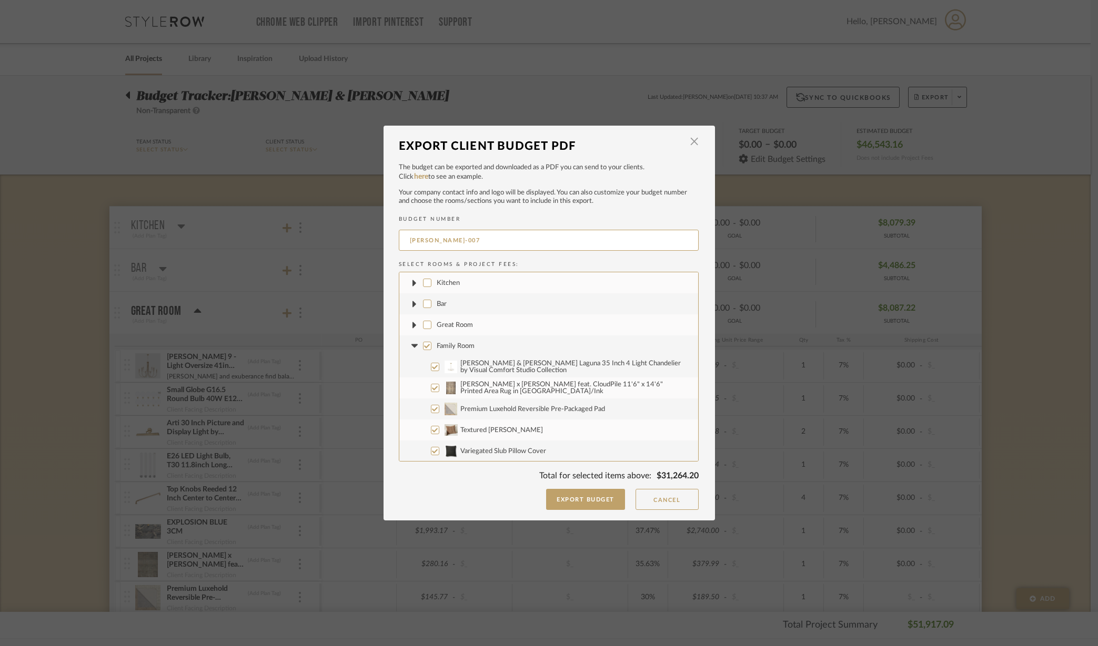
click at [423, 346] on input "Family Room" at bounding box center [427, 346] width 8 height 8
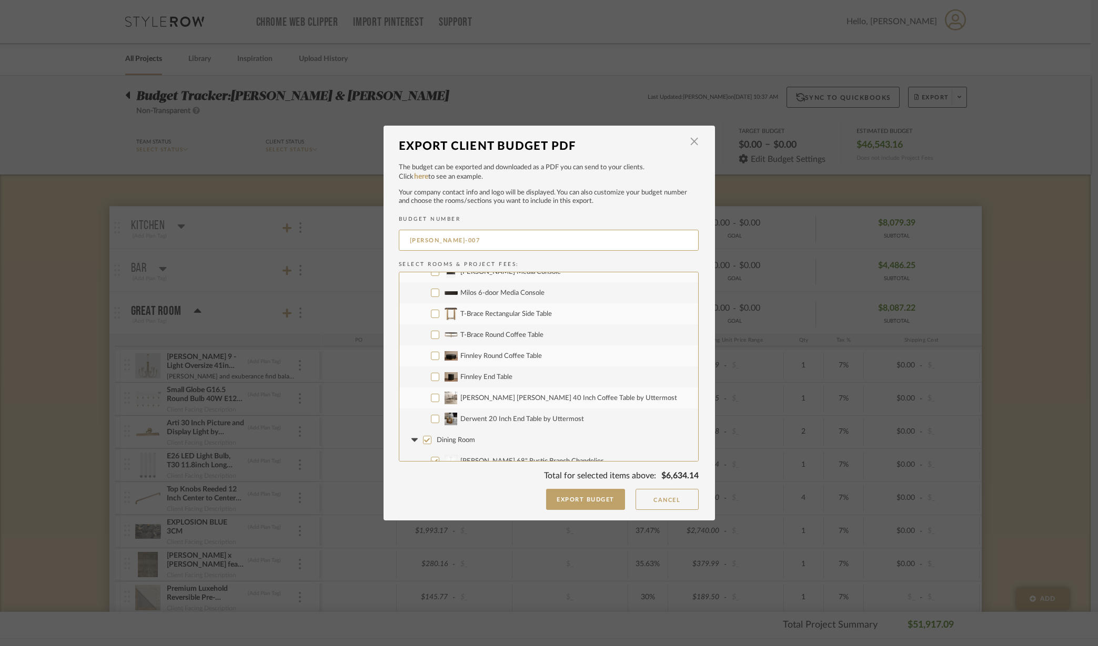
scroll to position [263, 0]
click at [433, 292] on input "[PERSON_NAME] Media Console" at bounding box center [435, 293] width 8 height 8
click at [432, 421] on input "[PERSON_NAME] [PERSON_NAME] 40 Inch Coffee Table by Uttermost" at bounding box center [435, 420] width 8 height 8
click at [432, 439] on input "Derwent 20 Inch End Table by Uttermost" at bounding box center [435, 441] width 8 height 8
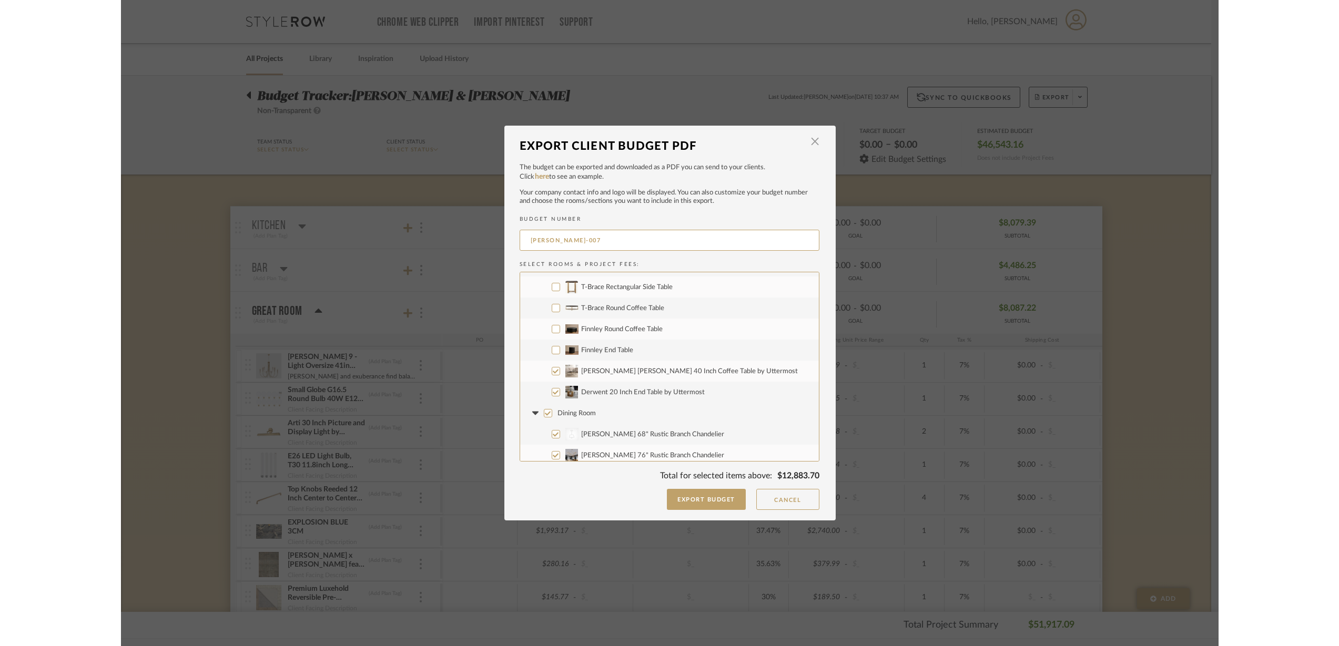
scroll to position [329, 0]
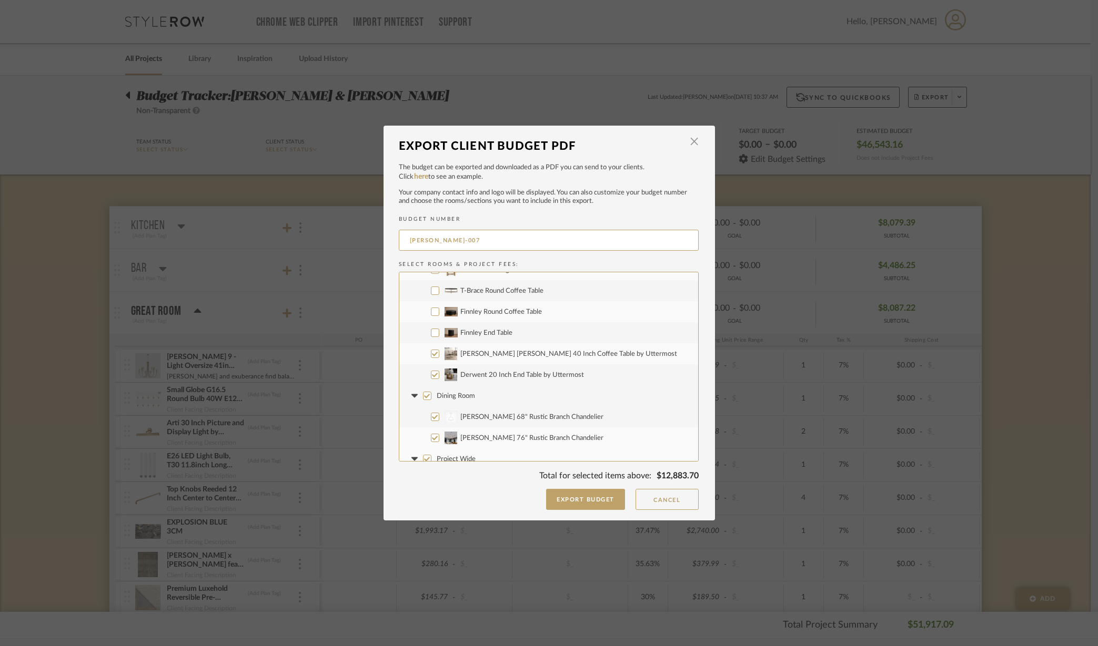
click at [425, 394] on input "Dining Room" at bounding box center [427, 396] width 8 height 8
click at [411, 394] on icon at bounding box center [414, 396] width 6 height 4
click at [424, 419] on input "Project Wide" at bounding box center [427, 417] width 8 height 8
click at [411, 415] on icon at bounding box center [414, 417] width 11 height 4
click at [572, 501] on button "Export Budget" at bounding box center [585, 499] width 79 height 21
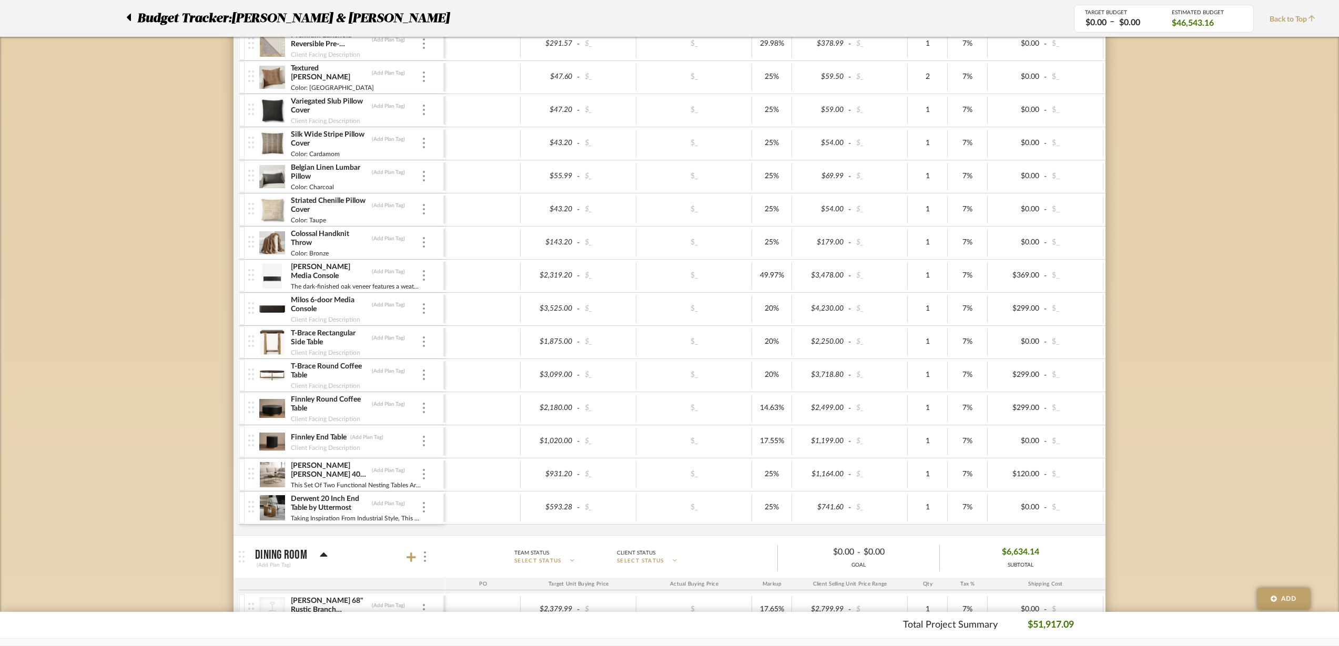
scroll to position [1052, 0]
